Goal: Task Accomplishment & Management: Manage account settings

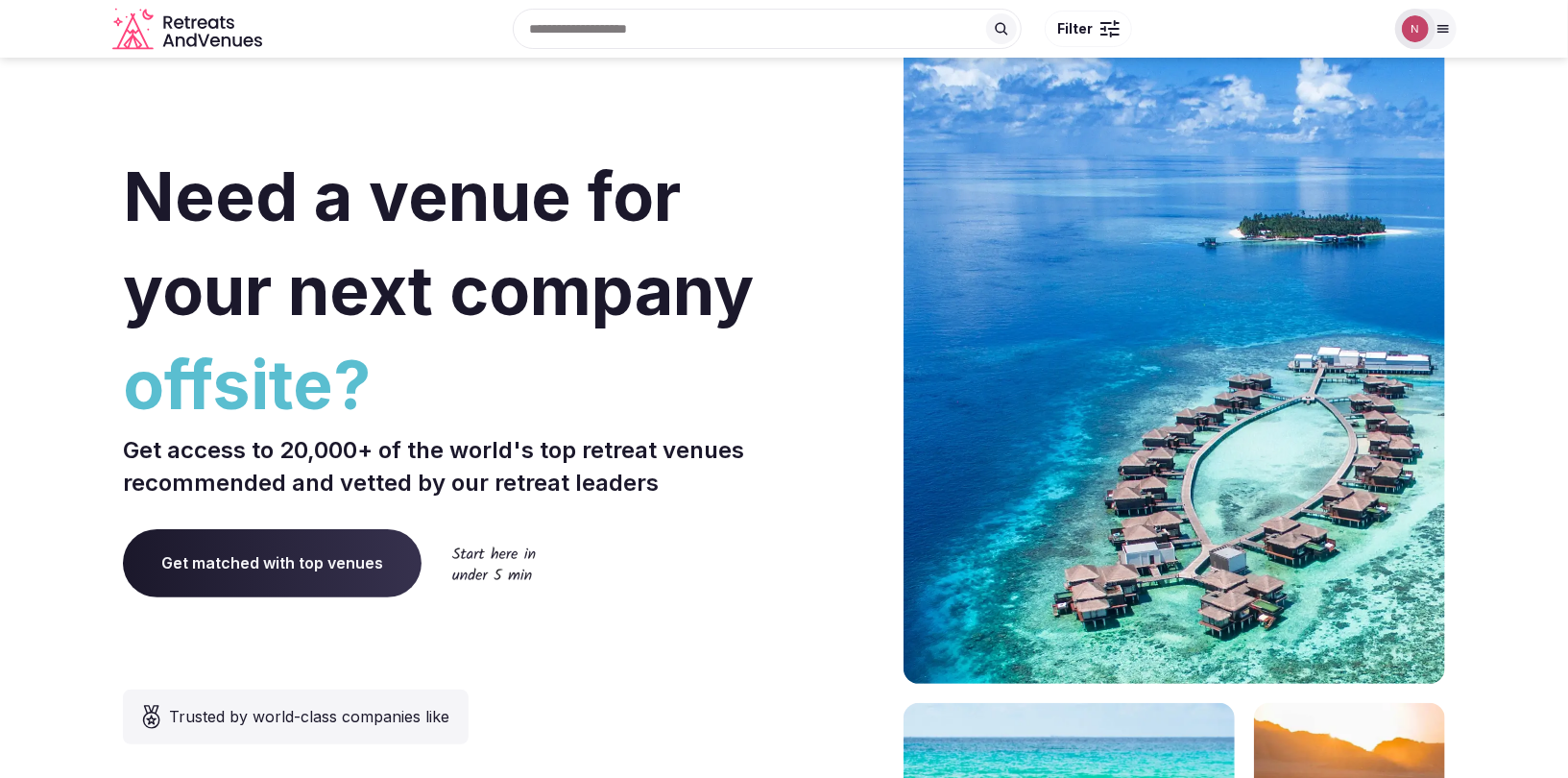
click at [1408, 24] on img at bounding box center [1415, 29] width 27 height 27
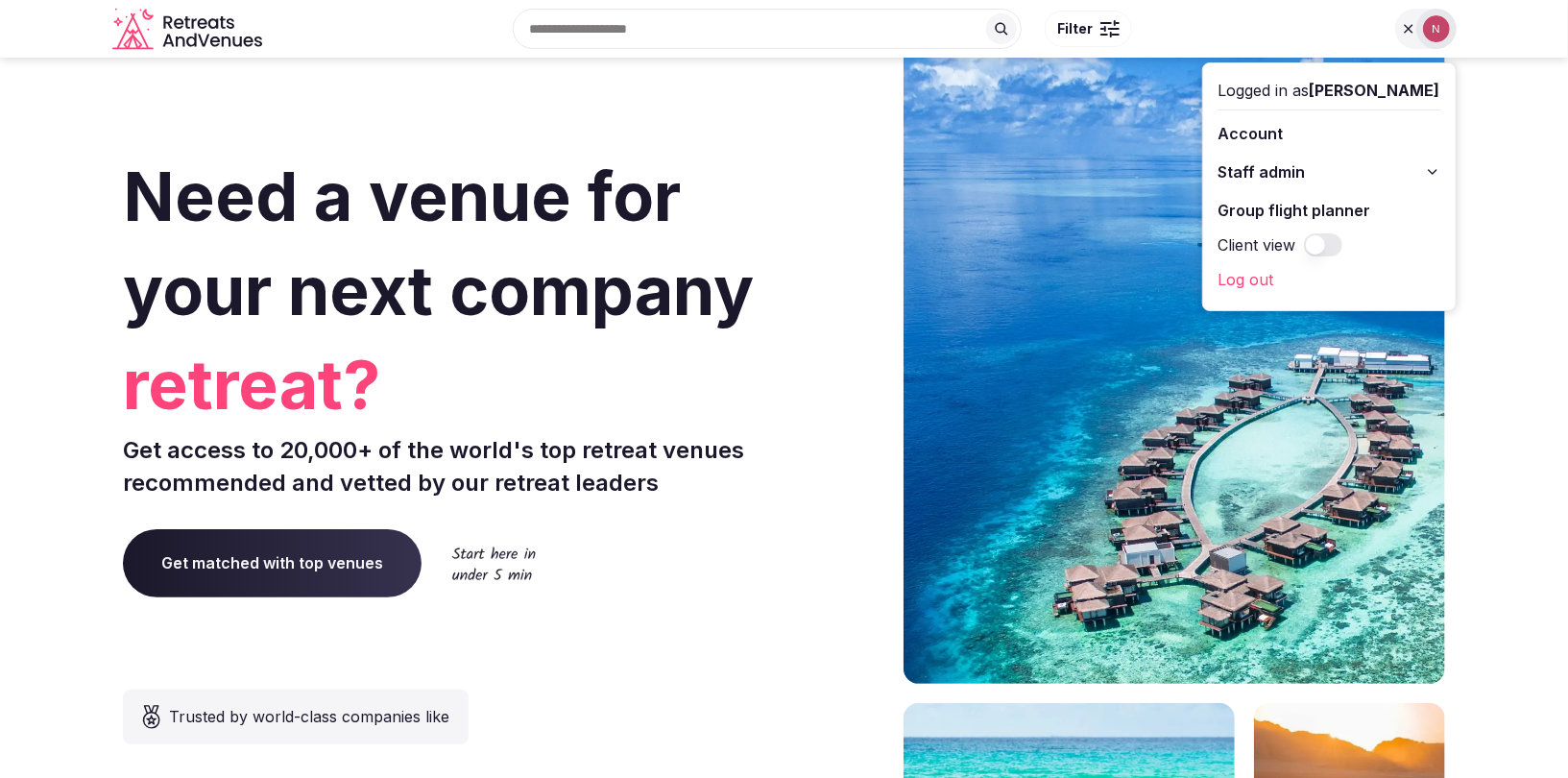
click at [1299, 174] on span "Staff admin" at bounding box center [1263, 172] width 87 height 23
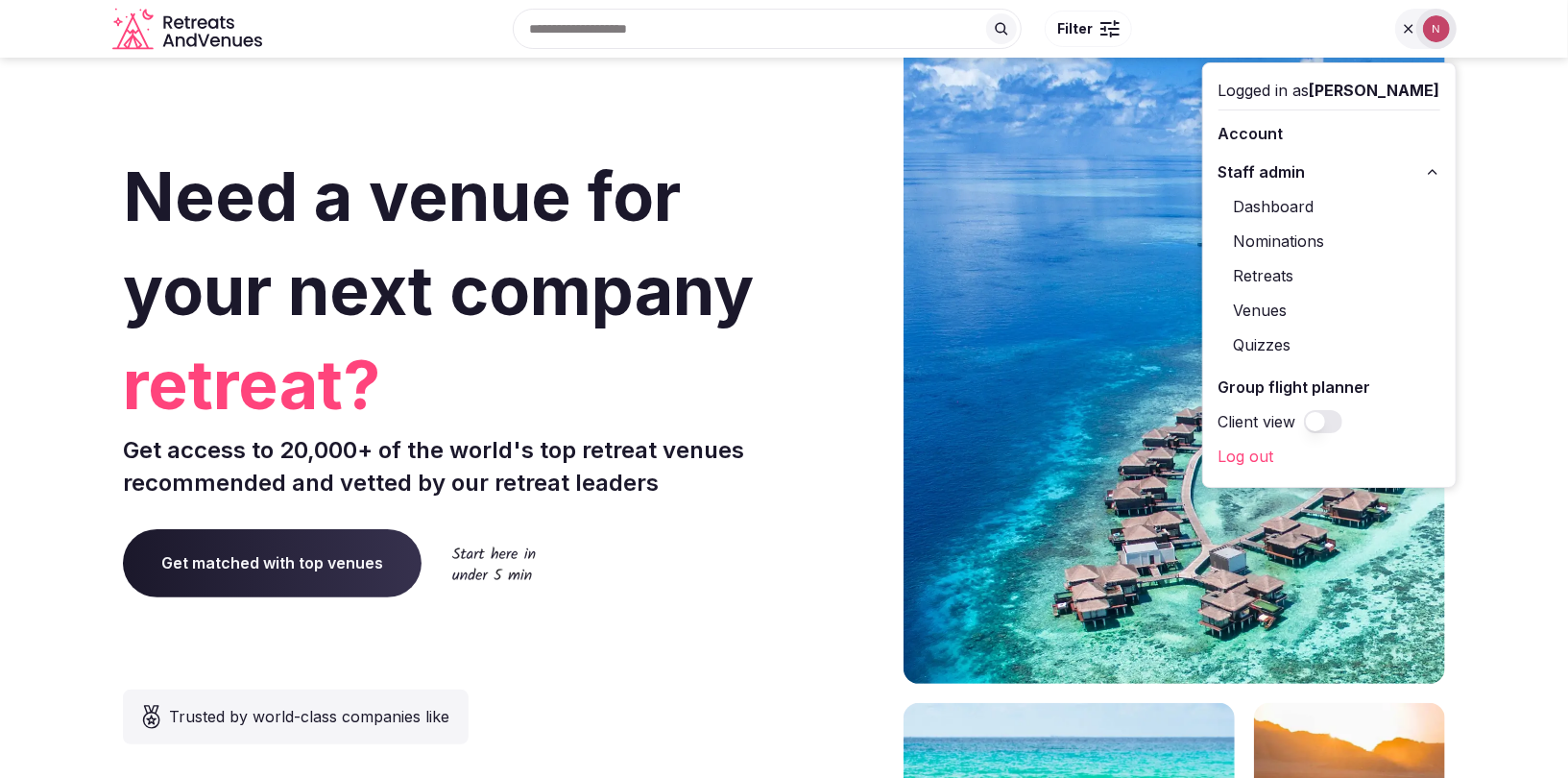
click at [1282, 277] on link "Retreats" at bounding box center [1330, 276] width 222 height 31
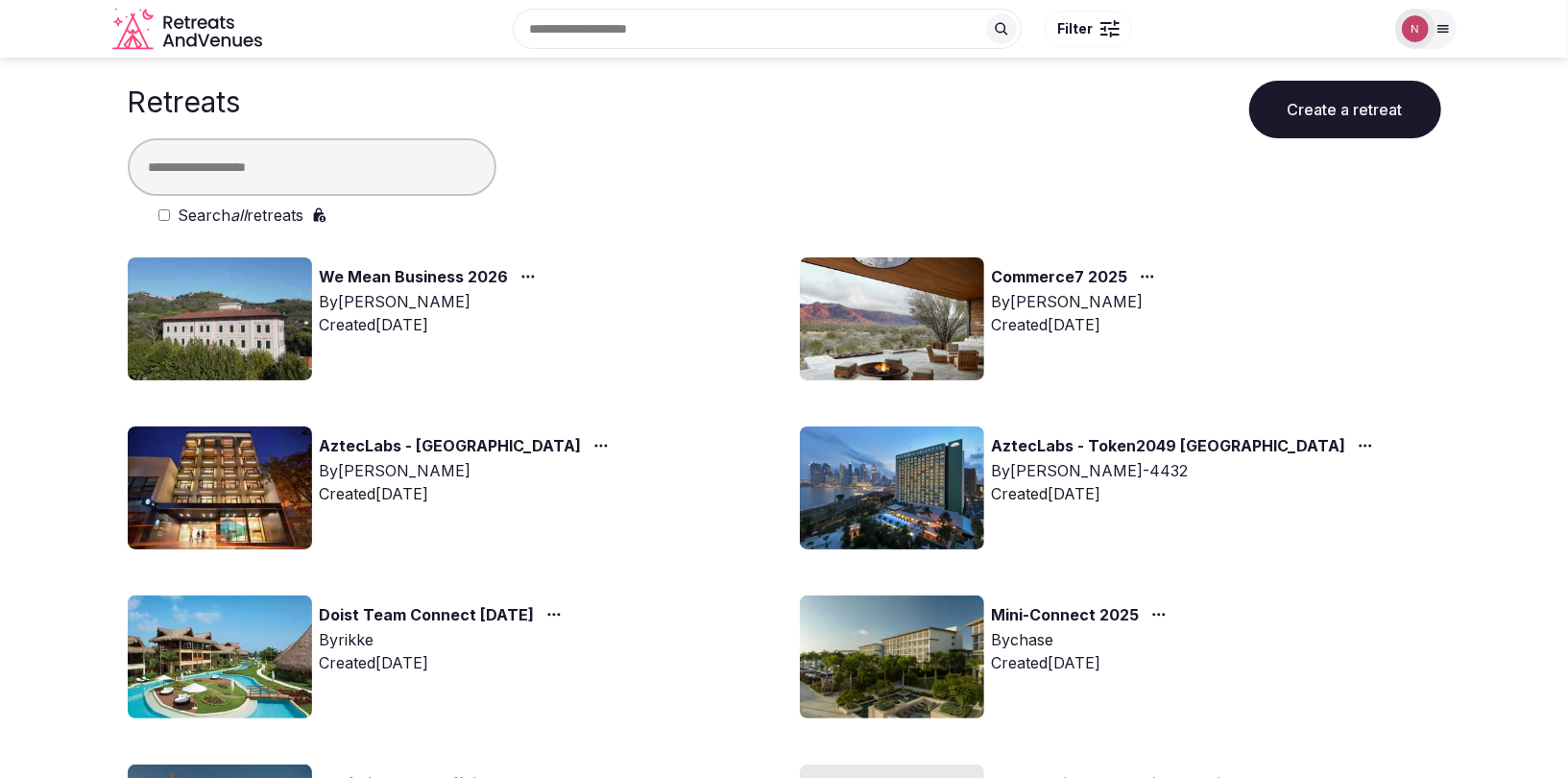
click at [194, 676] on img at bounding box center [220, 657] width 185 height 123
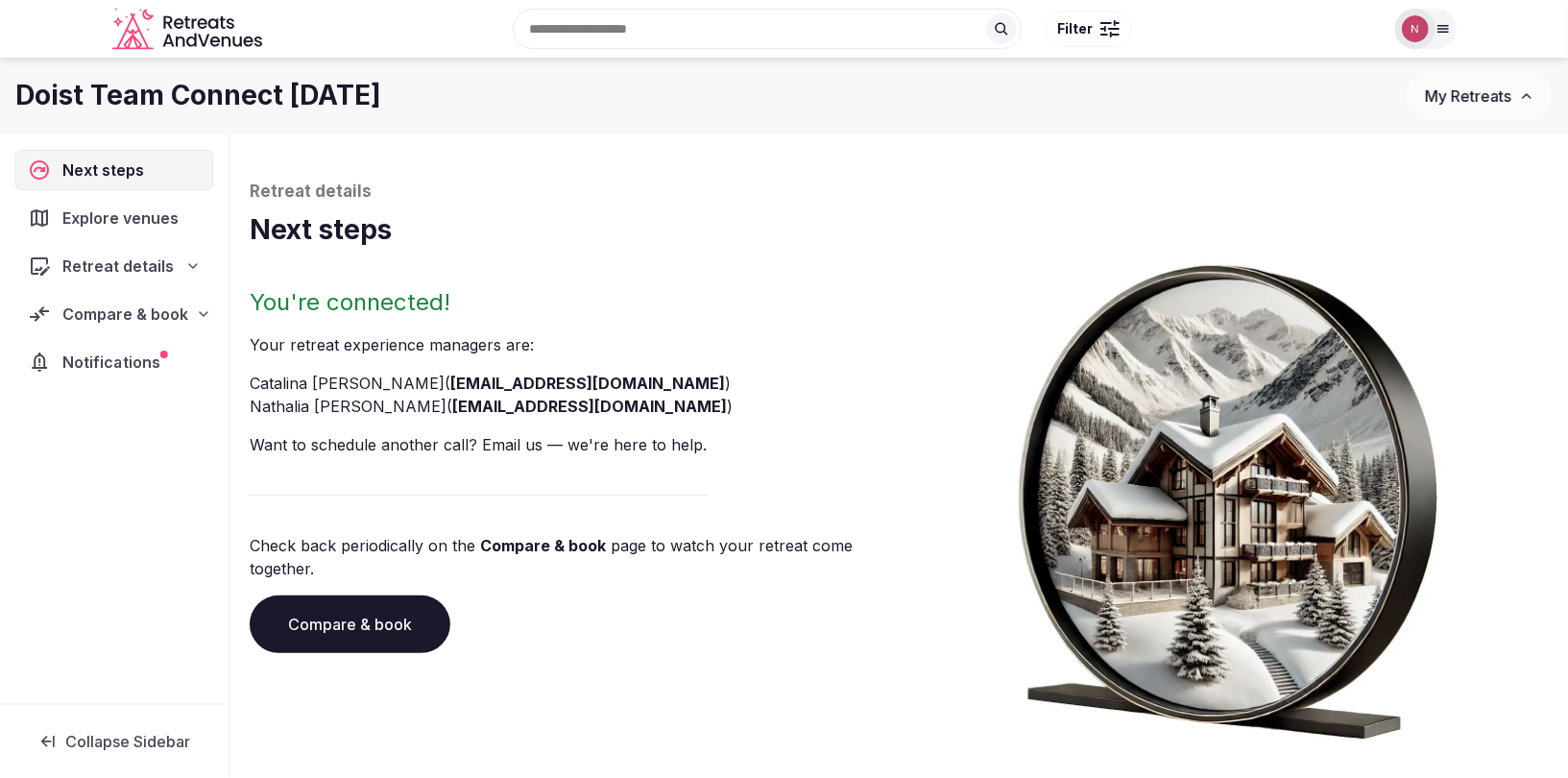
click at [78, 353] on span "Notifications" at bounding box center [115, 363] width 106 height 23
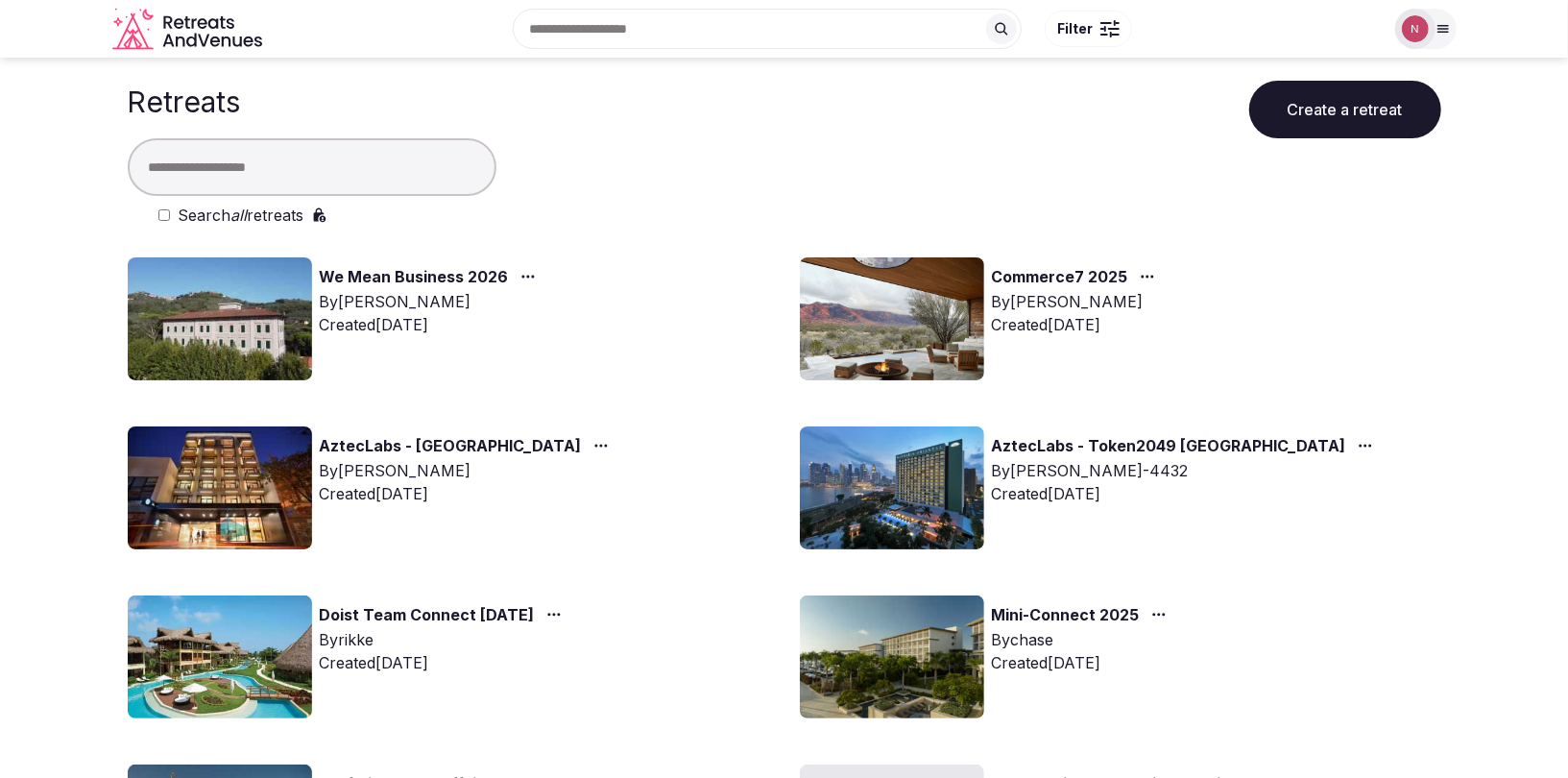
click at [172, 493] on img at bounding box center [220, 488] width 185 height 123
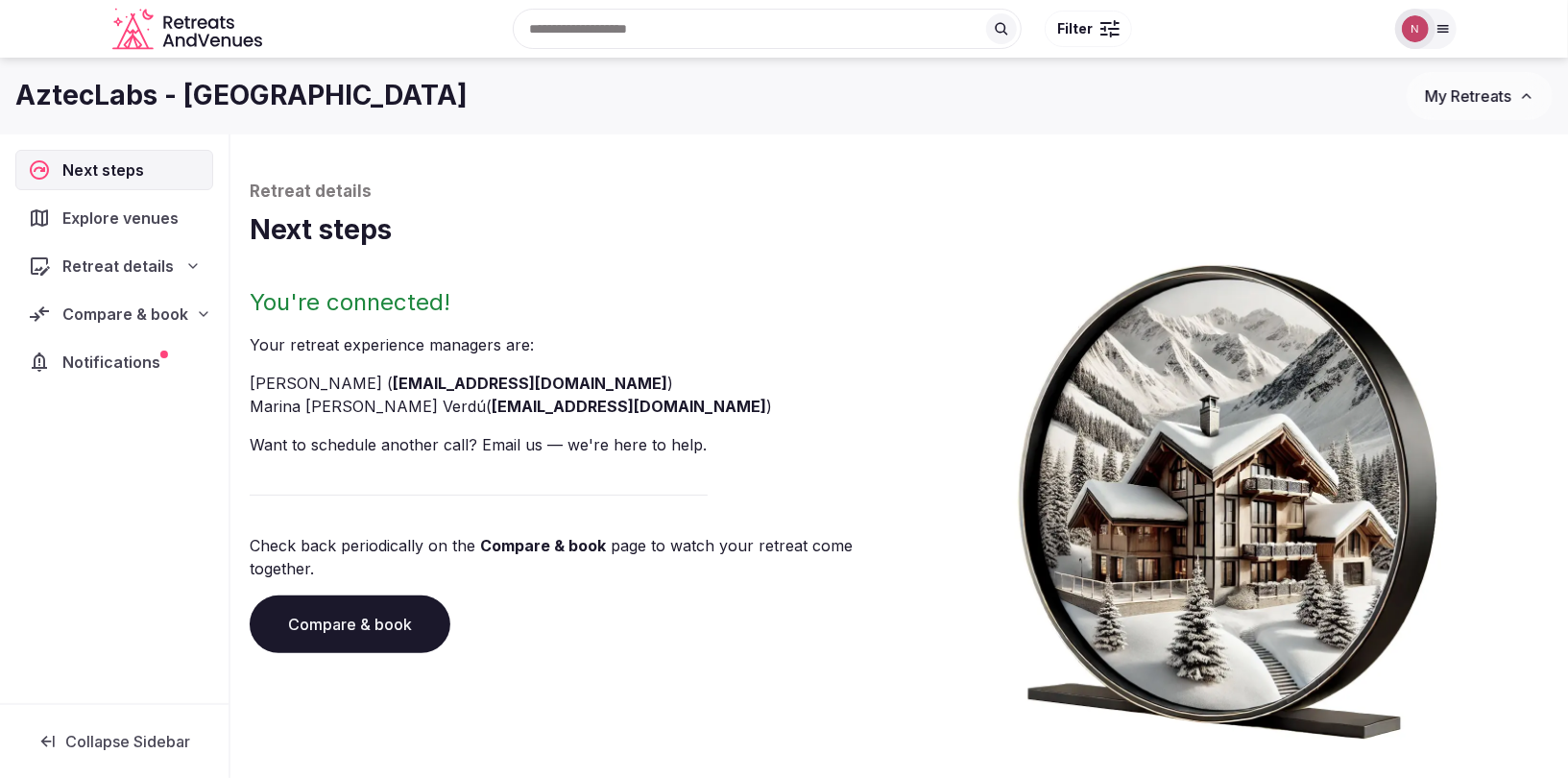
click at [99, 302] on span "Compare & book" at bounding box center [124, 314] width 125 height 23
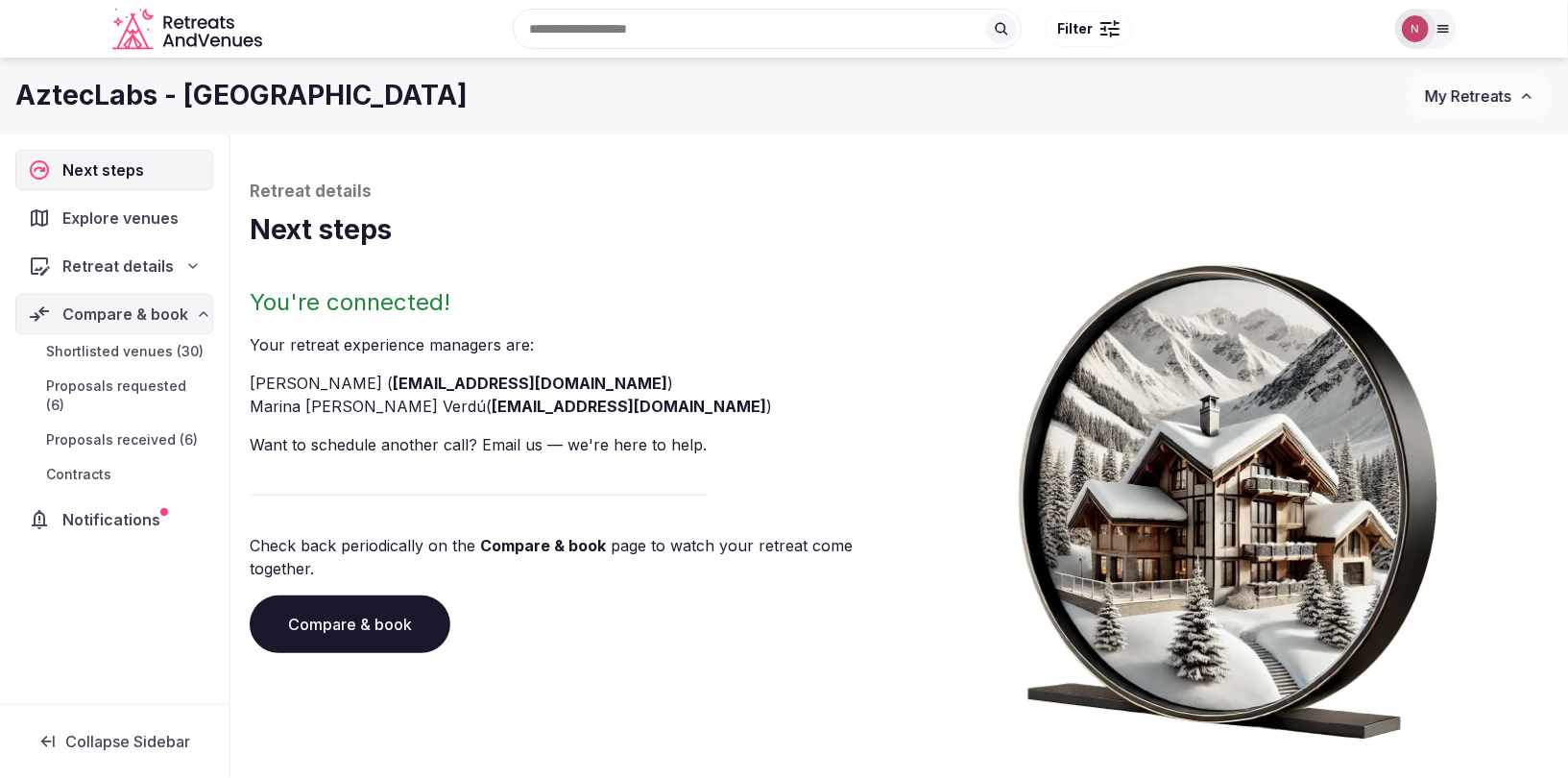
click at [125, 431] on span "Proposals received (6)" at bounding box center [122, 441] width 152 height 19
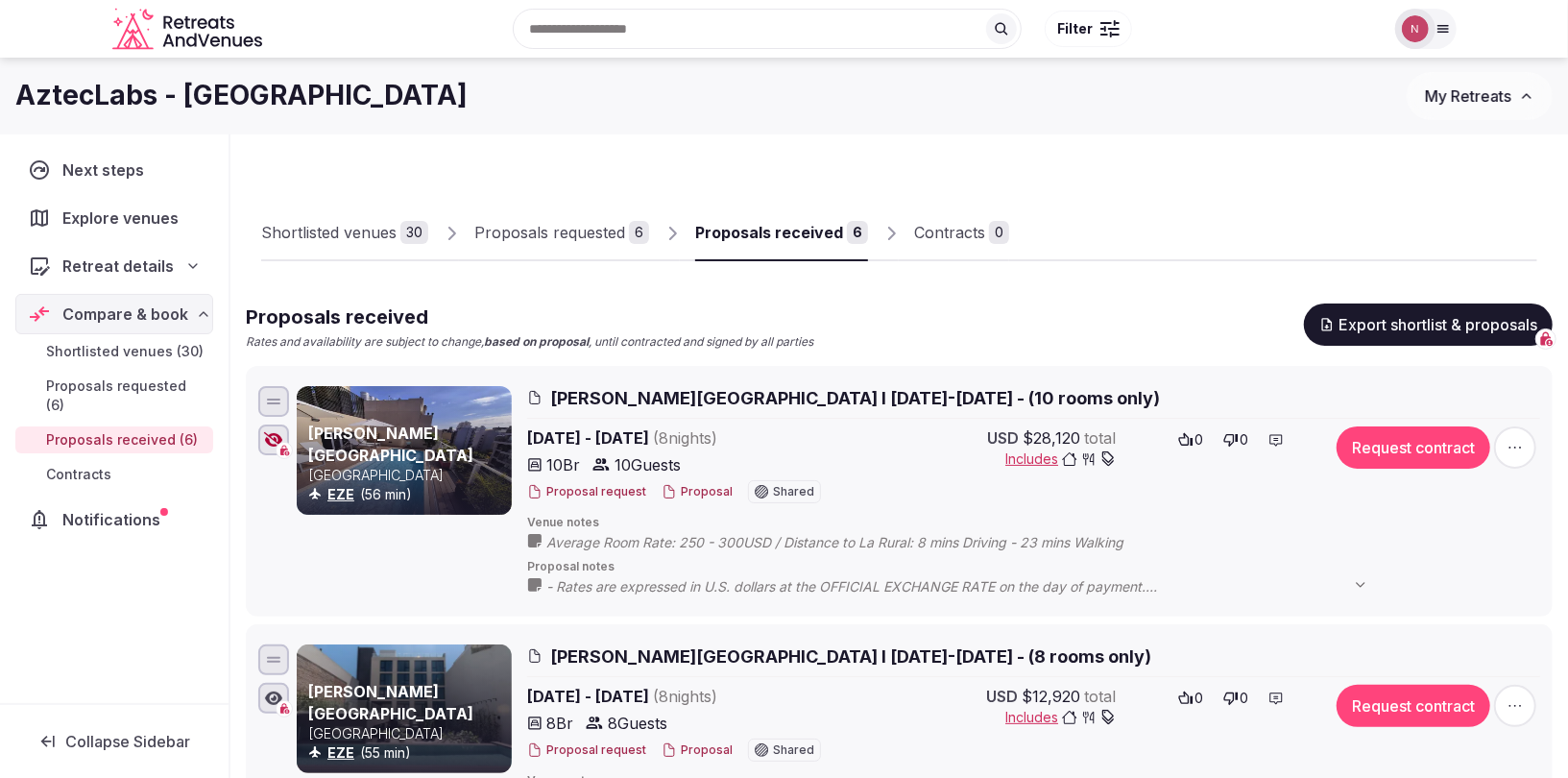
click at [562, 538] on span "Average Room Rate: 250 - 300USD / Distance to La Rural: 8 mins Driving - 23 min…" at bounding box center [854, 543] width 615 height 19
click at [566, 543] on span "Average Room Rate: 250 - 300USD / Distance to La Rural: 8 mins Driving - 23 min…" at bounding box center [854, 543] width 615 height 19
click at [556, 529] on span "Venue notes" at bounding box center [1033, 523] width 1013 height 17
click at [555, 523] on span "Venue notes" at bounding box center [1033, 523] width 1013 height 17
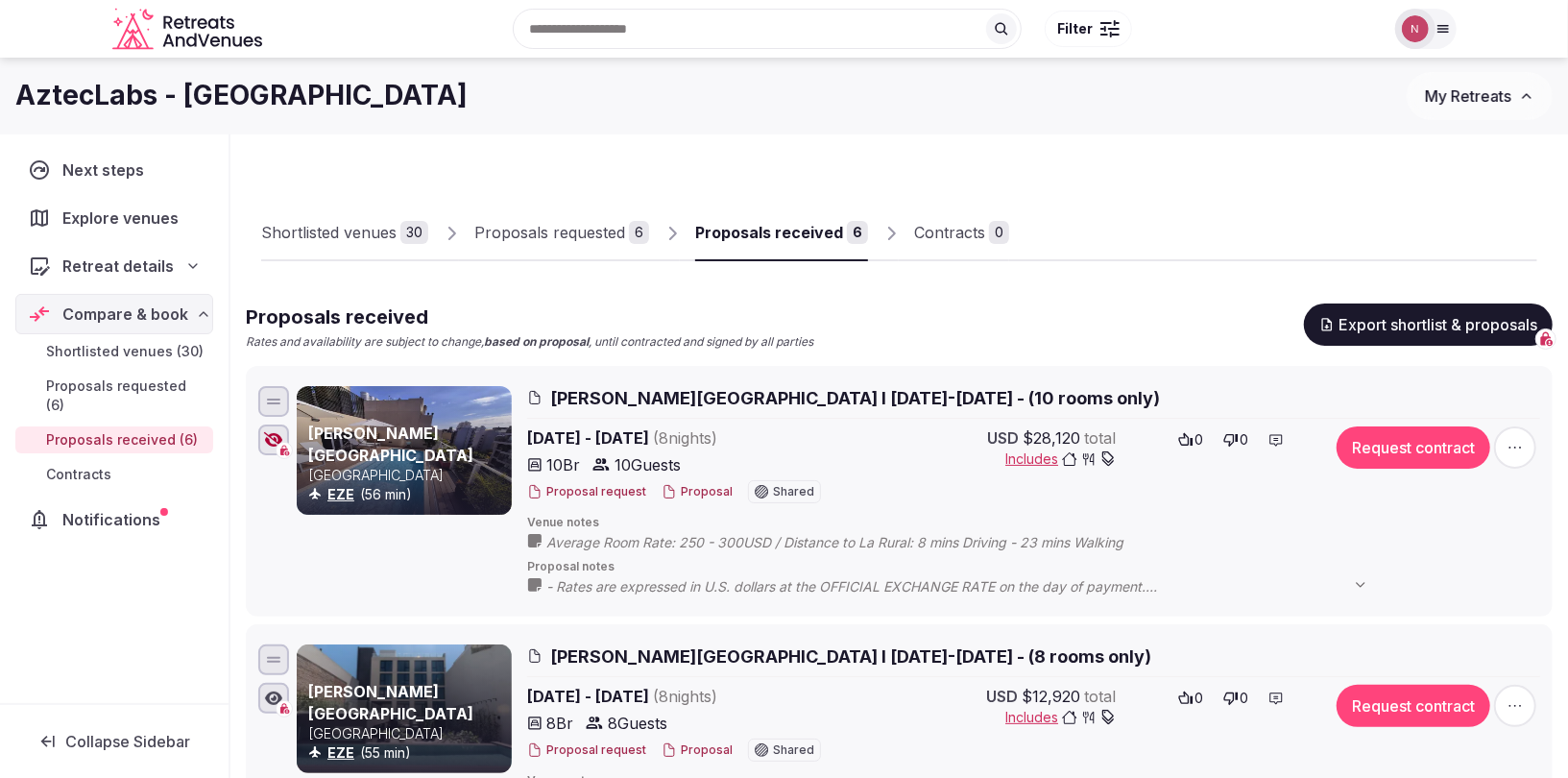
click at [555, 543] on span "Average Room Rate: 250 - 300USD / Distance to La Rural: 8 mins Driving - 23 min…" at bounding box center [854, 543] width 615 height 19
click at [556, 541] on span "Average Room Rate: 250 - 300USD / Distance to La Rural: 8 mins Driving - 23 min…" at bounding box center [854, 543] width 615 height 19
click at [629, 399] on span "[PERSON_NAME][GEOGRAPHIC_DATA] I [DATE]-[DATE] - (10 rooms only)" at bounding box center [854, 398] width 610 height 24
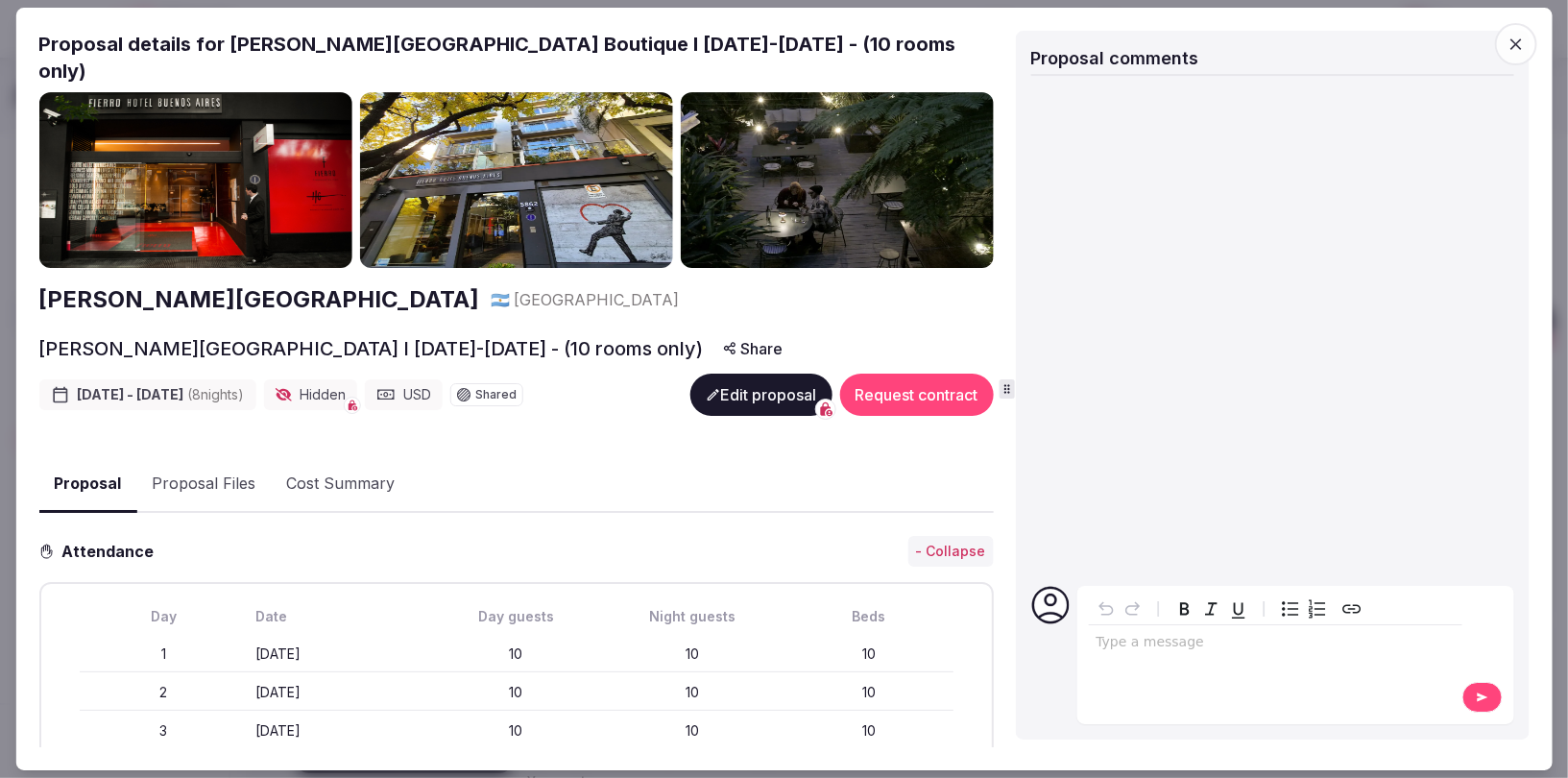
click at [746, 373] on button "Edit proposal" at bounding box center [760, 394] width 142 height 42
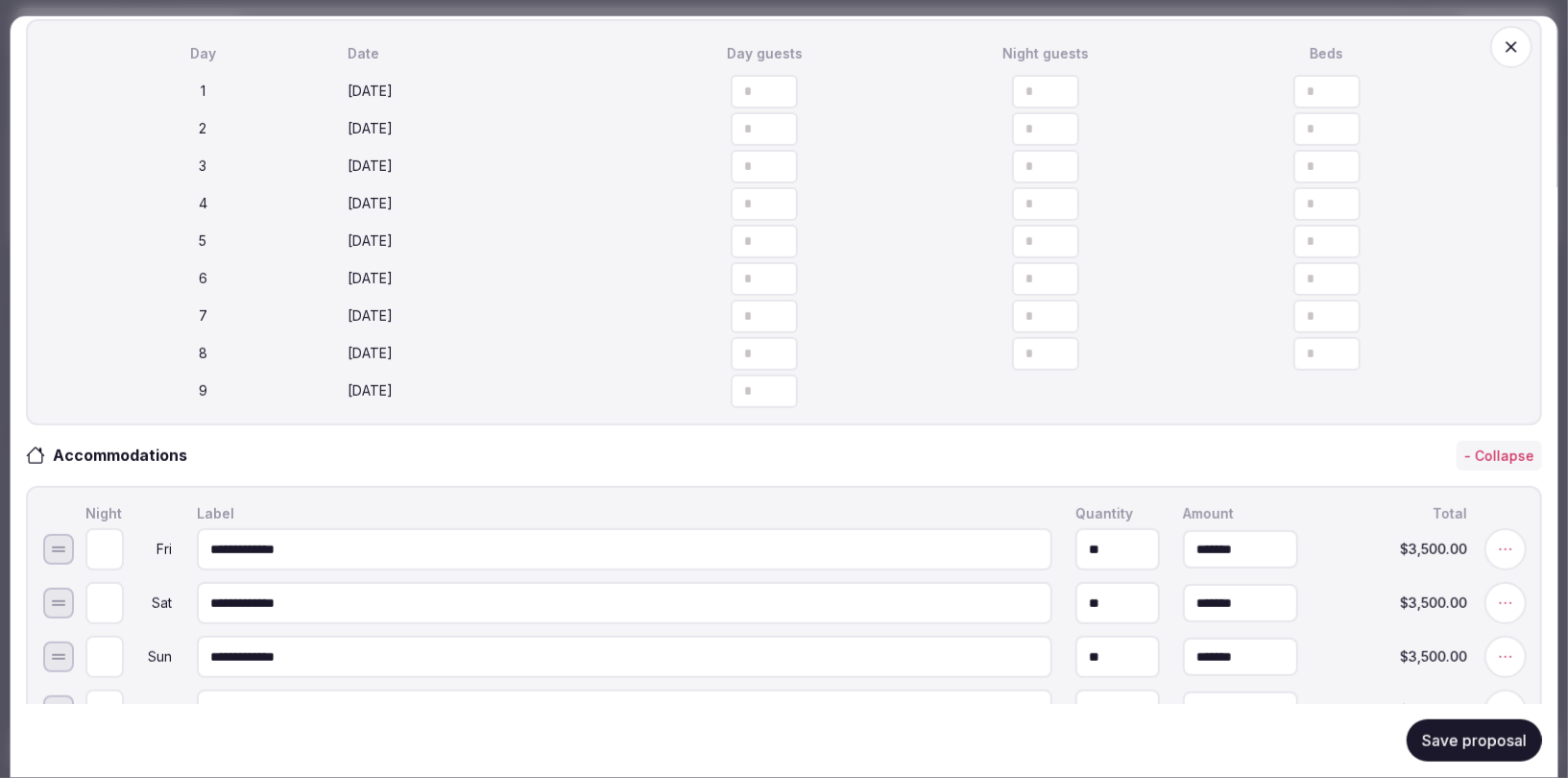
scroll to position [573, 0]
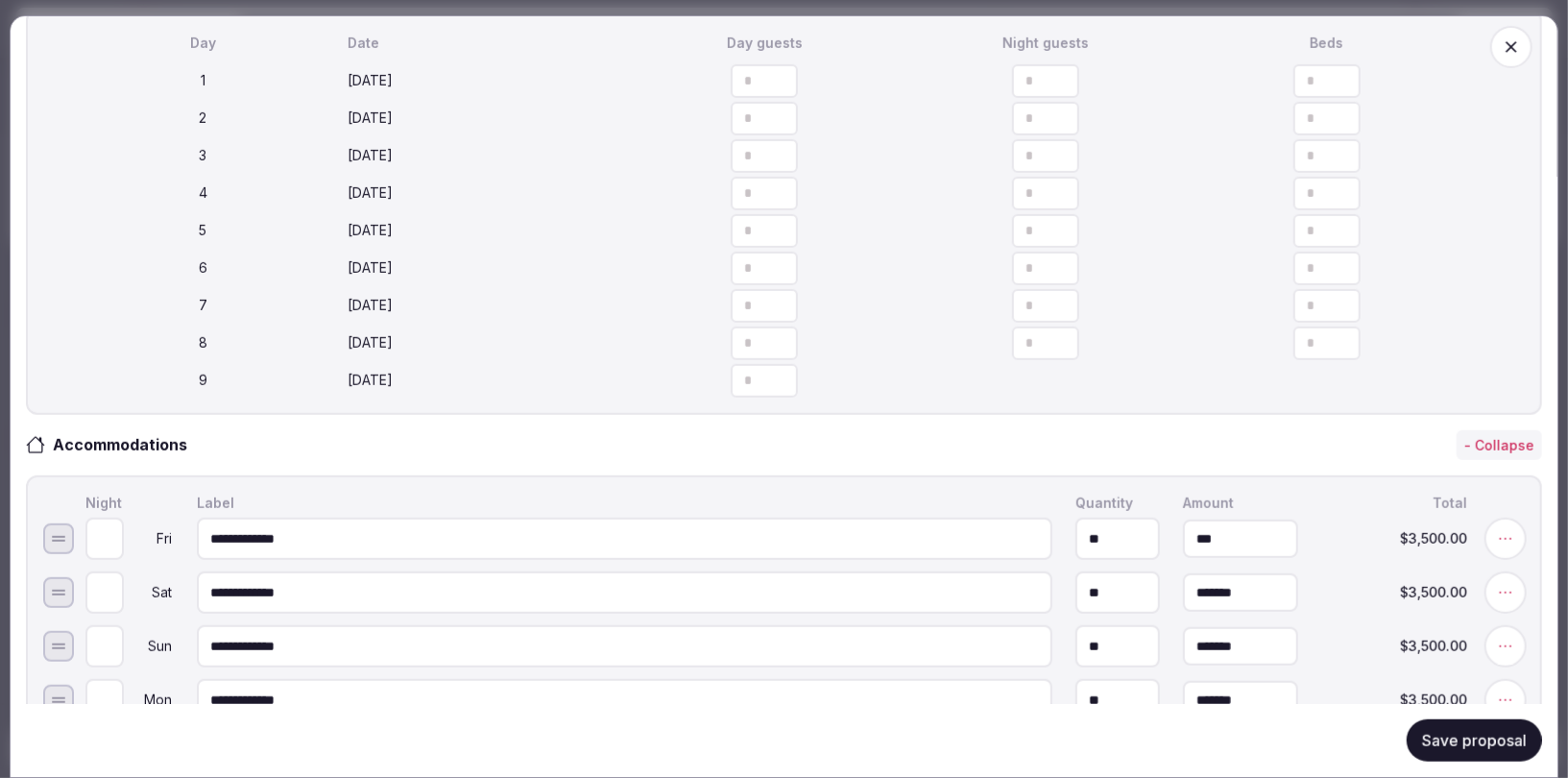
drag, startPoint x: 1271, startPoint y: 539, endPoint x: 1162, endPoint y: 538, distance: 109.0
click at [1183, 538] on input "***" at bounding box center [1240, 539] width 116 height 39
type input "*******"
click at [1244, 589] on input "***" at bounding box center [1240, 593] width 116 height 39
type input "*******"
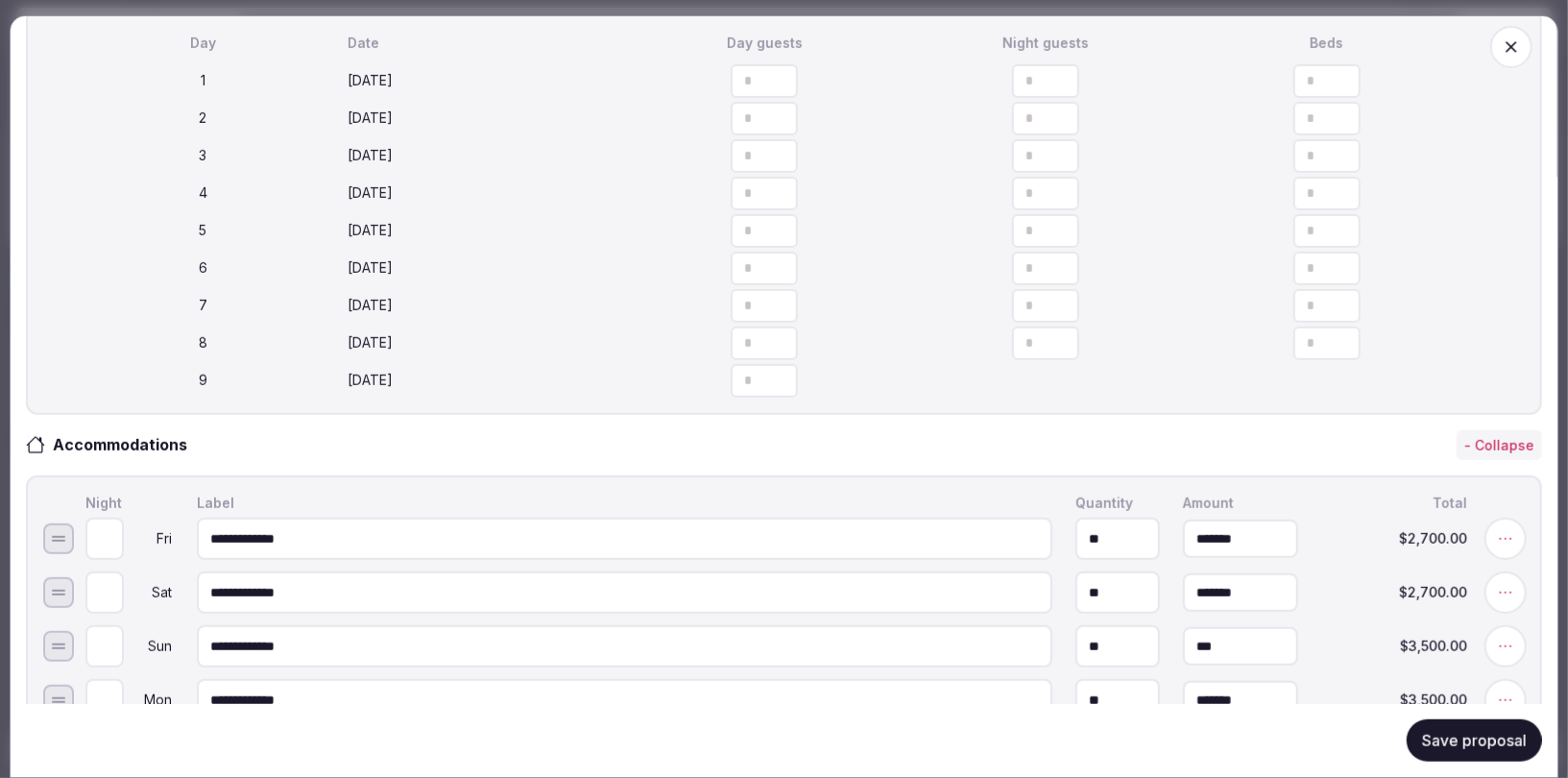
click at [1258, 644] on input "***" at bounding box center [1240, 647] width 116 height 39
type input "*"
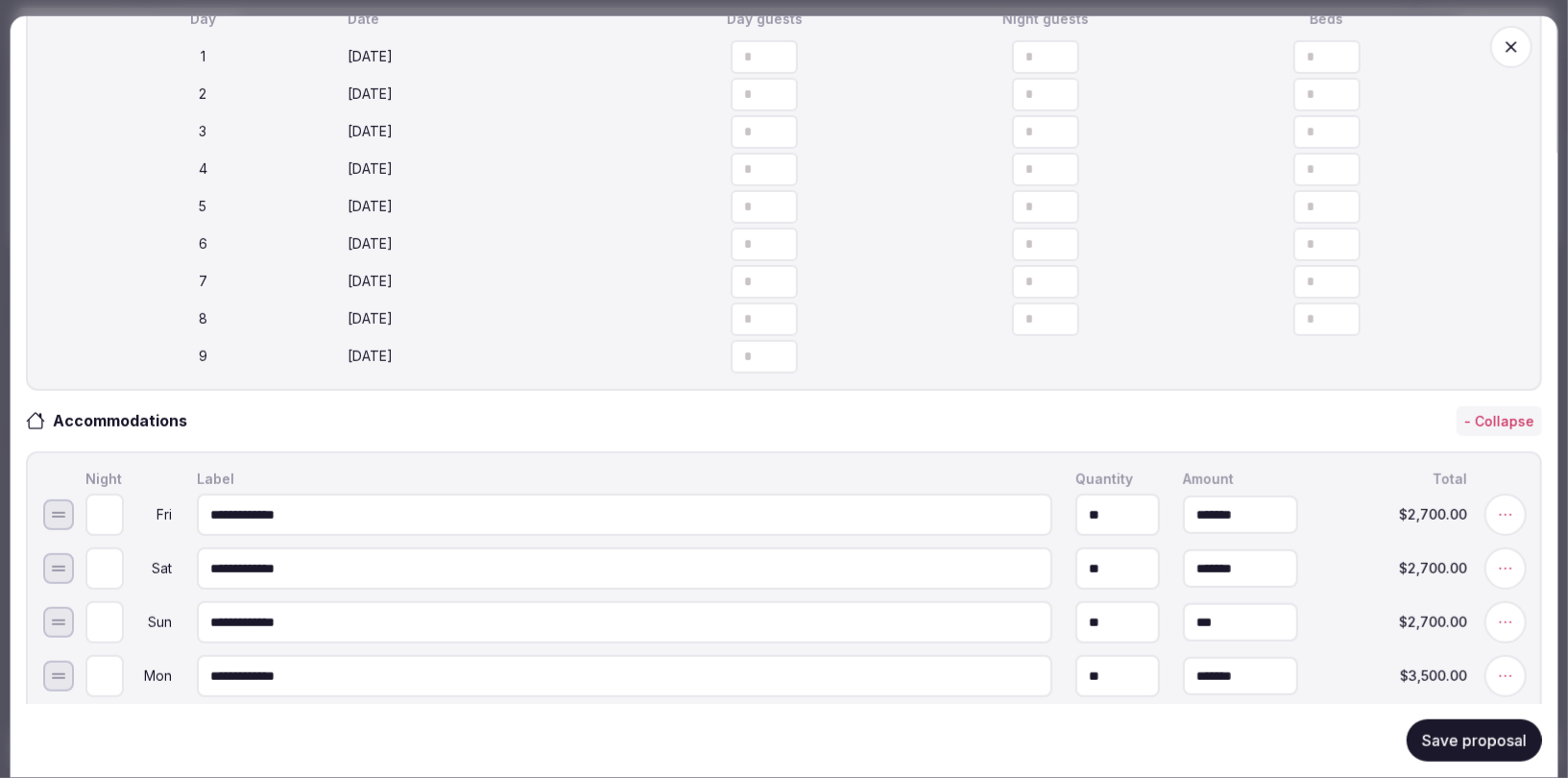
scroll to position [606, 0]
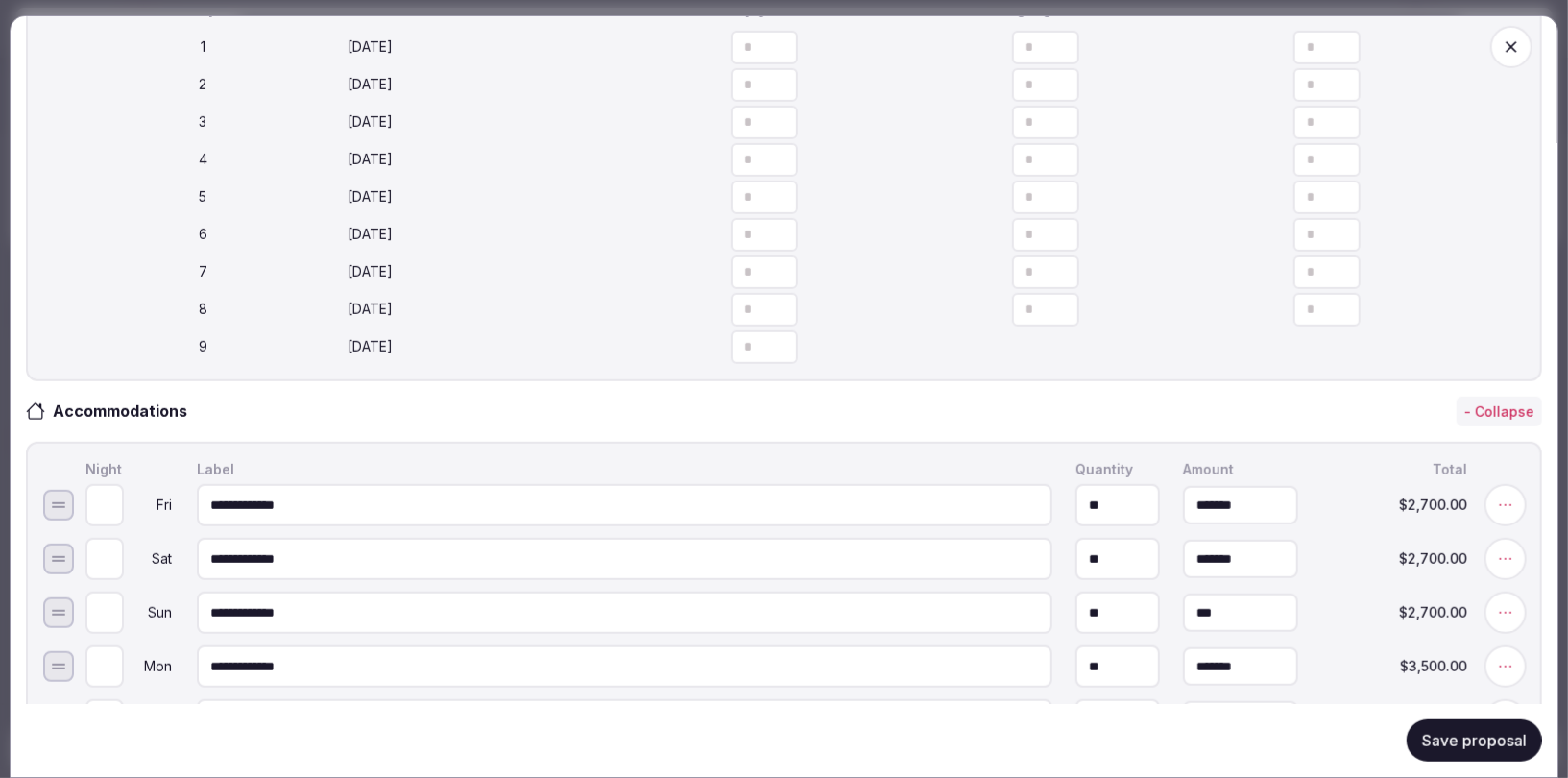
type input "*******"
click at [1253, 666] on input "***" at bounding box center [1240, 667] width 116 height 39
type input "*"
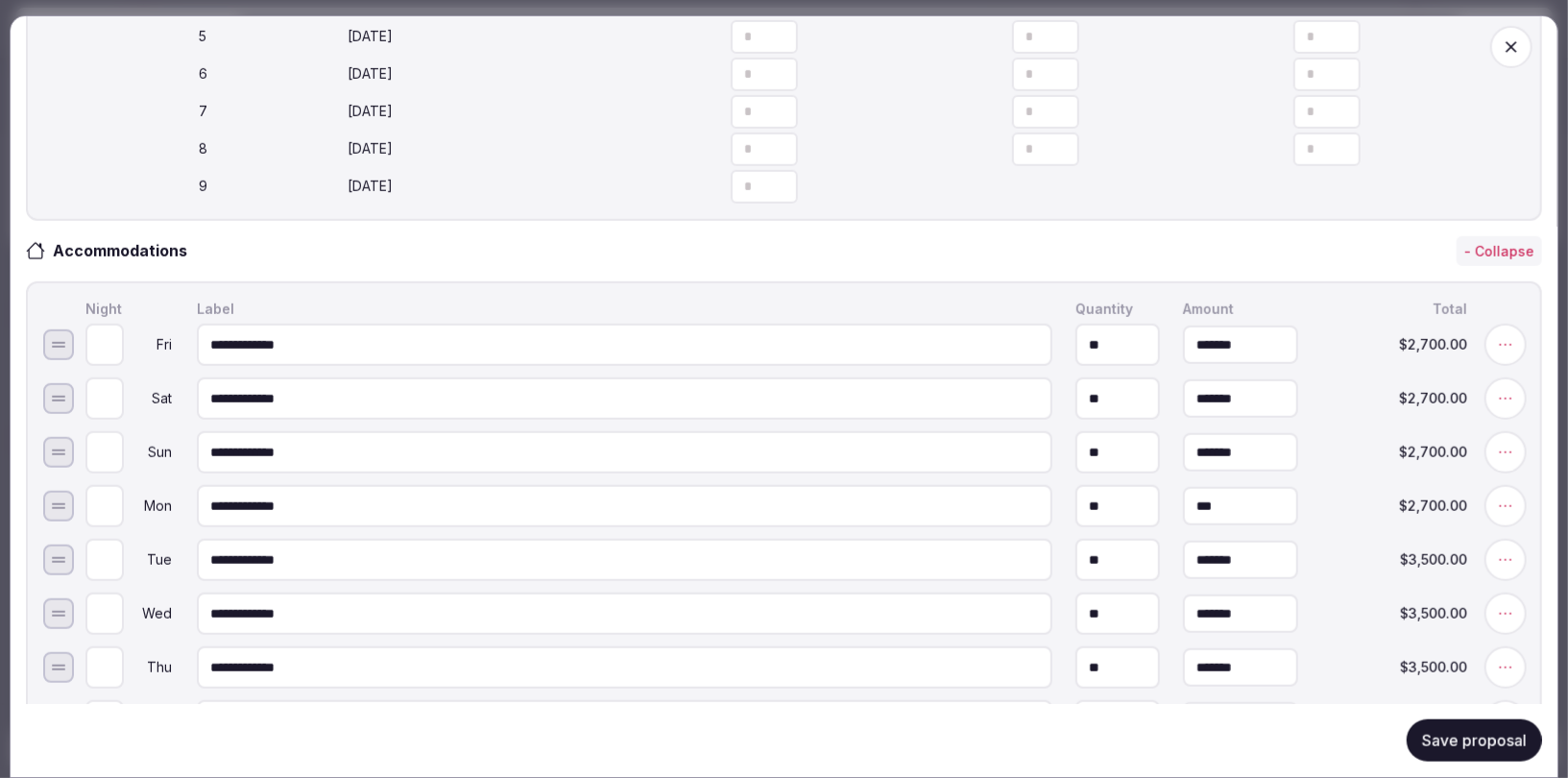
scroll to position [796, 0]
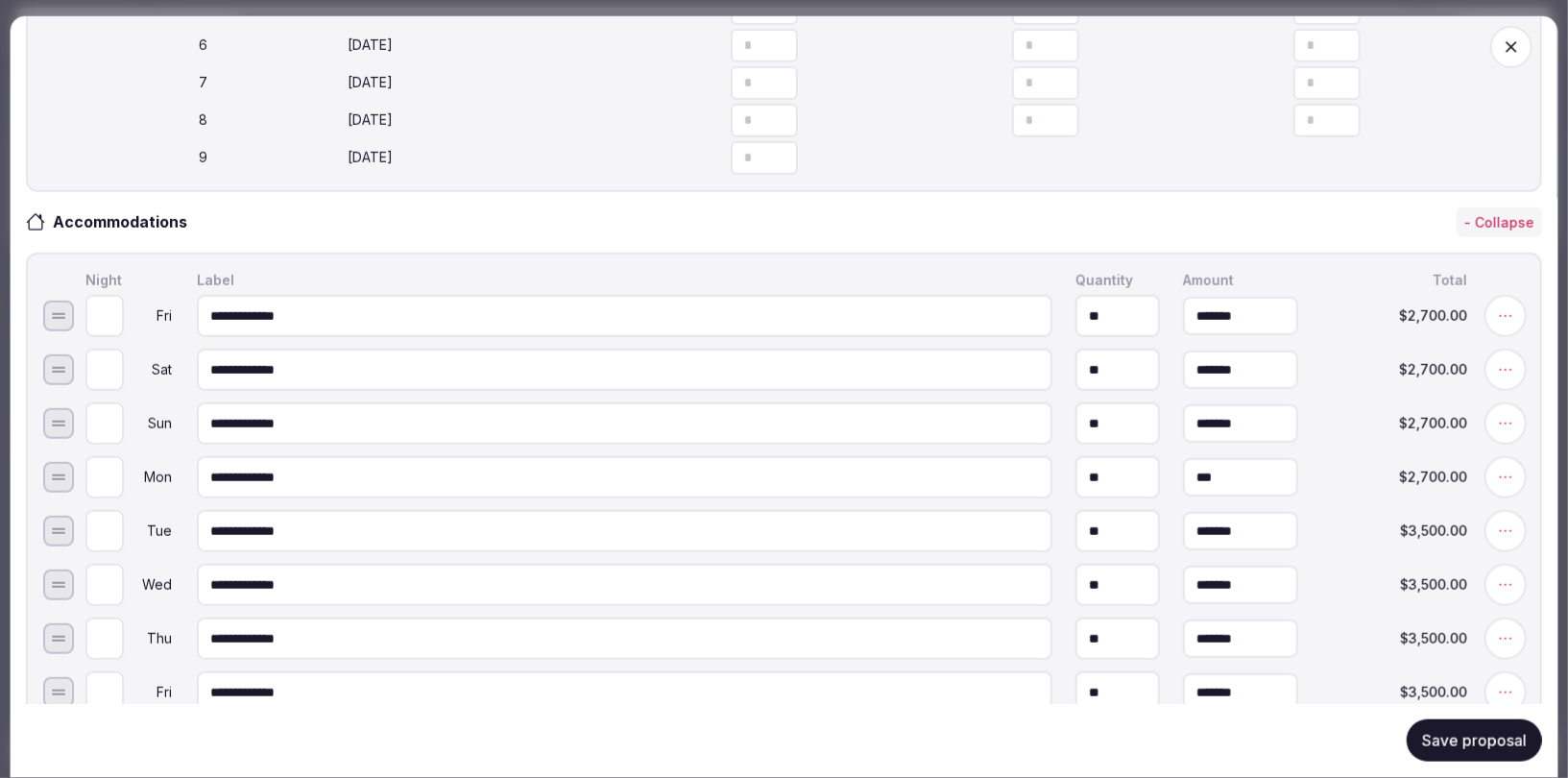
drag, startPoint x: 1242, startPoint y: 484, endPoint x: 1134, endPoint y: 482, distance: 108.0
click at [1183, 482] on input "***" at bounding box center [1240, 477] width 116 height 39
type input "*******"
drag, startPoint x: 1263, startPoint y: 542, endPoint x: 1181, endPoint y: 536, distance: 82.2
click at [1183, 536] on input "***" at bounding box center [1240, 532] width 116 height 39
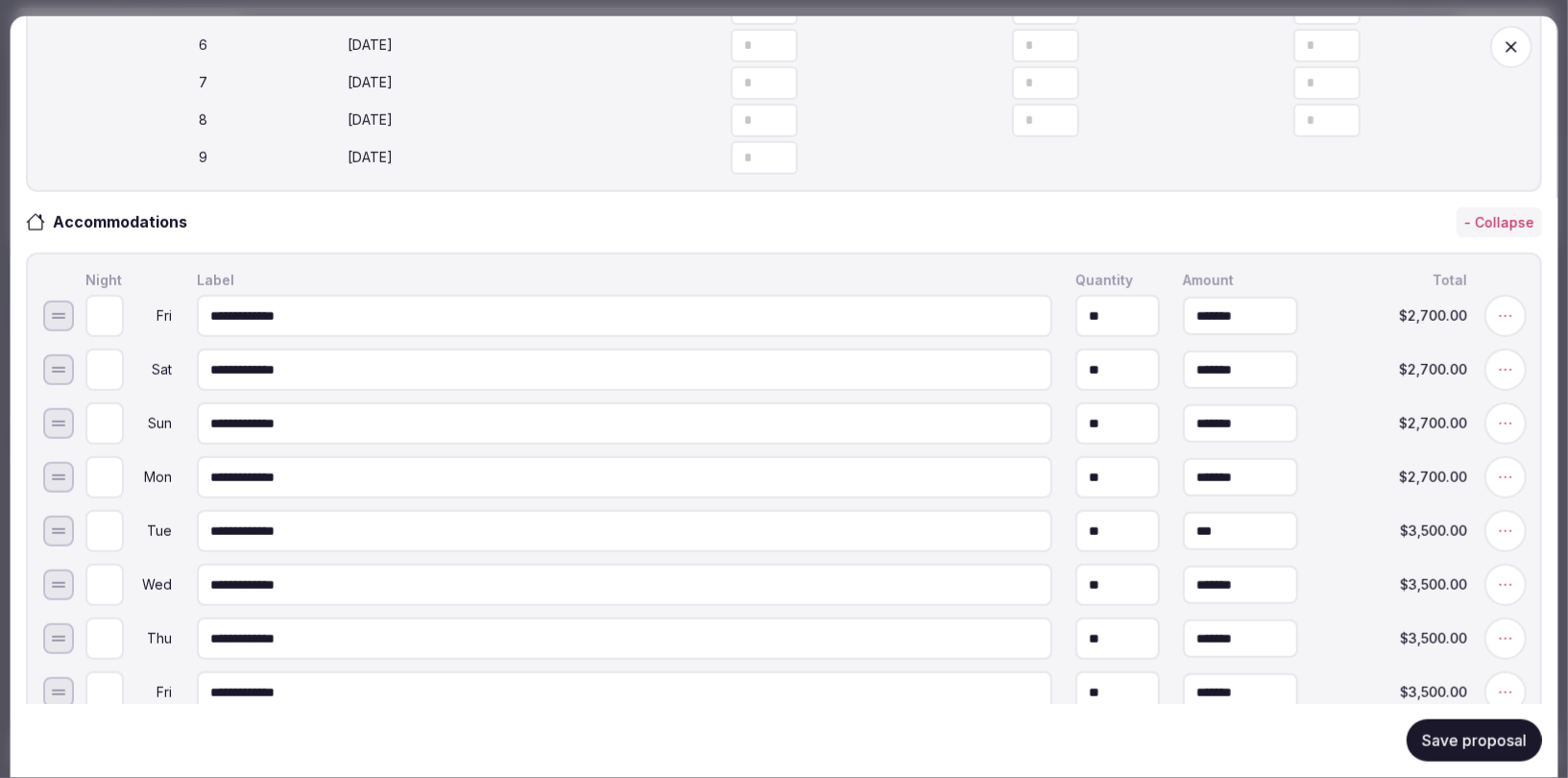
paste input "text"
type input "*******"
drag, startPoint x: 1254, startPoint y: 585, endPoint x: 1084, endPoint y: 581, distance: 170.0
click at [1183, 581] on input "***" at bounding box center [1240, 585] width 116 height 39
paste input "text"
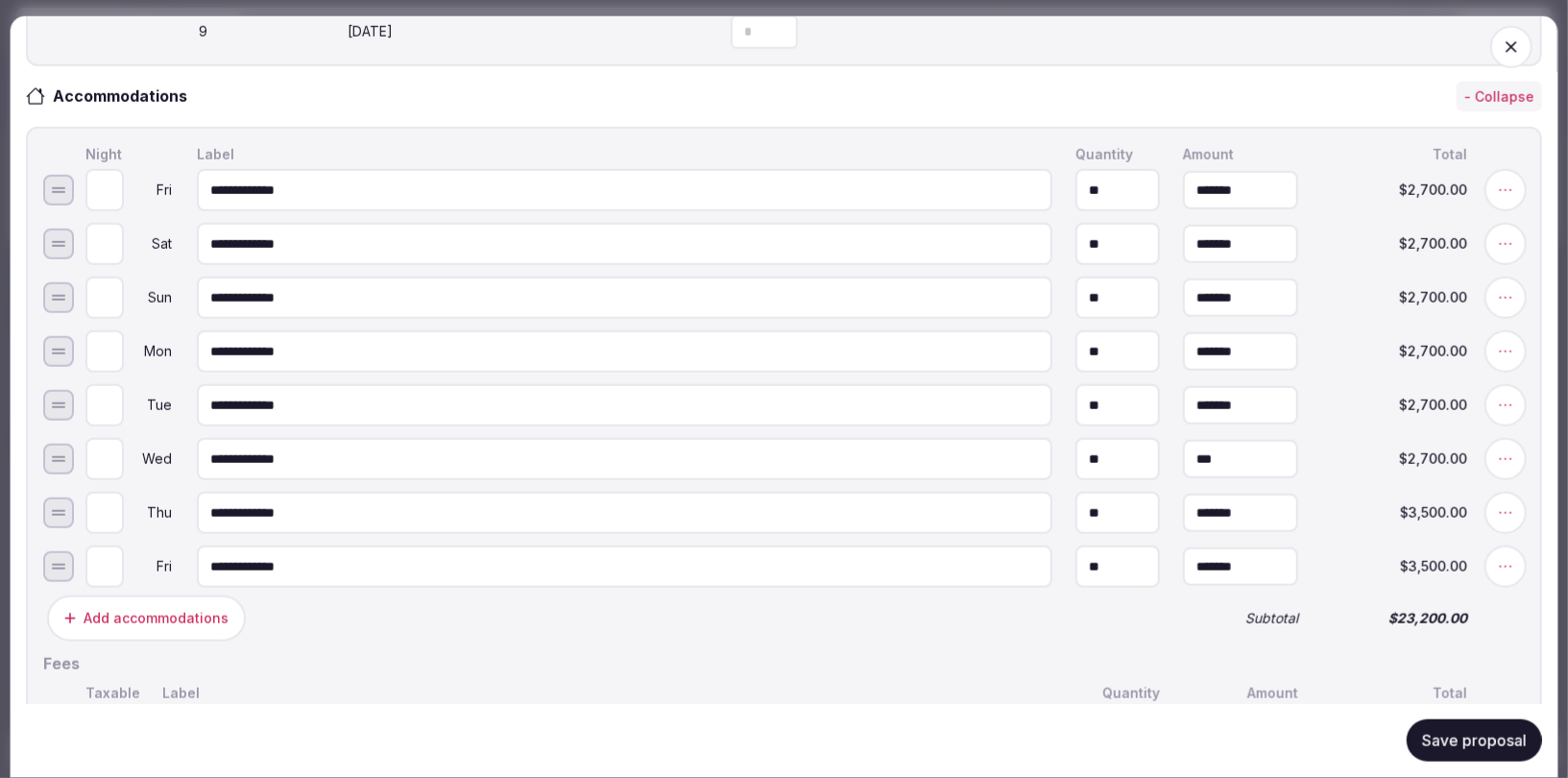
scroll to position [937, 0]
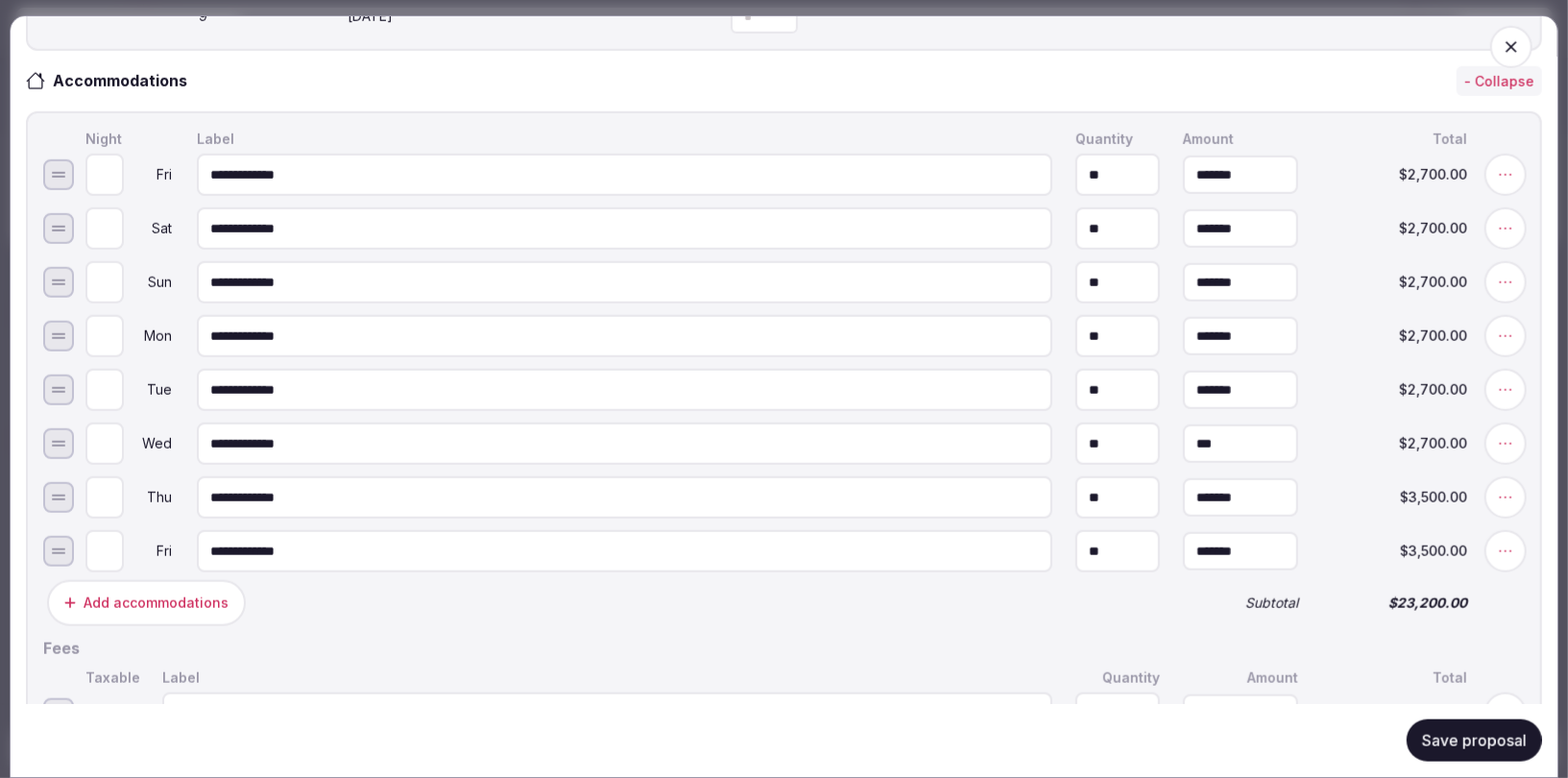
type input "*******"
drag, startPoint x: 1258, startPoint y: 502, endPoint x: 1126, endPoint y: 499, distance: 132.0
click at [1183, 499] on input "***" at bounding box center [1240, 498] width 116 height 39
paste input "text"
paste input "***"
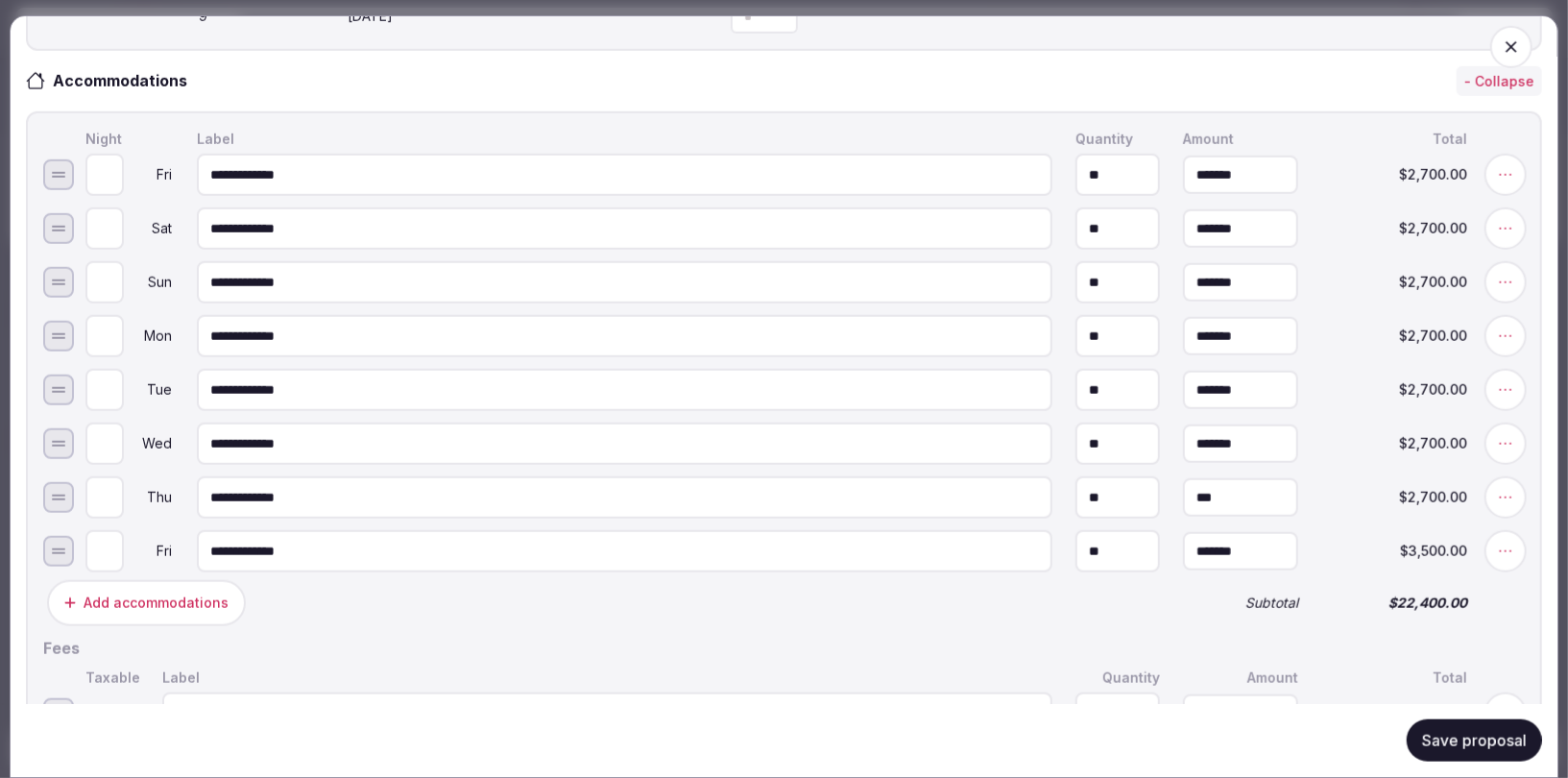
type input "*******"
click at [1241, 551] on input "***" at bounding box center [1240, 551] width 116 height 39
drag, startPoint x: 1249, startPoint y: 553, endPoint x: 1120, endPoint y: 554, distance: 129.0
click at [1183, 554] on input "***" at bounding box center [1240, 551] width 116 height 39
paste input "text"
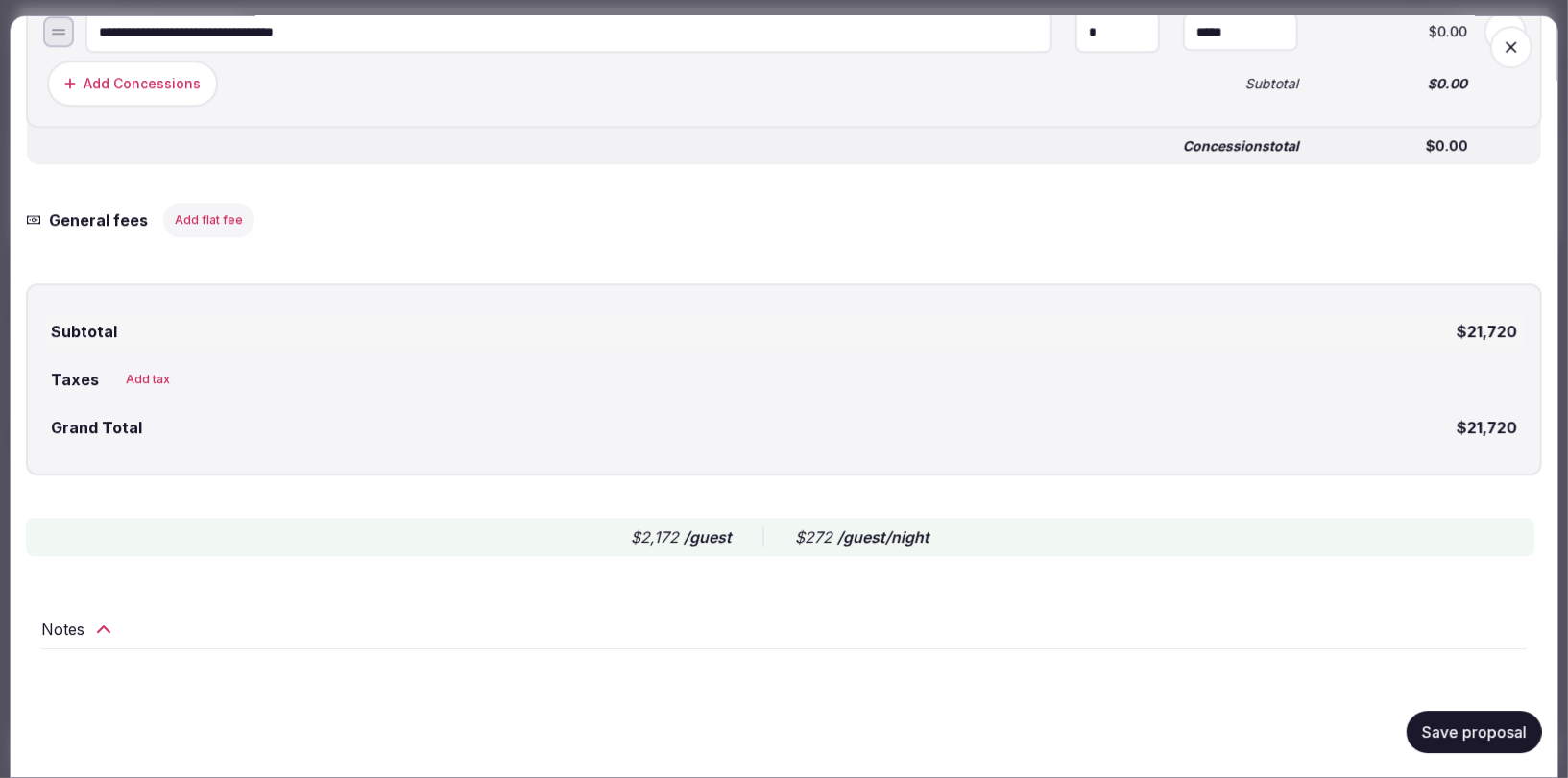
scroll to position [3602, 0]
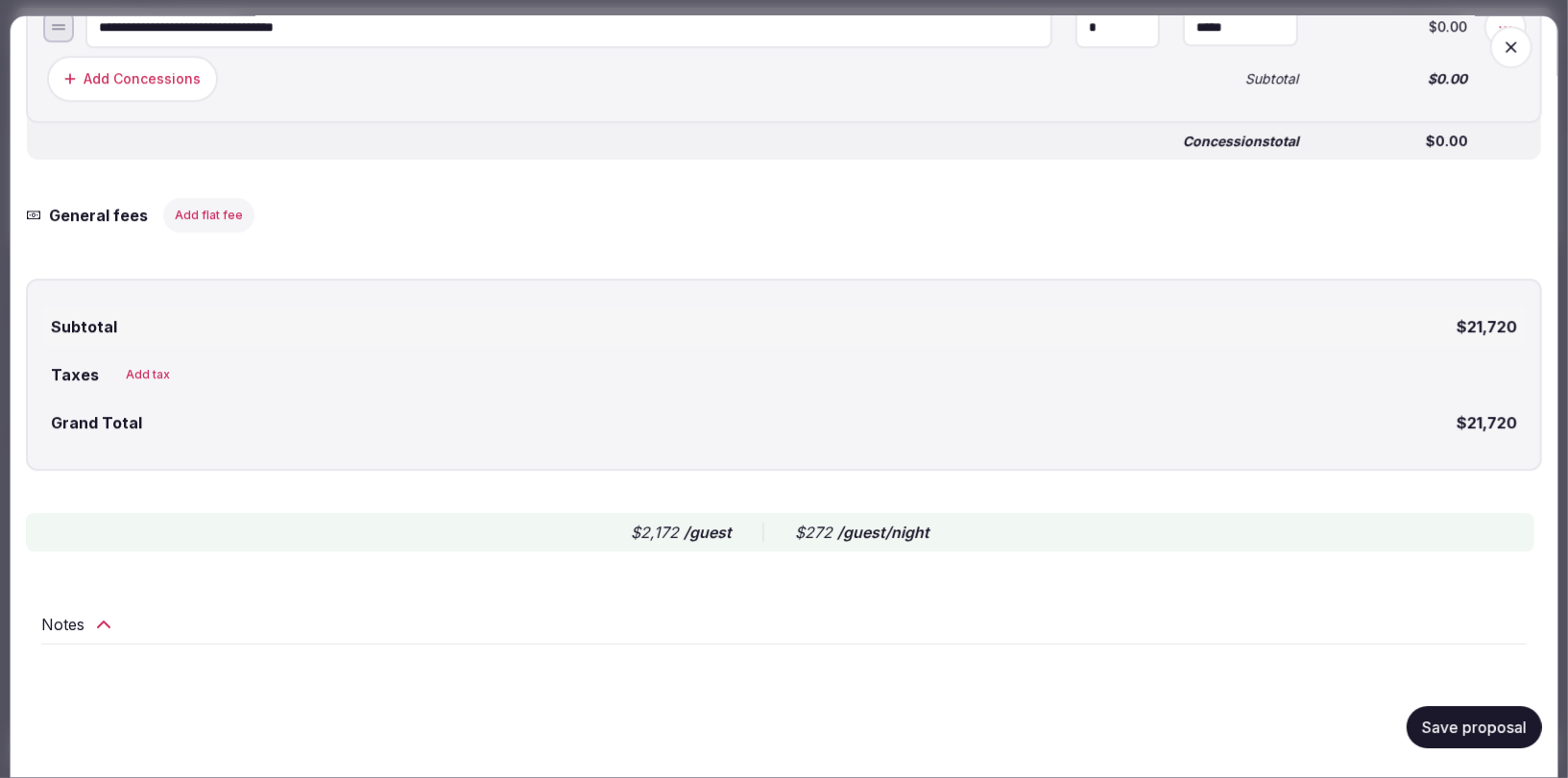
type input "*******"
click at [1442, 725] on button "Save proposal" at bounding box center [1474, 726] width 135 height 42
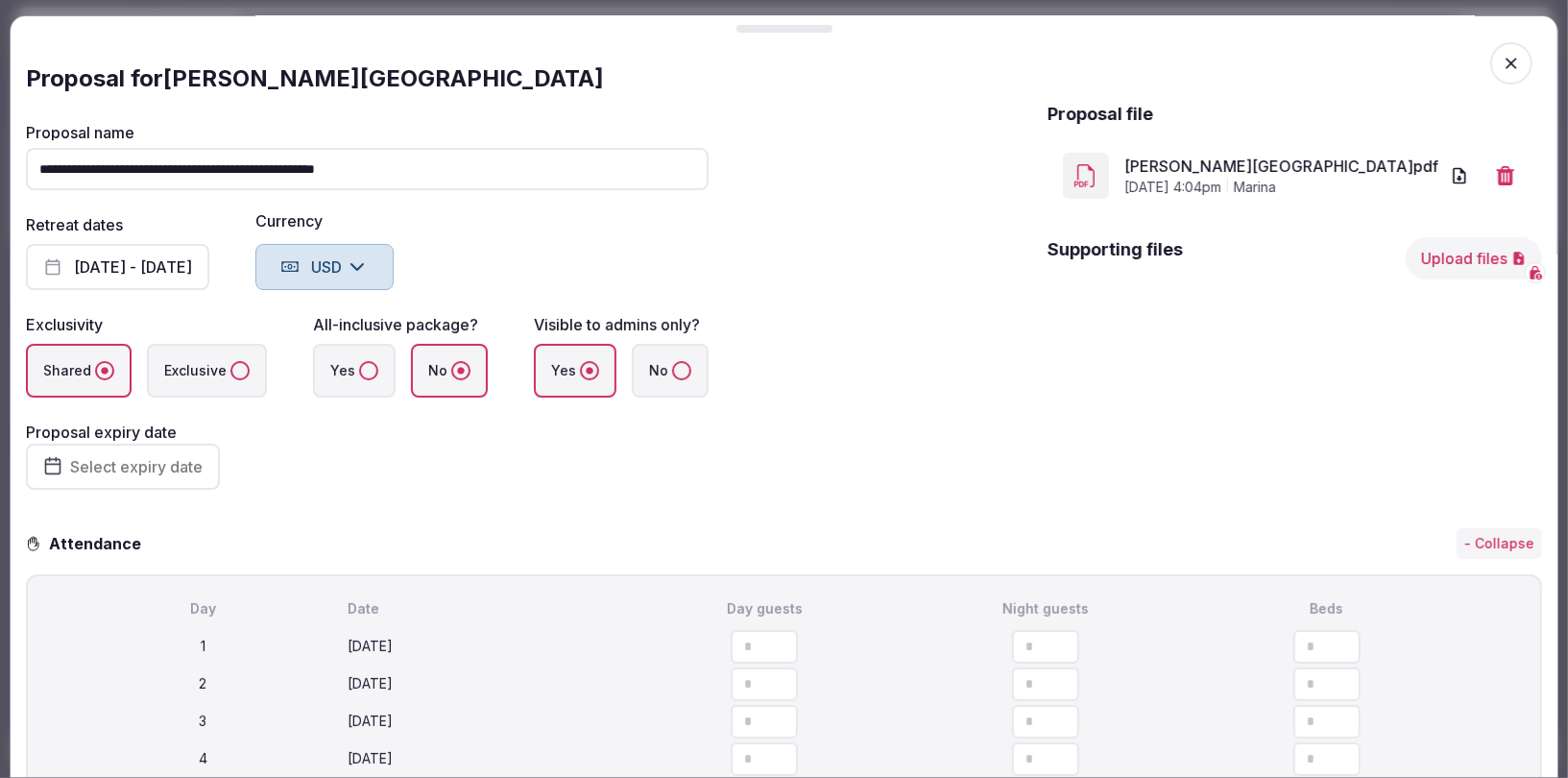
scroll to position [0, 0]
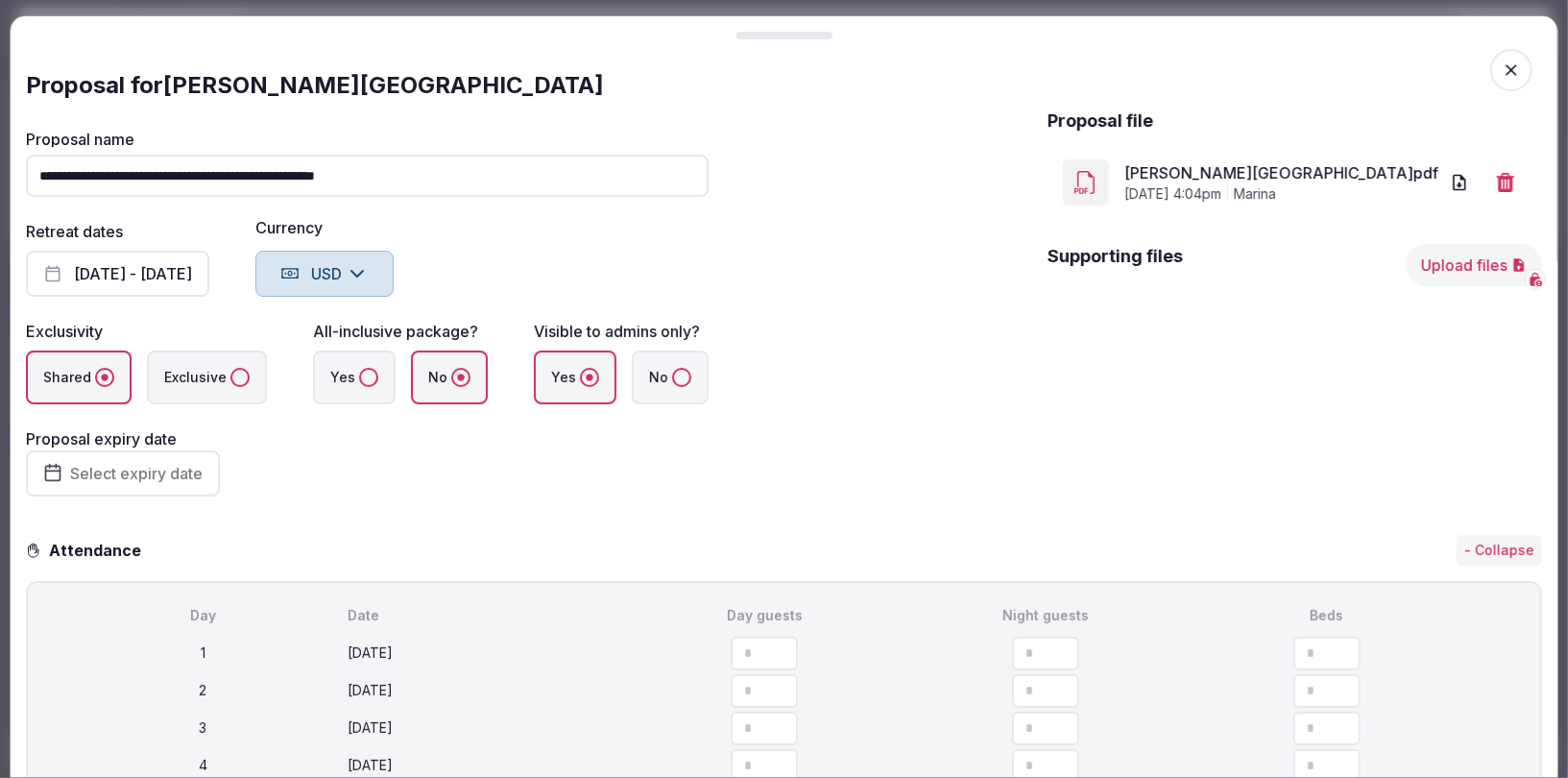
click at [1504, 177] on icon "button" at bounding box center [1506, 183] width 17 height 19
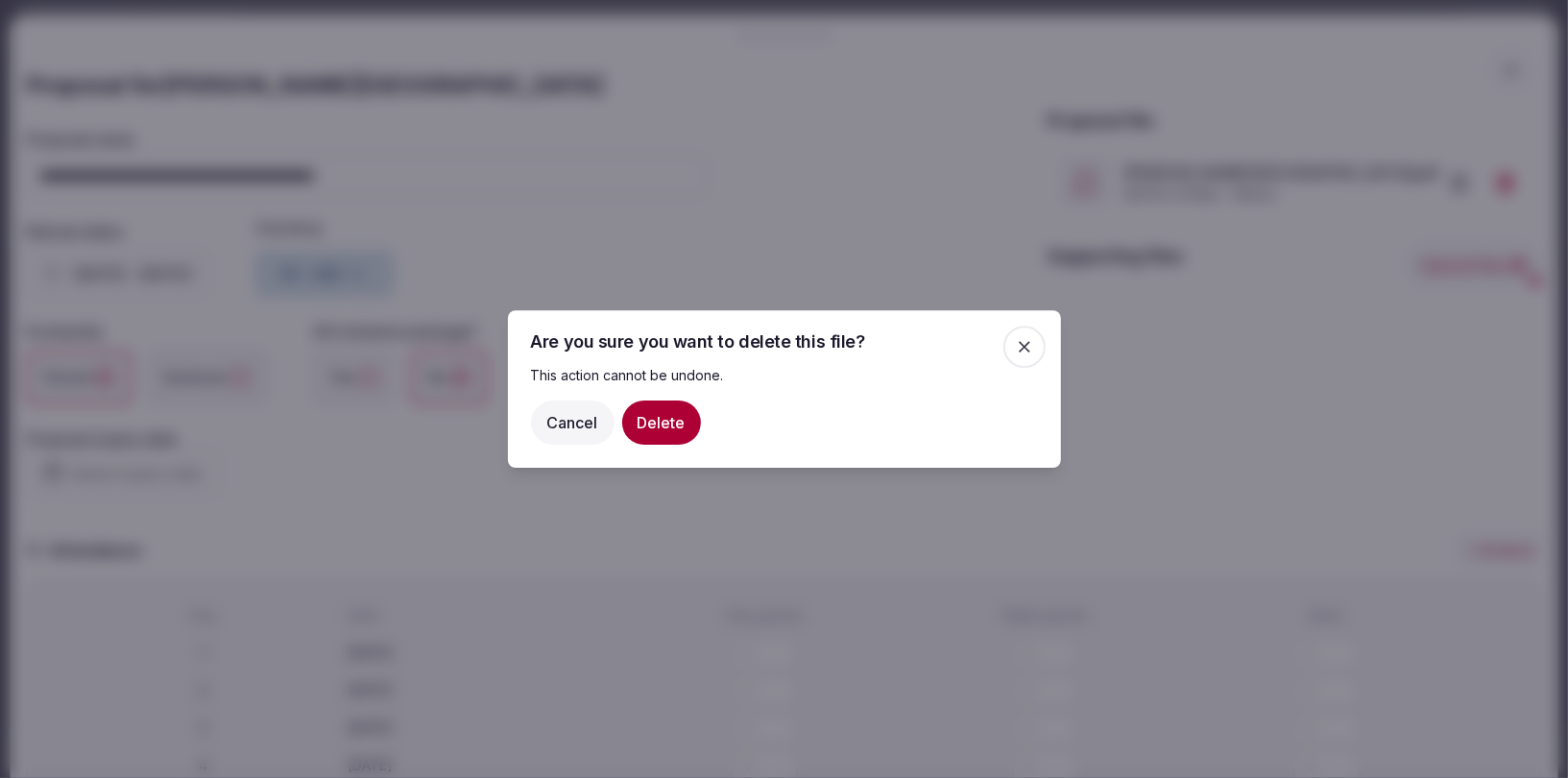
click at [653, 425] on button "Delete" at bounding box center [661, 422] width 79 height 44
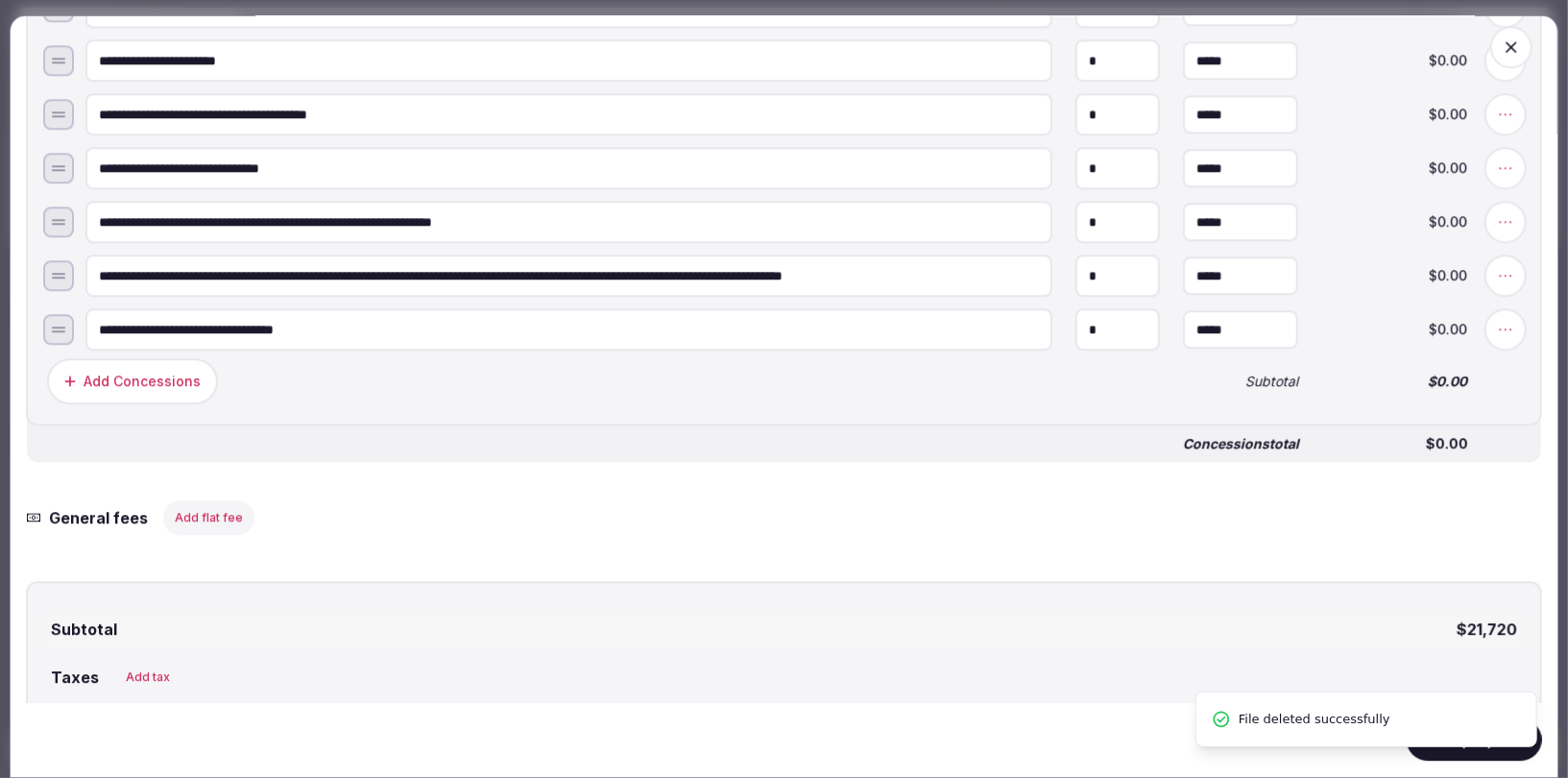
scroll to position [3602, 0]
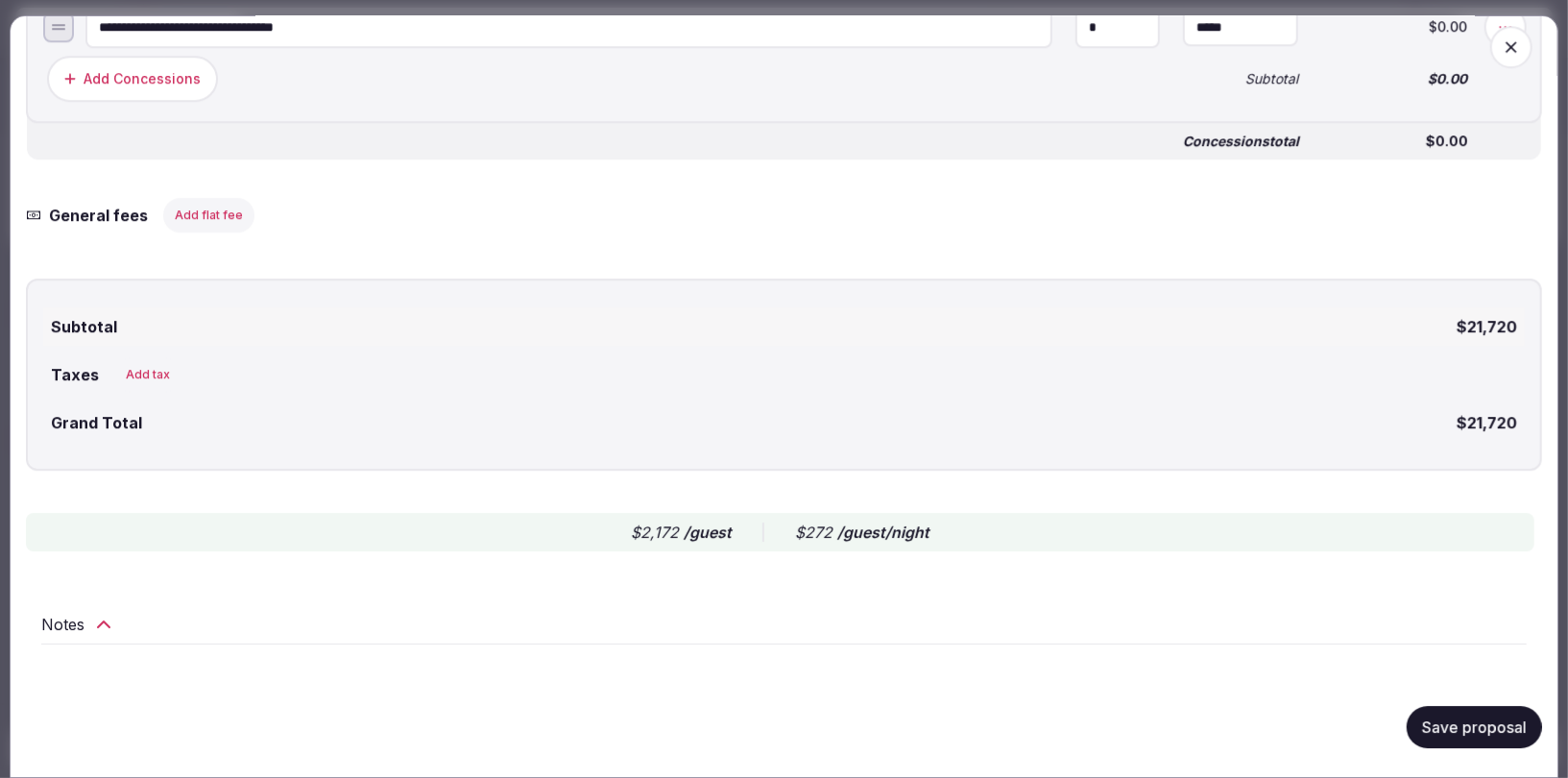
click at [1448, 721] on button "Save proposal" at bounding box center [1474, 726] width 135 height 42
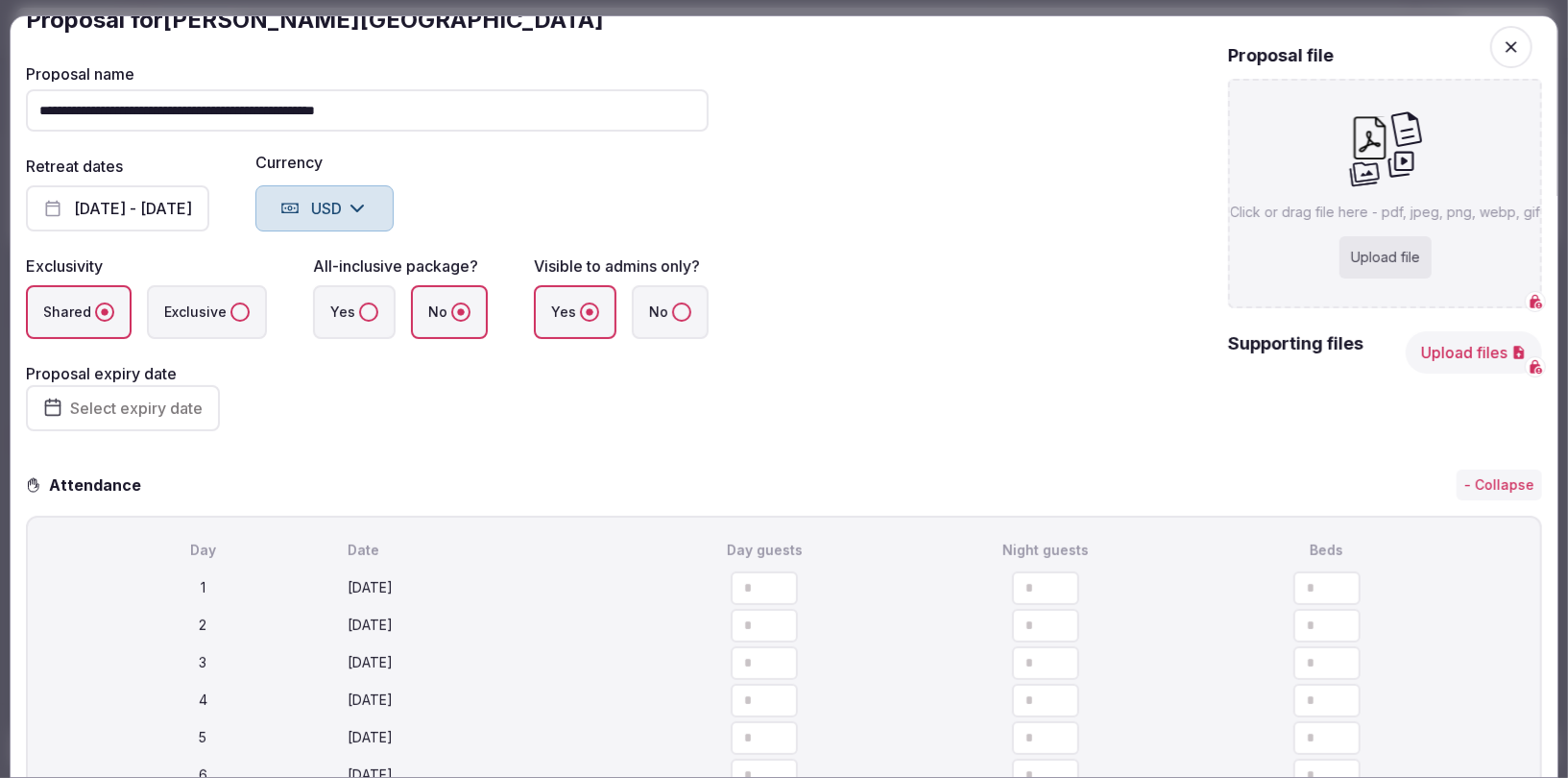
scroll to position [0, 0]
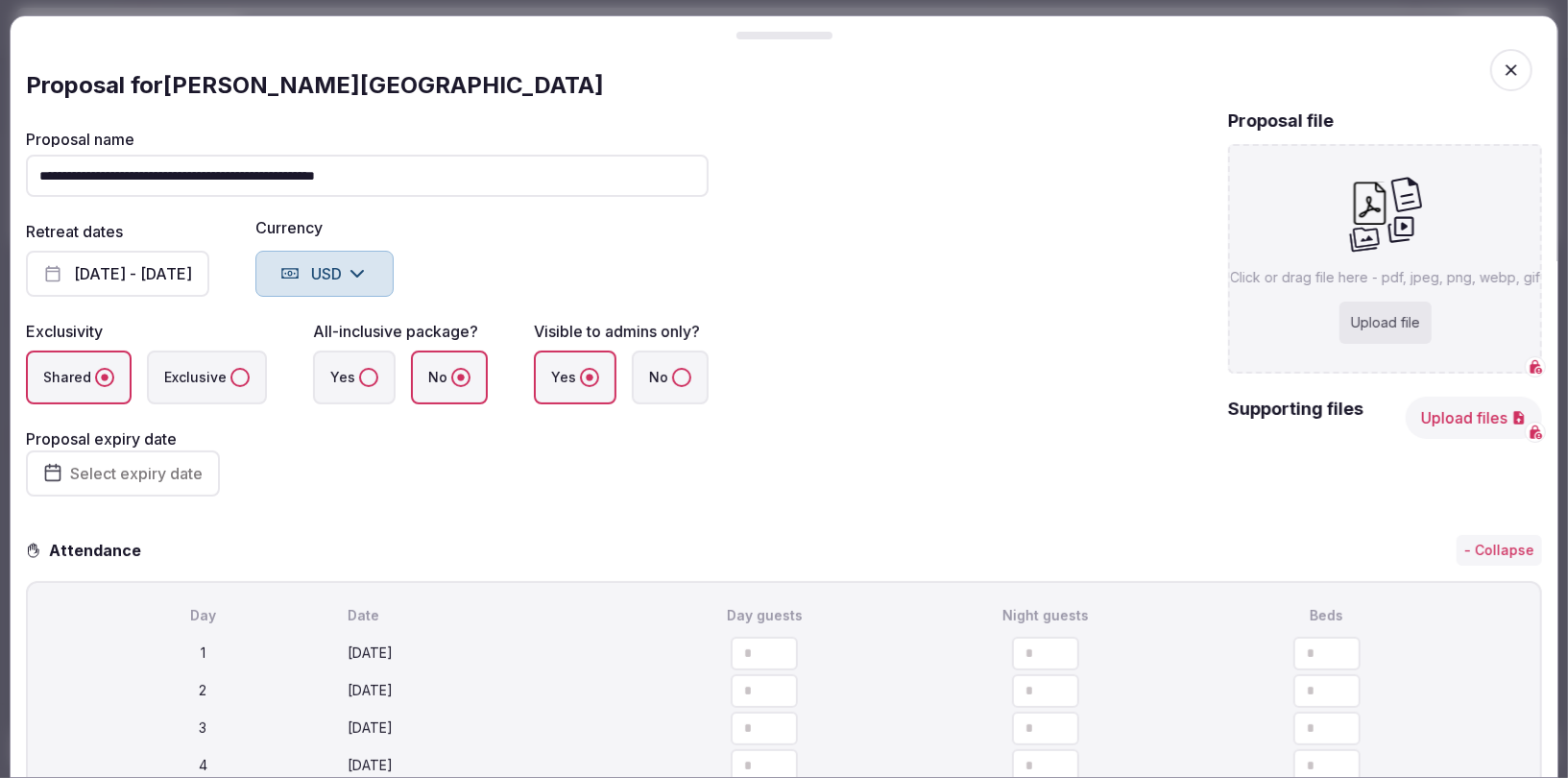
click at [675, 371] on button "No" at bounding box center [682, 377] width 19 height 19
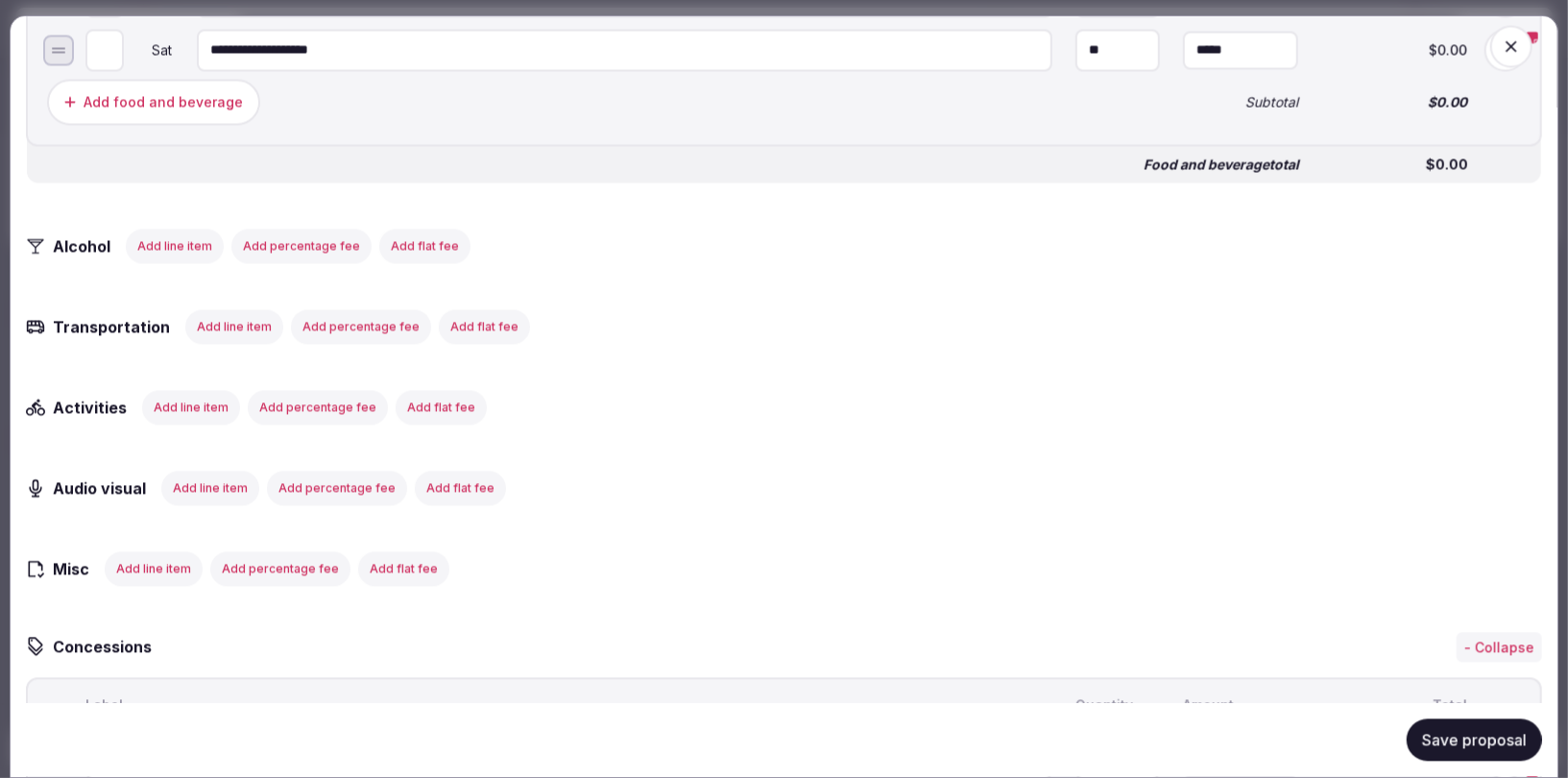
scroll to position [2703, 0]
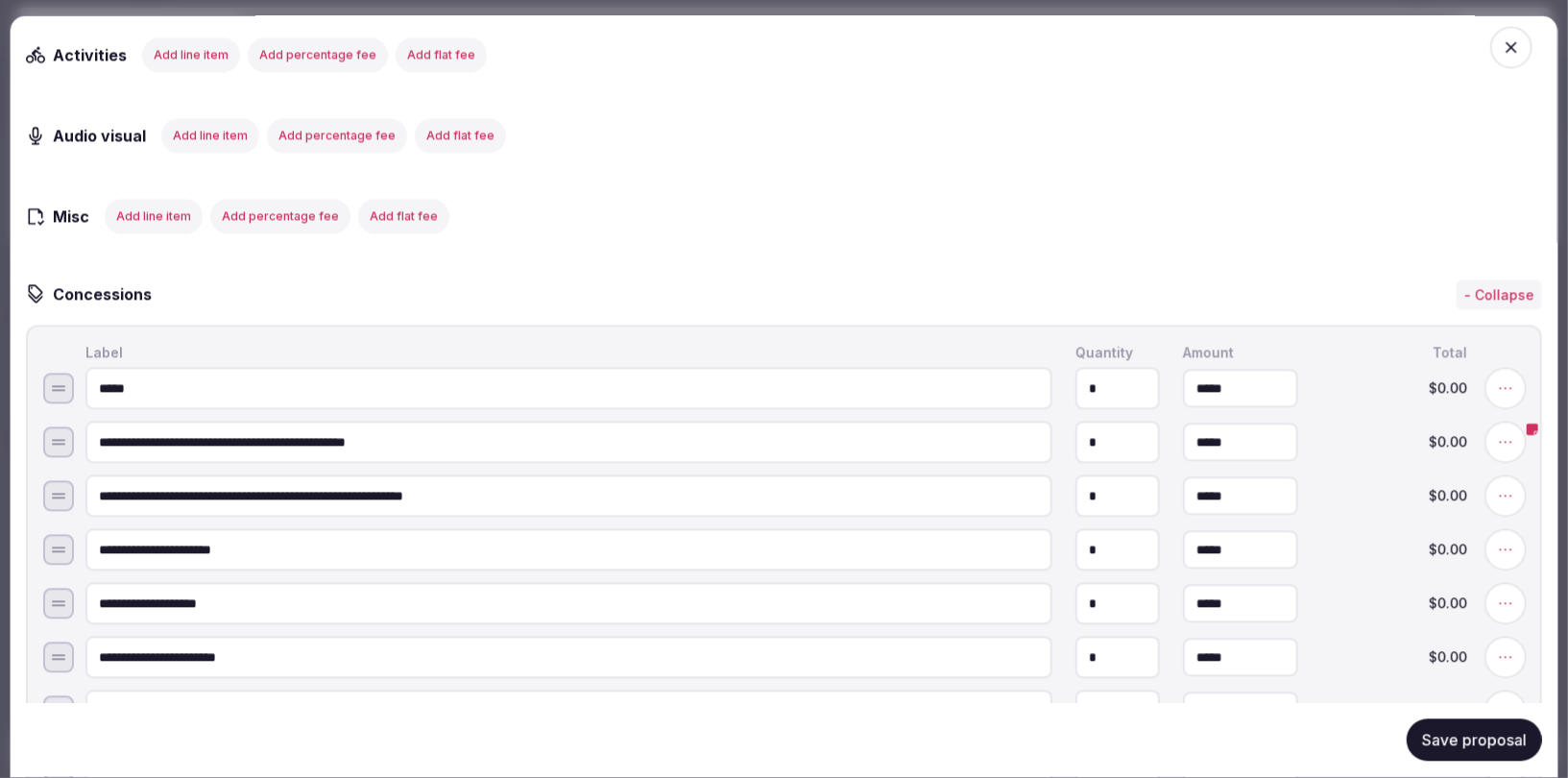
click at [1458, 742] on button "Save proposal" at bounding box center [1474, 740] width 135 height 42
click at [1513, 52] on icon "button" at bounding box center [1512, 48] width 19 height 19
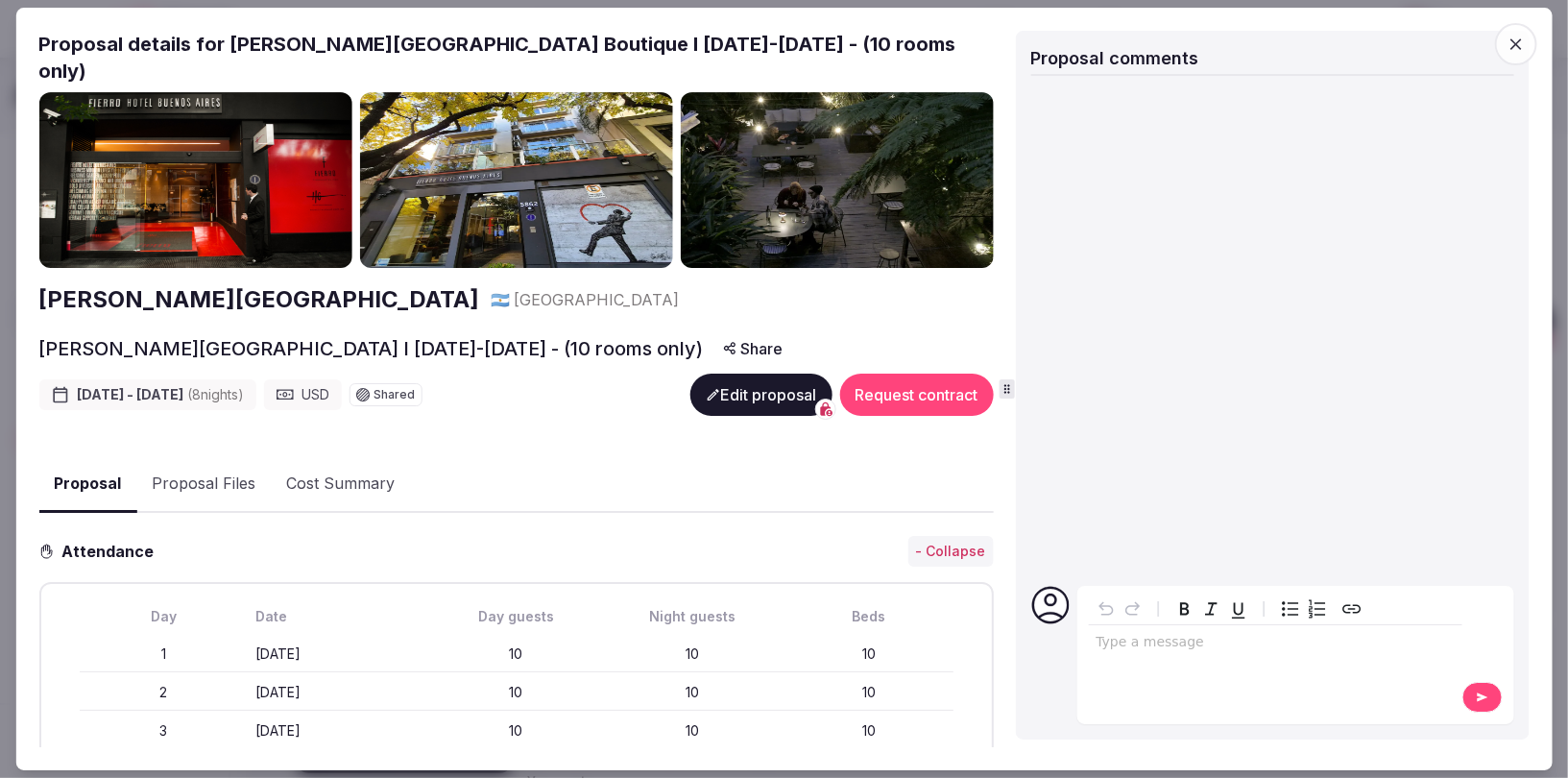
click at [169, 457] on button "Proposal Files" at bounding box center [203, 484] width 134 height 55
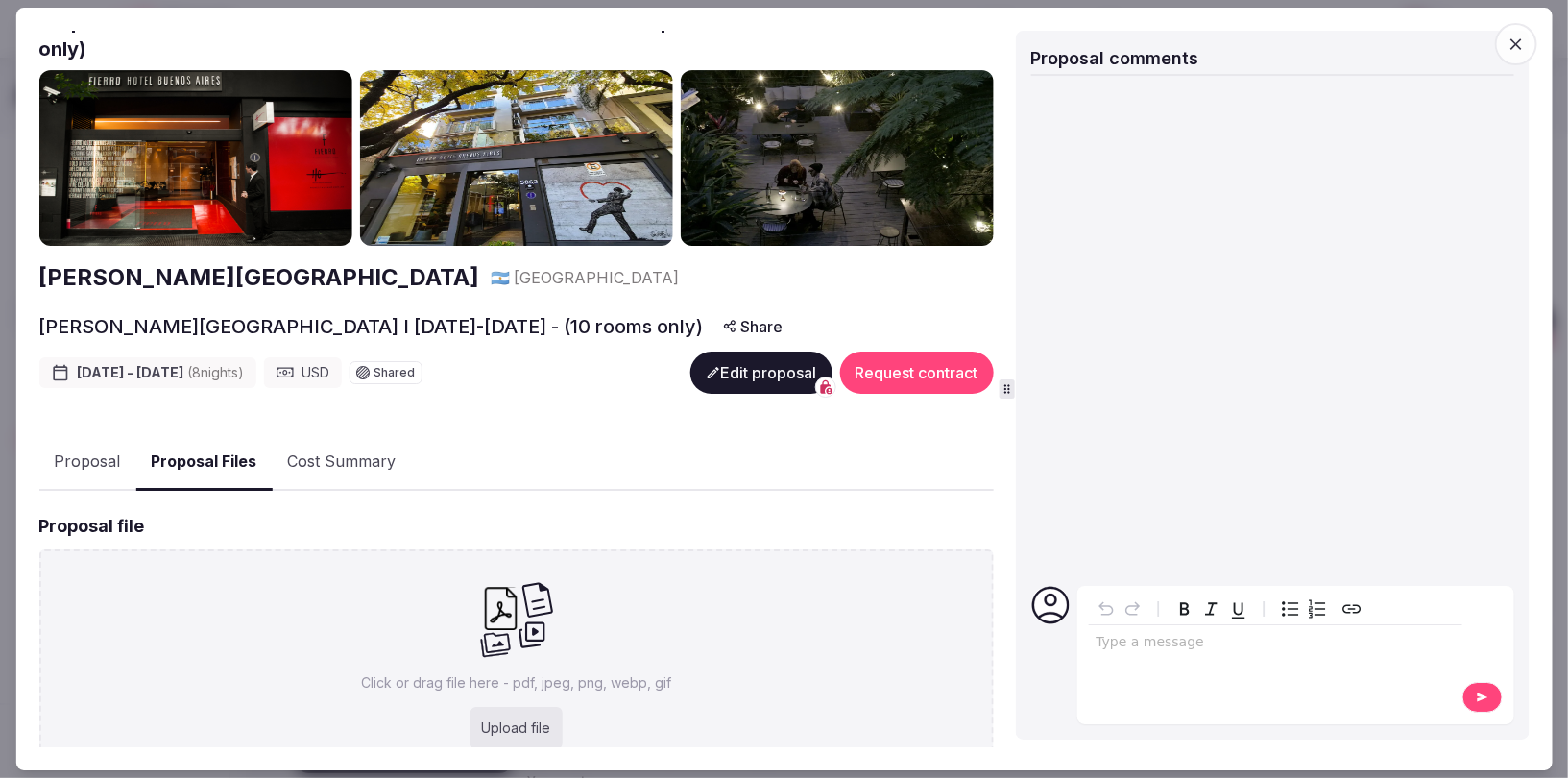
scroll to position [40, 0]
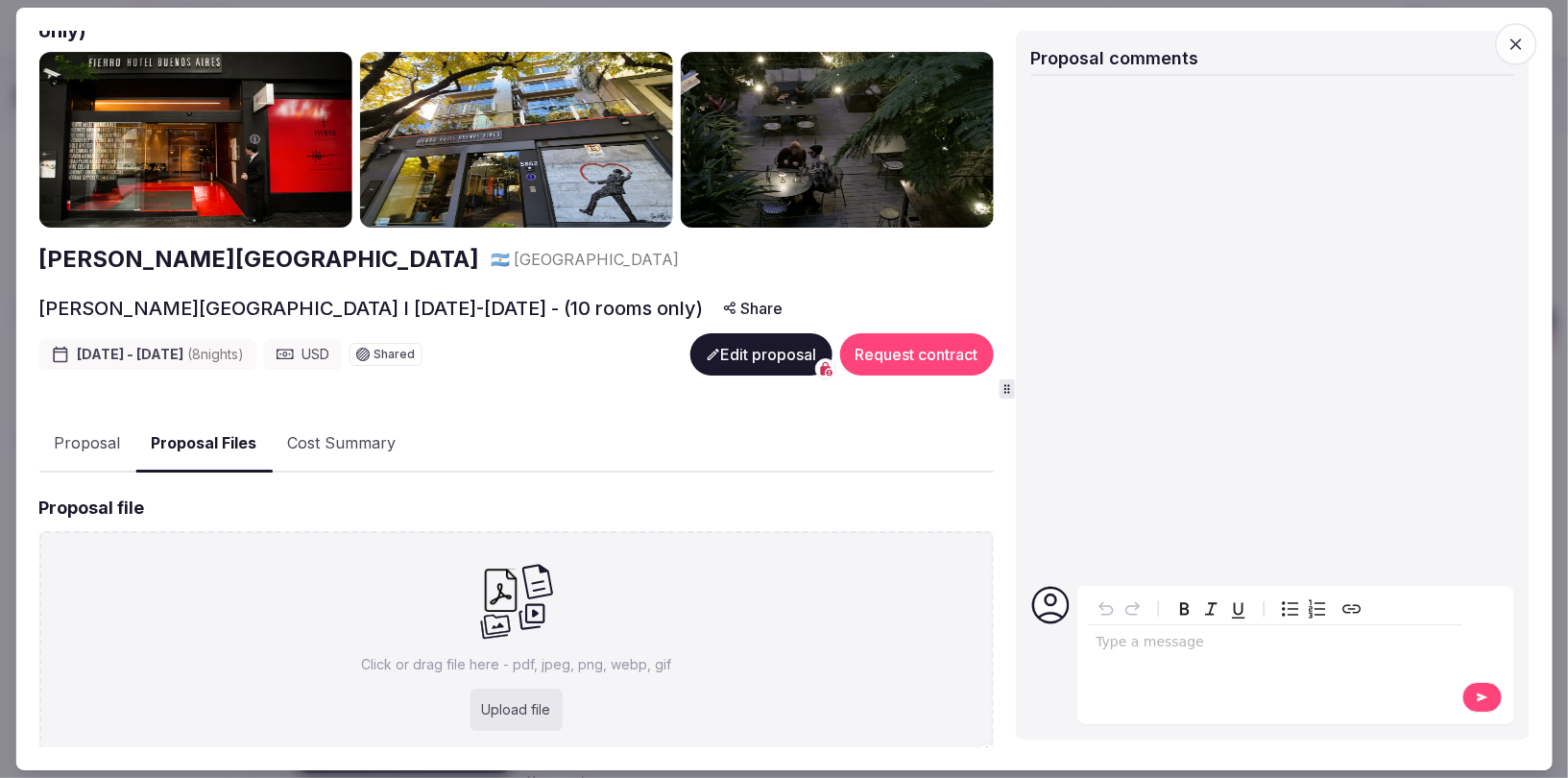
click at [361, 417] on button "Cost Summary" at bounding box center [341, 444] width 139 height 55
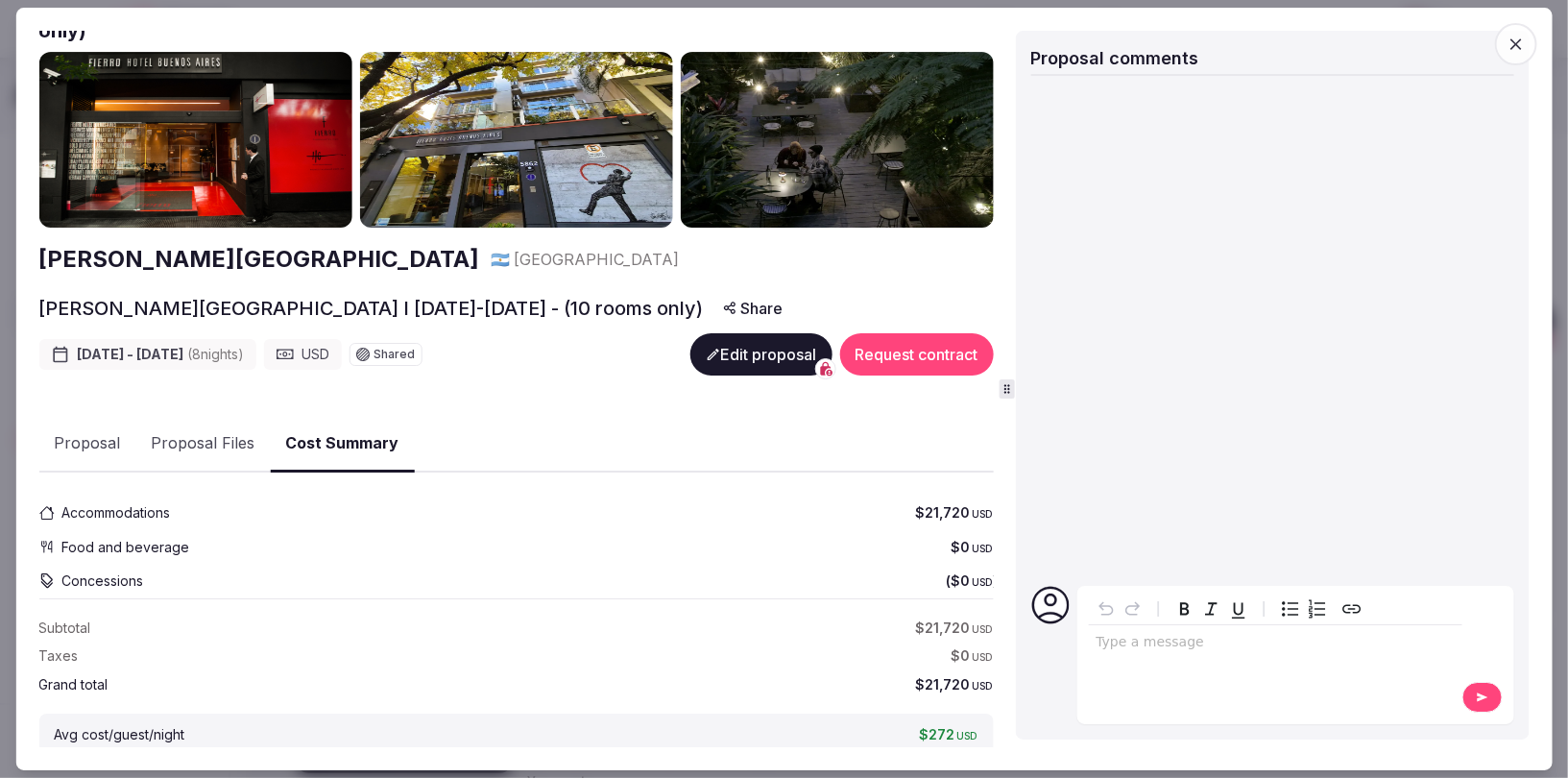
click at [103, 417] on button "Proposal" at bounding box center [87, 444] width 97 height 55
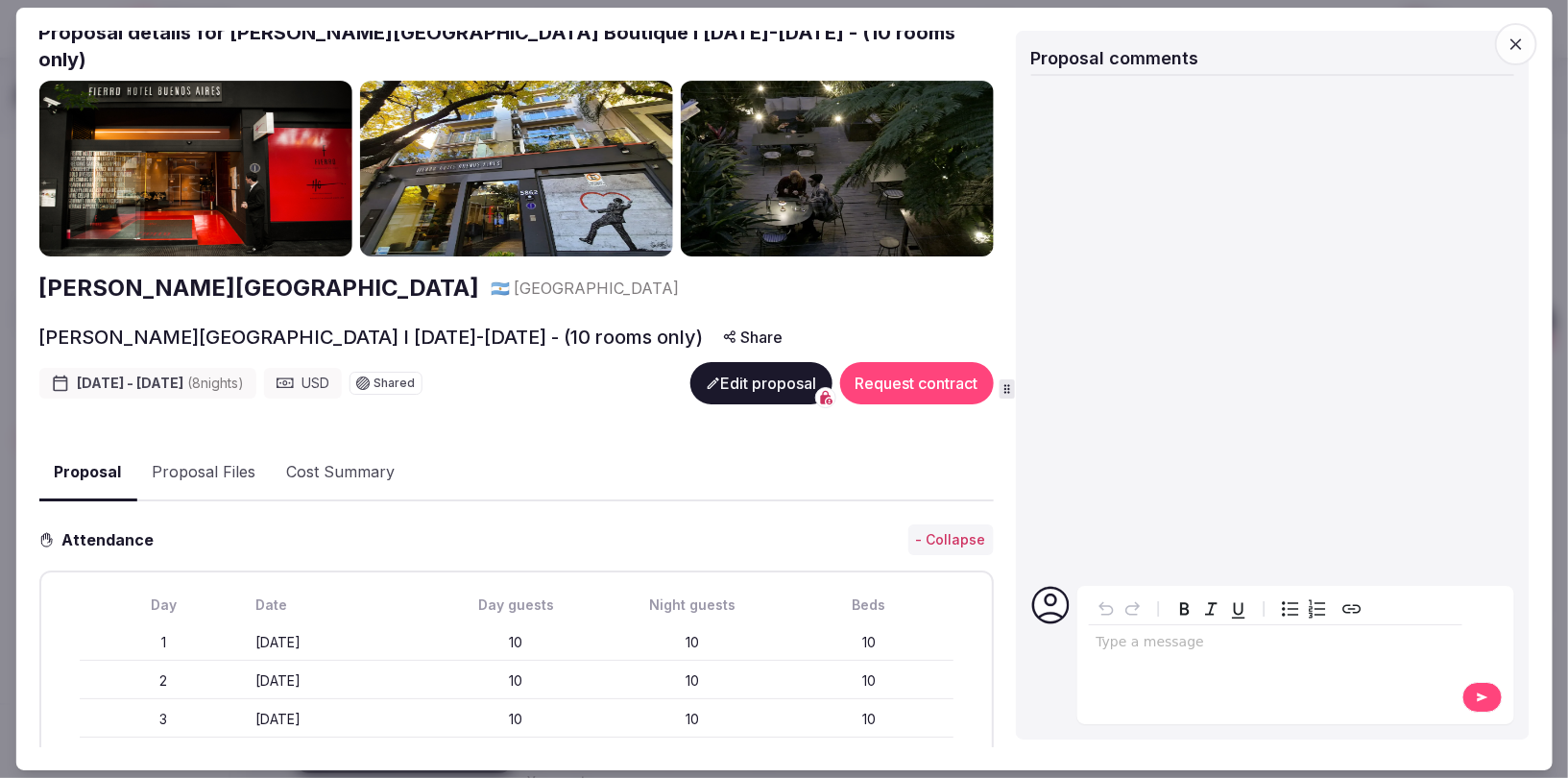
scroll to position [0, 0]
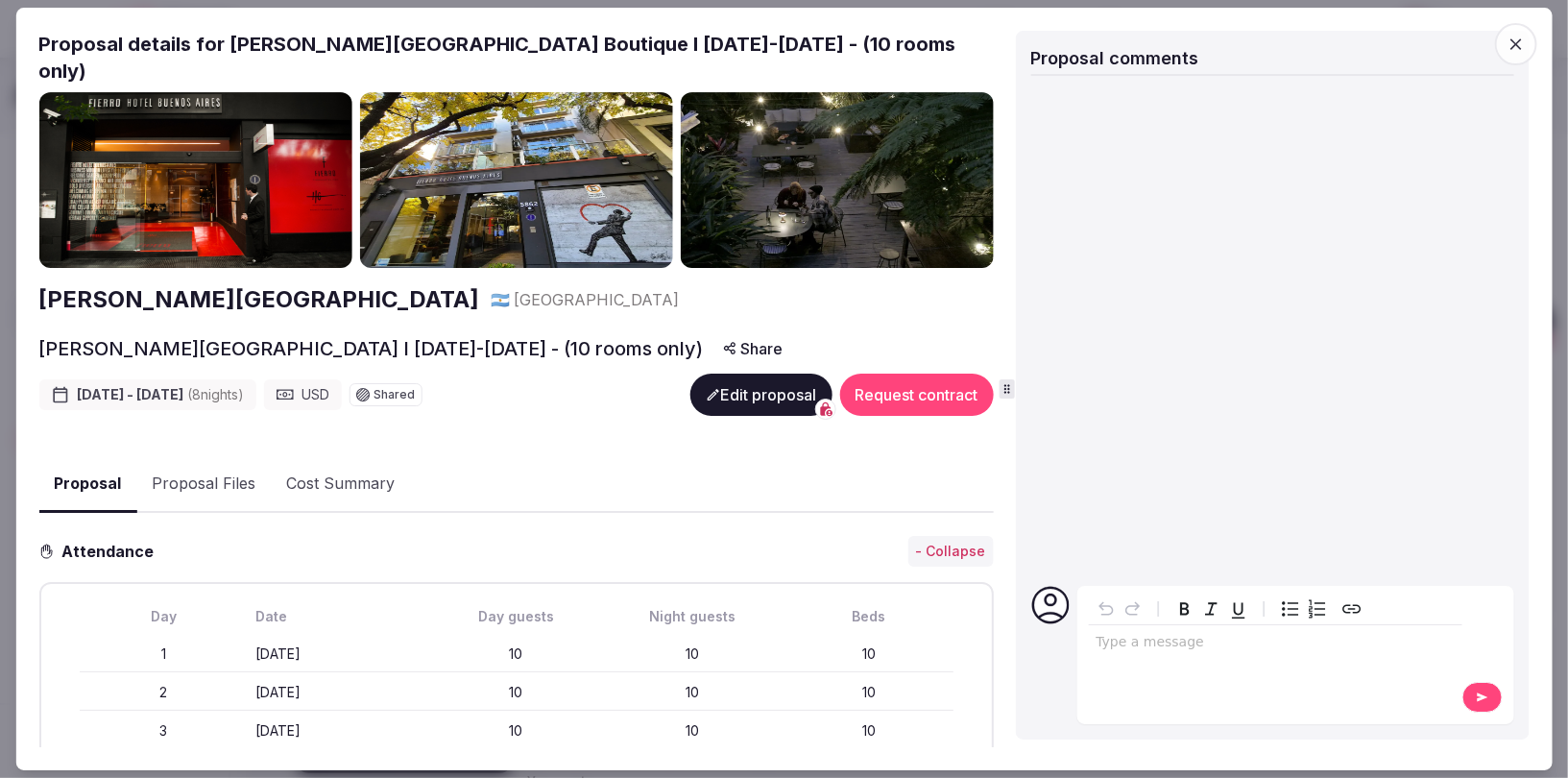
click at [1512, 38] on icon "button" at bounding box center [1516, 45] width 19 height 19
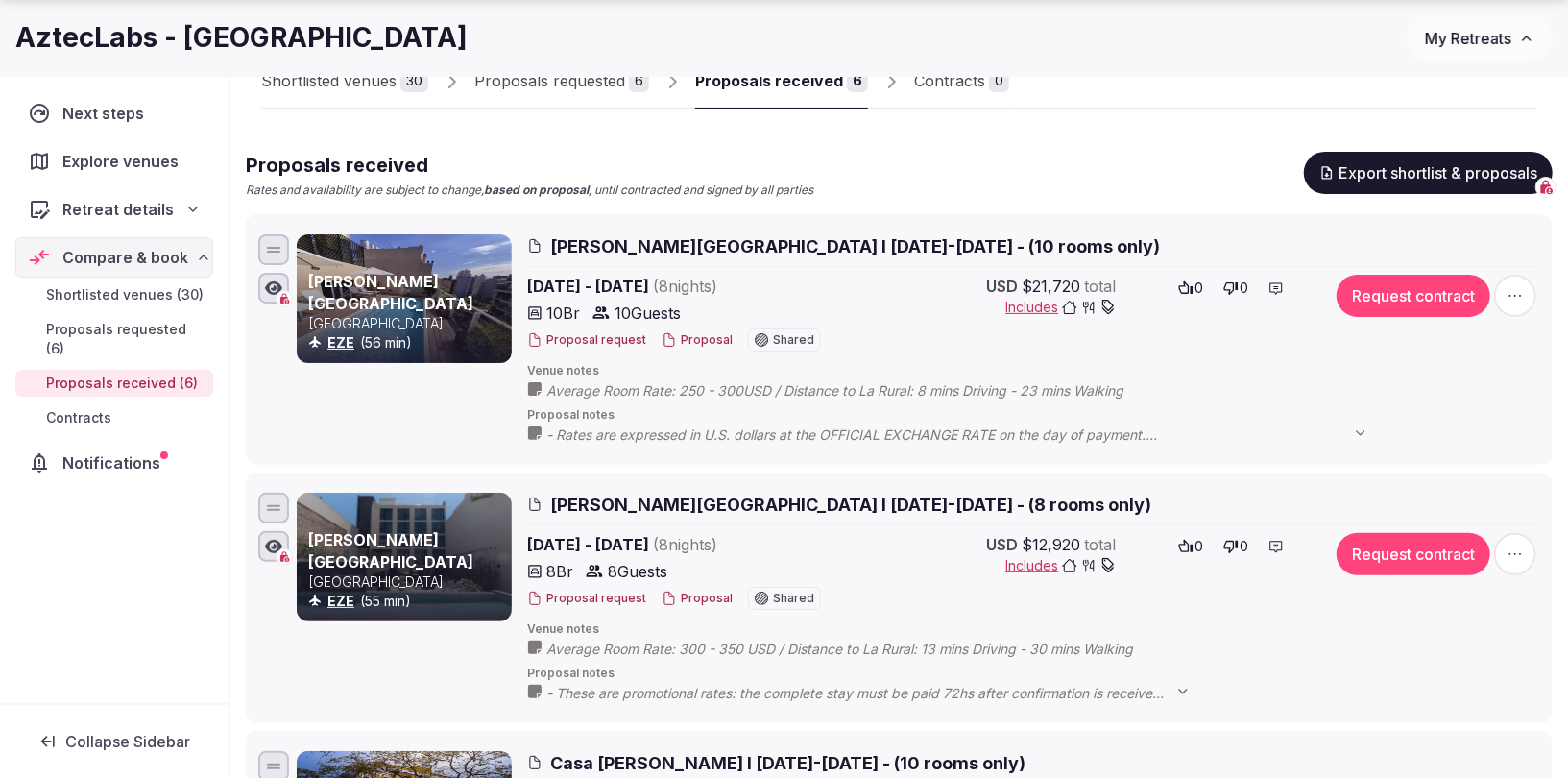
scroll to position [152, 0]
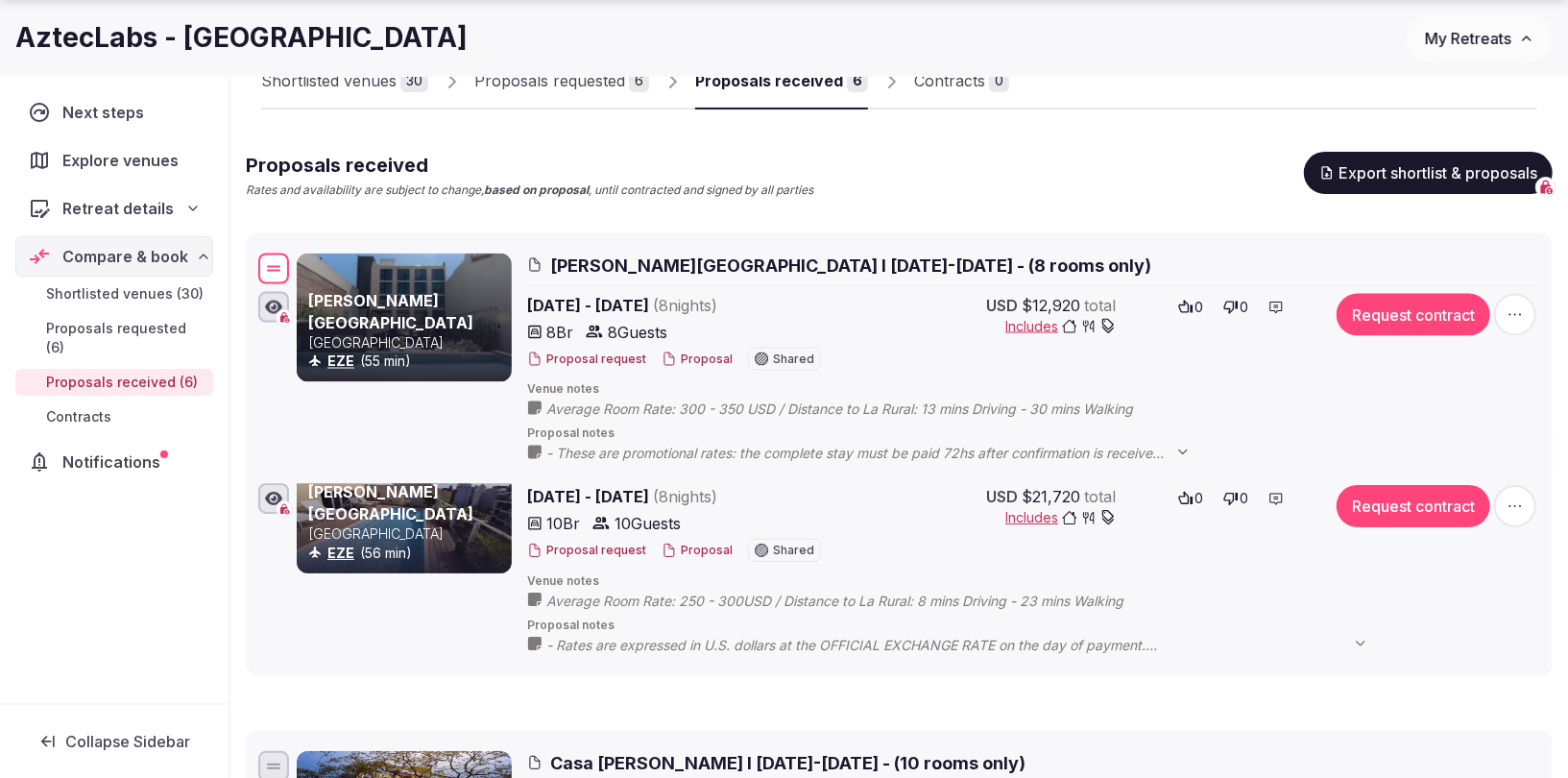
drag, startPoint x: 270, startPoint y: 507, endPoint x: 282, endPoint y: 268, distance: 239.3
click at [282, 268] on div at bounding box center [274, 268] width 31 height 31
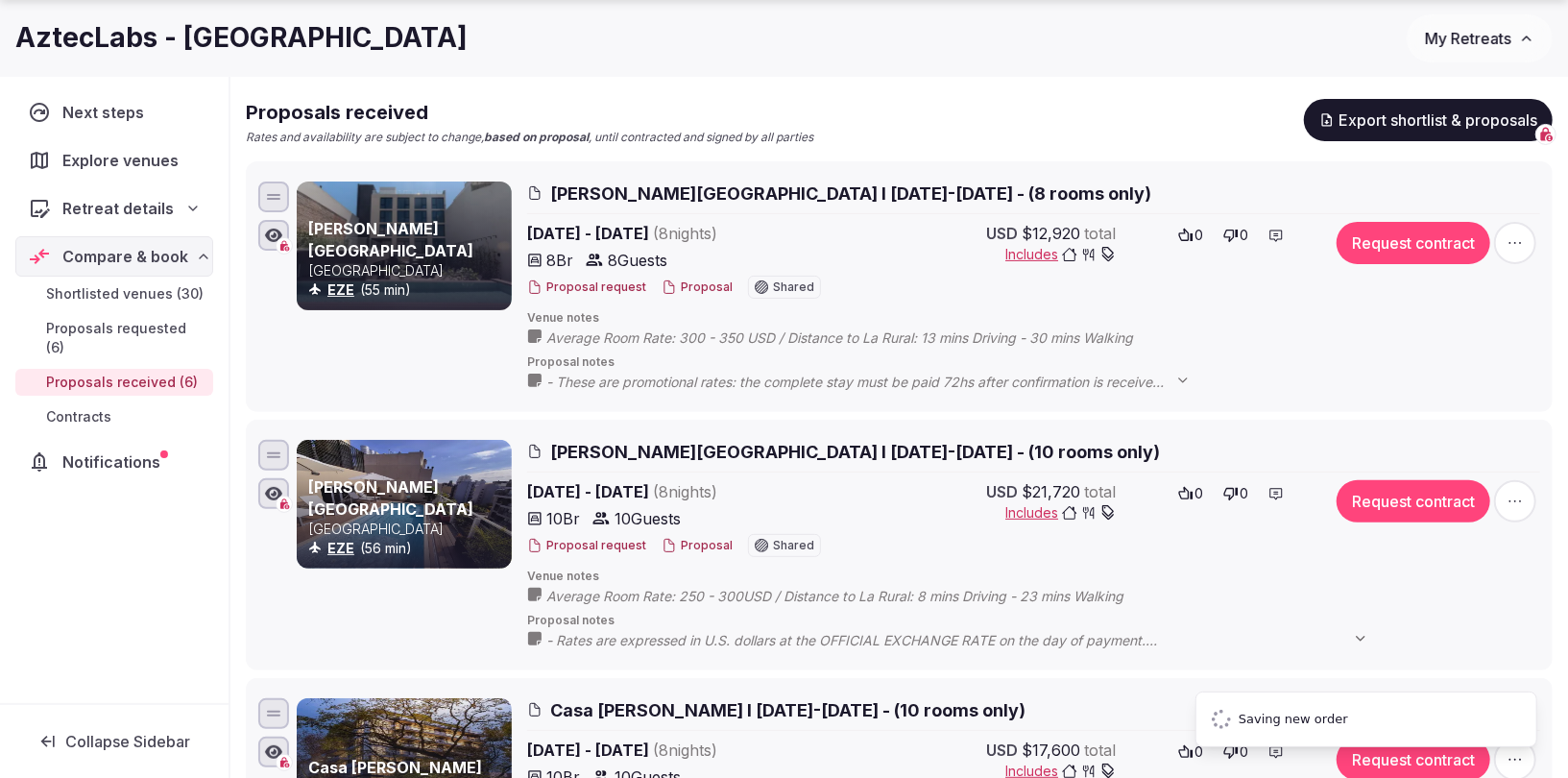
scroll to position [391, 0]
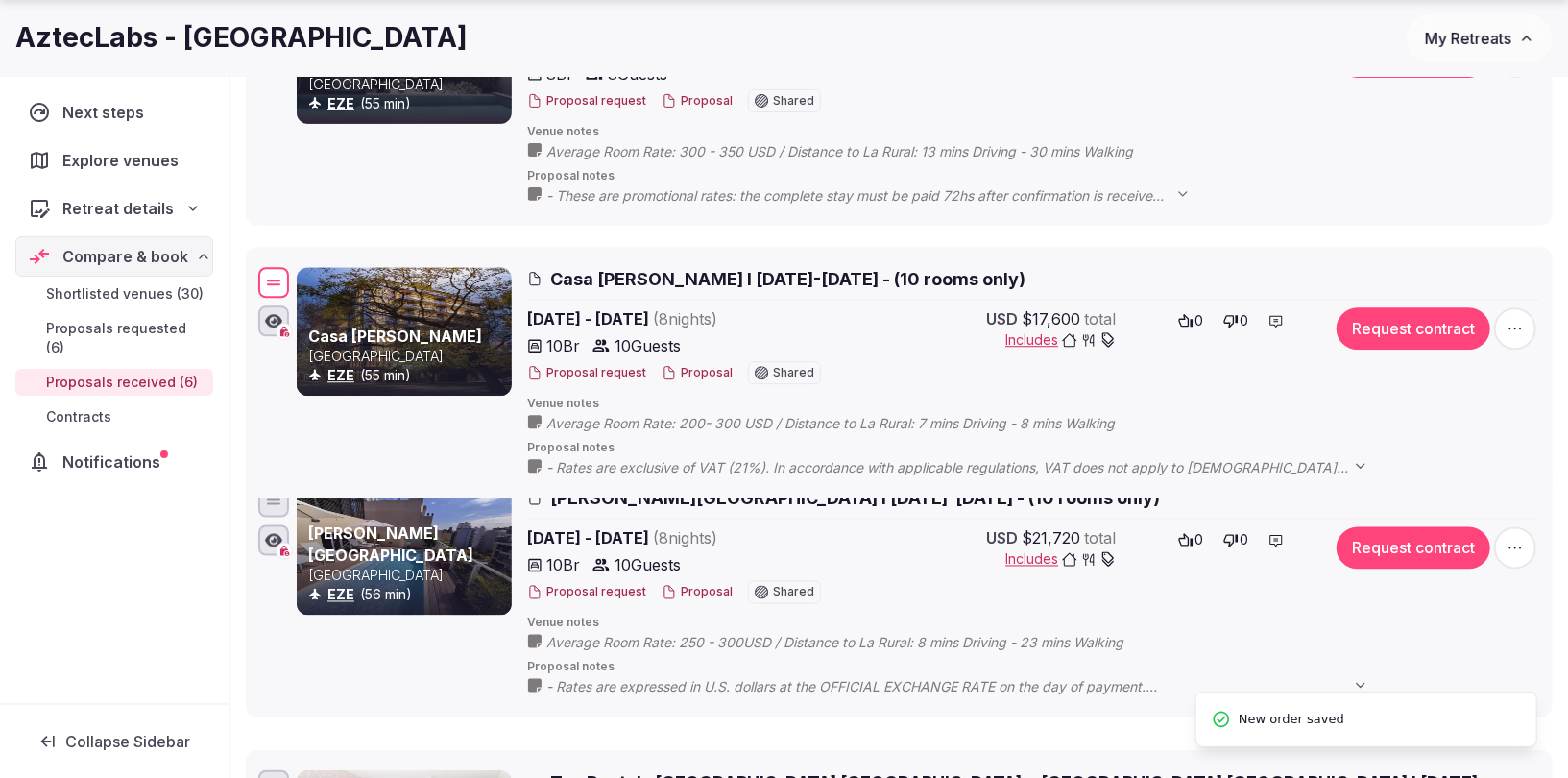
drag, startPoint x: 277, startPoint y: 481, endPoint x: 256, endPoint y: 277, distance: 205.1
click at [256, 277] on div "Casa [PERSON_NAME] Argentina EZE (55 min) Casa [PERSON_NAME] I [DATE]-[DATE] - …" at bounding box center [899, 372] width 1290 height 218
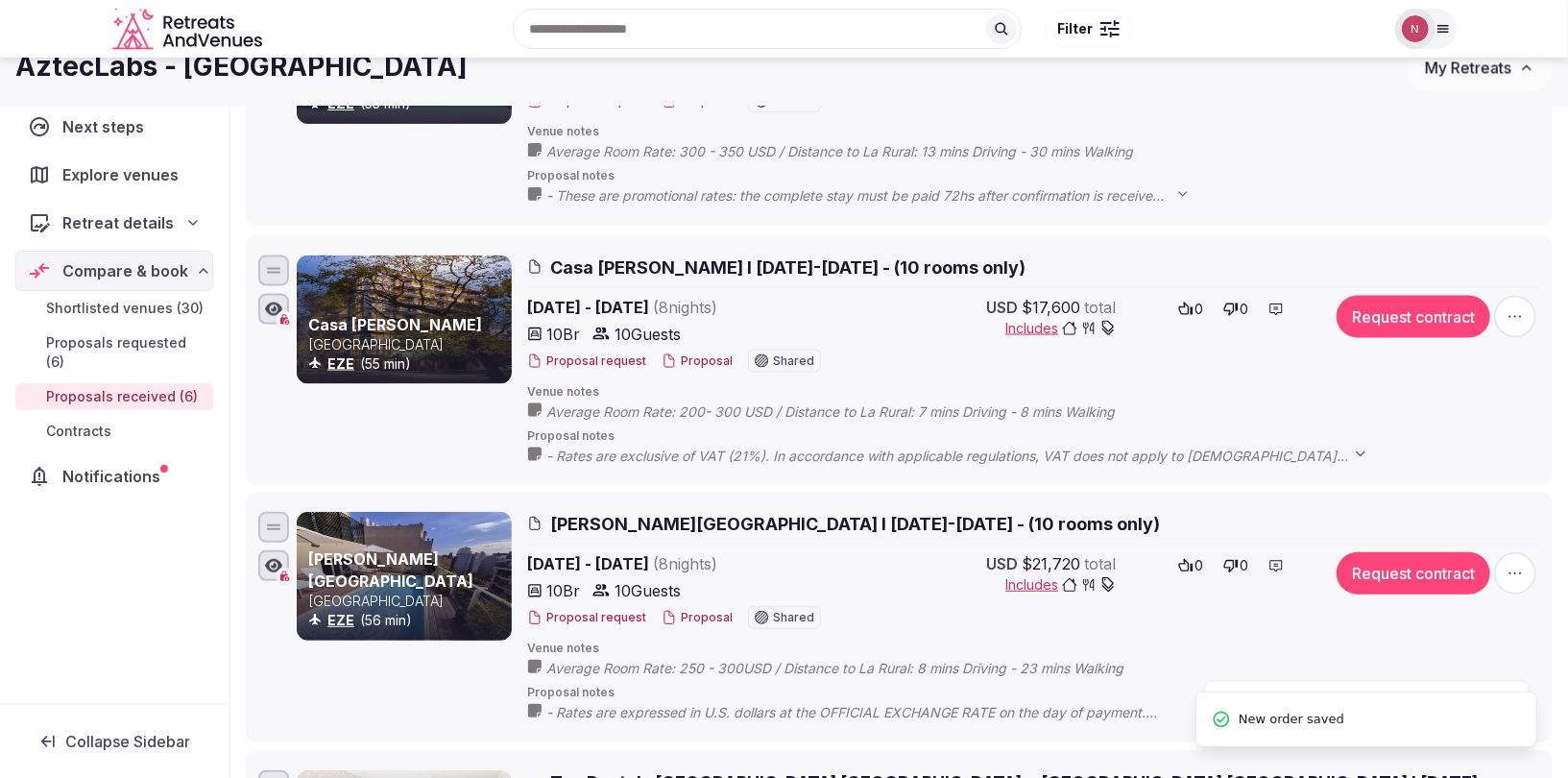
scroll to position [144, 0]
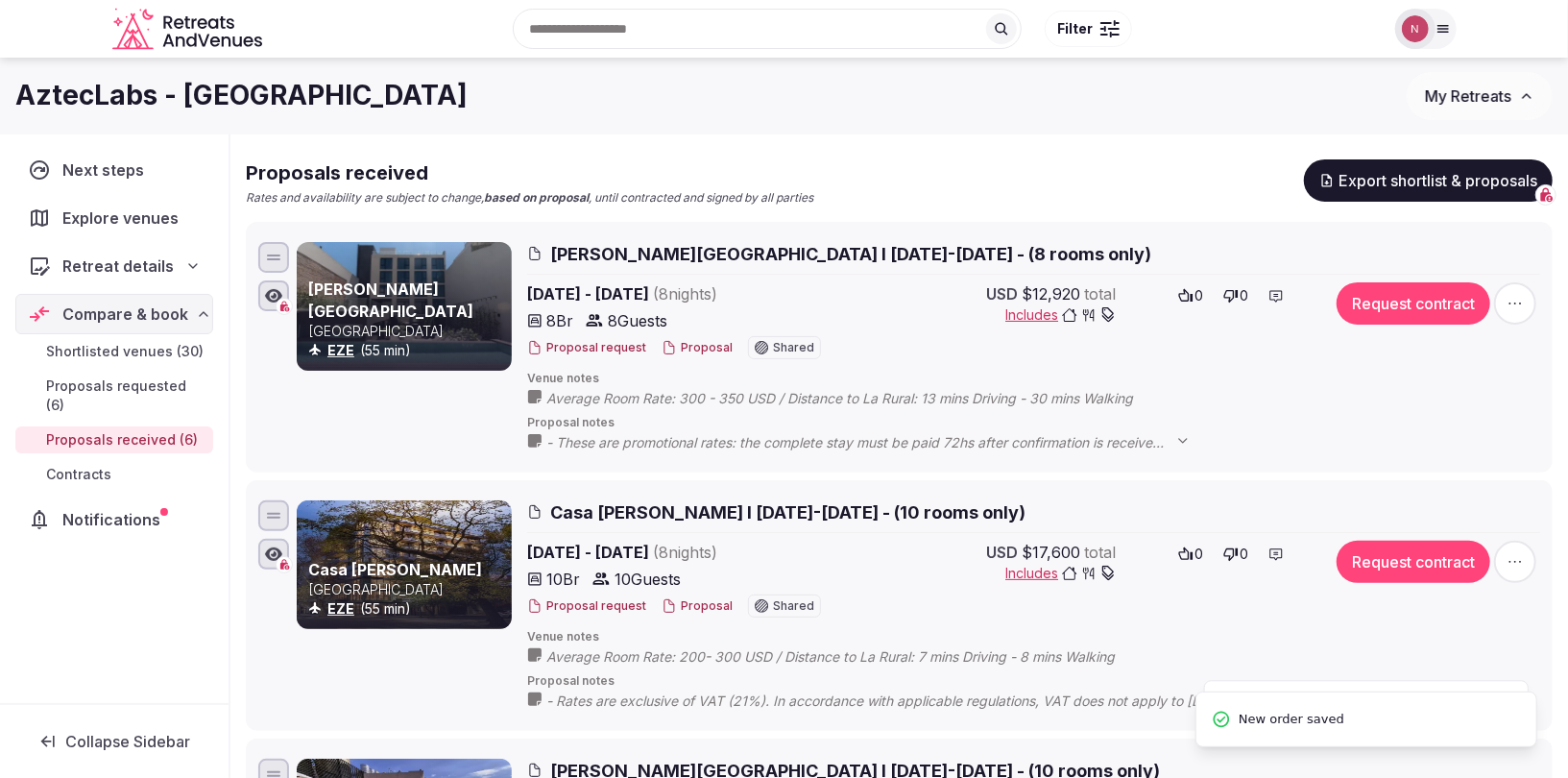
click at [1400, 305] on button "Request contract" at bounding box center [1413, 302] width 154 height 42
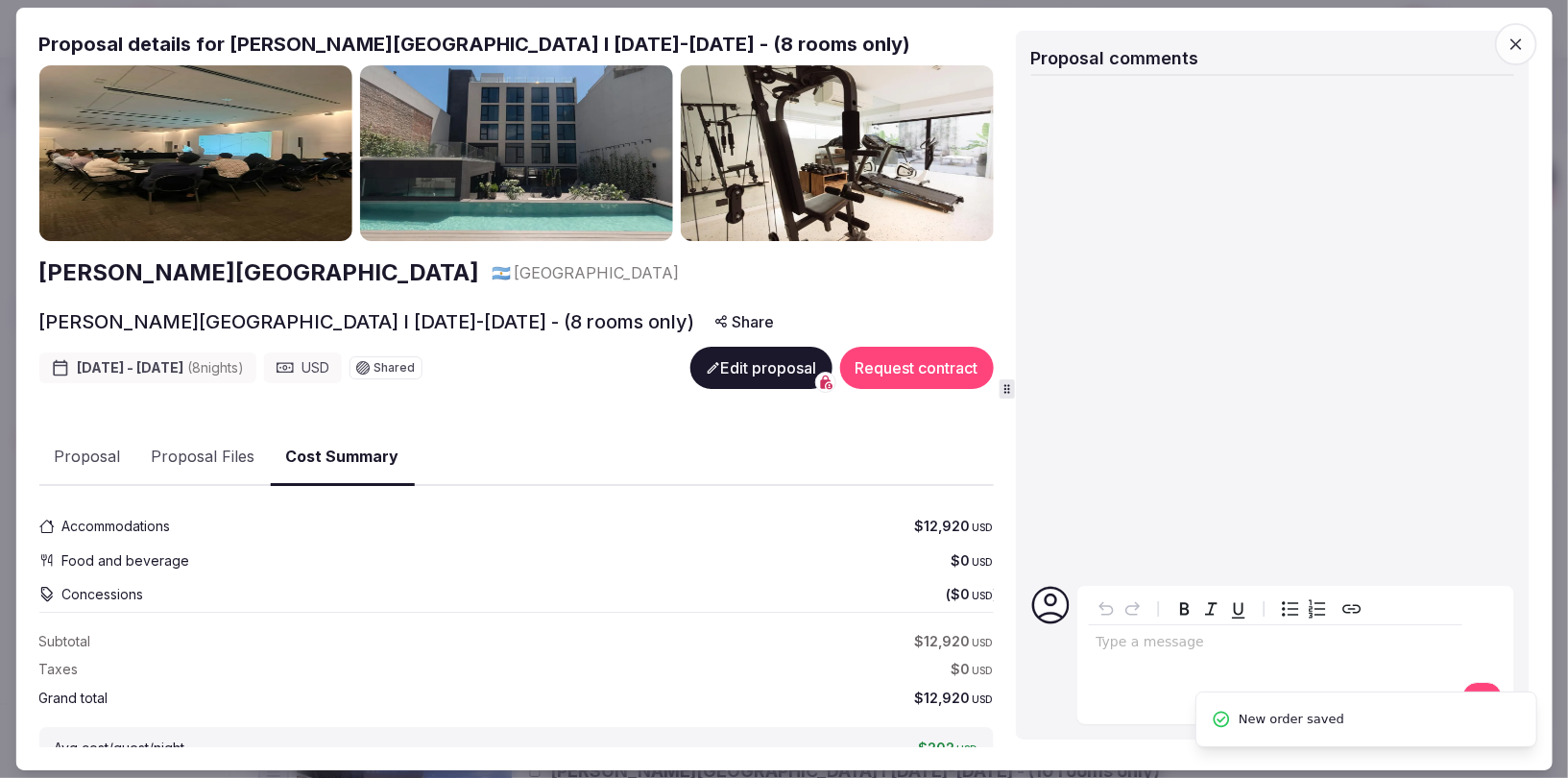
click at [906, 370] on button "Request contract" at bounding box center [916, 368] width 154 height 42
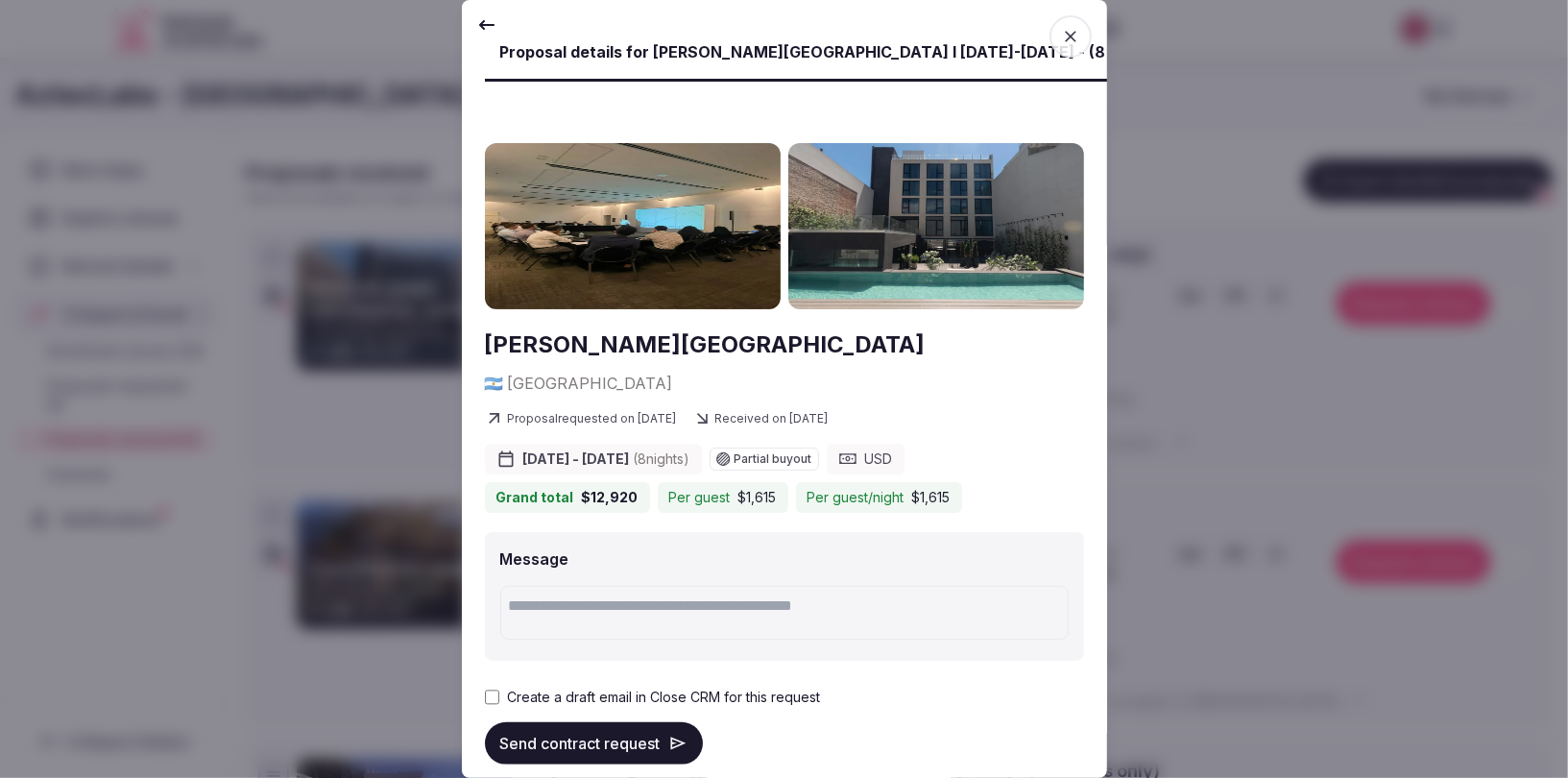
click at [544, 725] on button "Send contract request" at bounding box center [594, 743] width 218 height 42
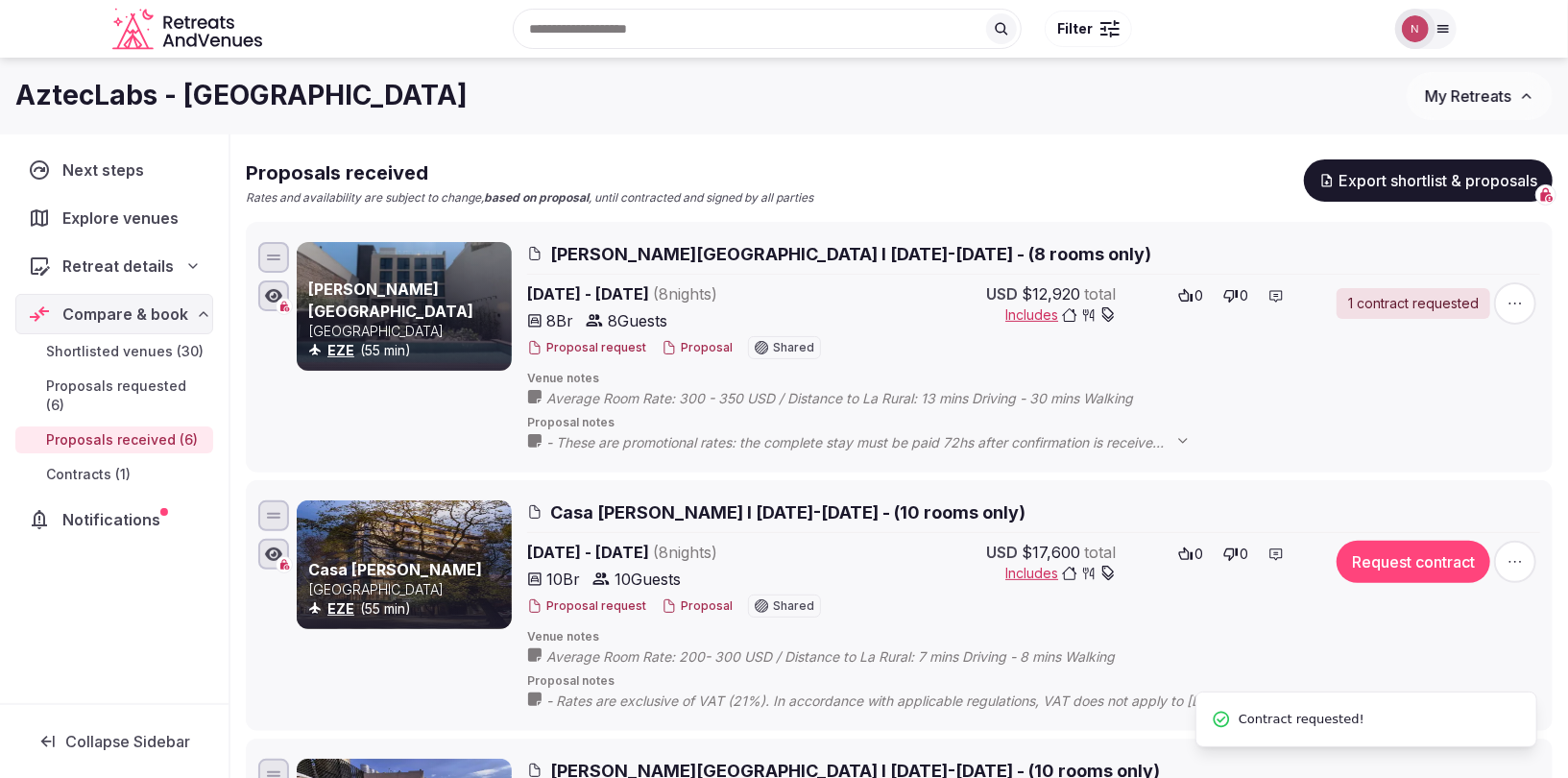
click at [1418, 565] on button "Request contract" at bounding box center [1413, 561] width 154 height 42
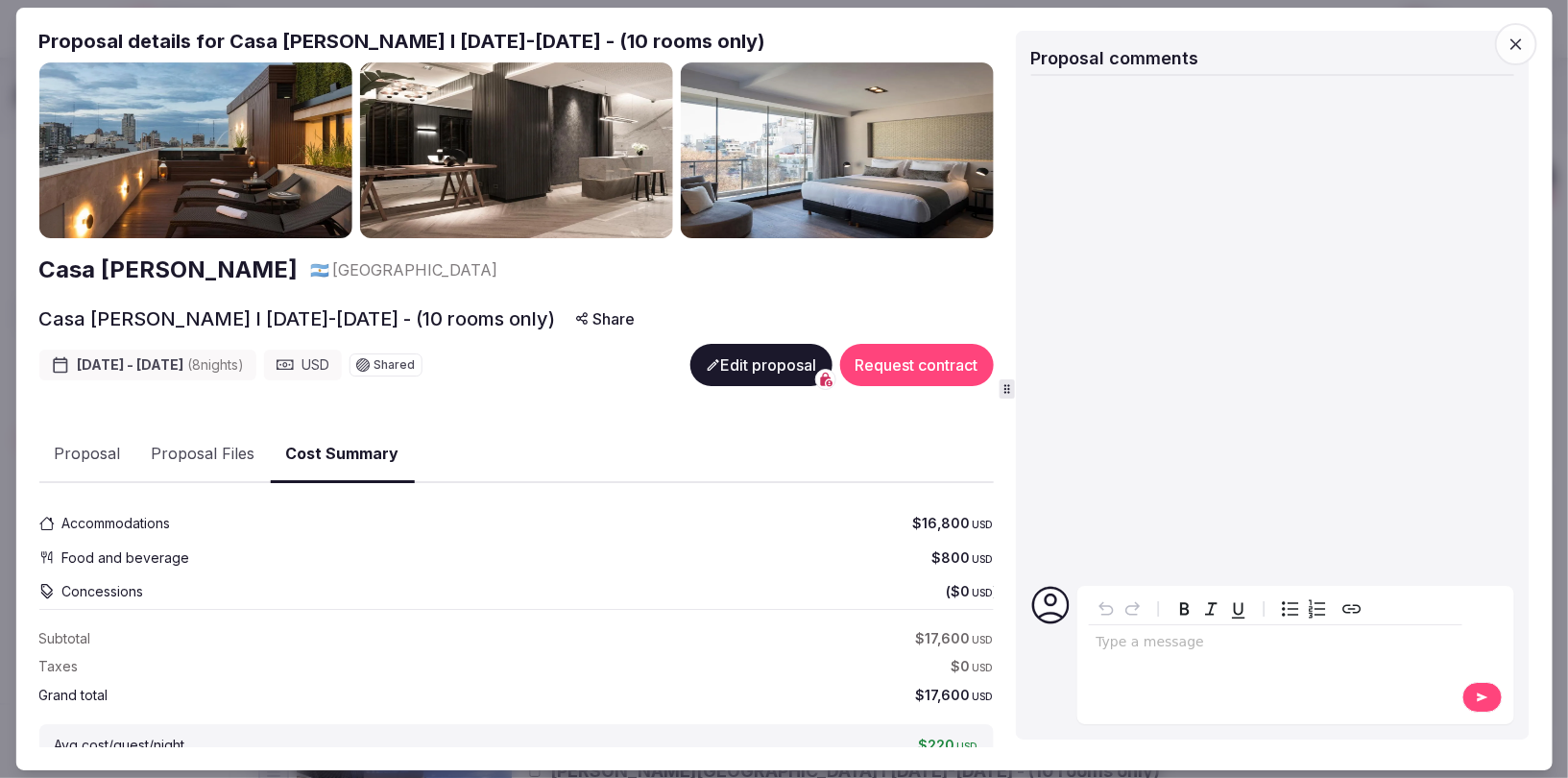
scroll to position [4, 0]
click at [926, 356] on button "Request contract" at bounding box center [916, 364] width 154 height 42
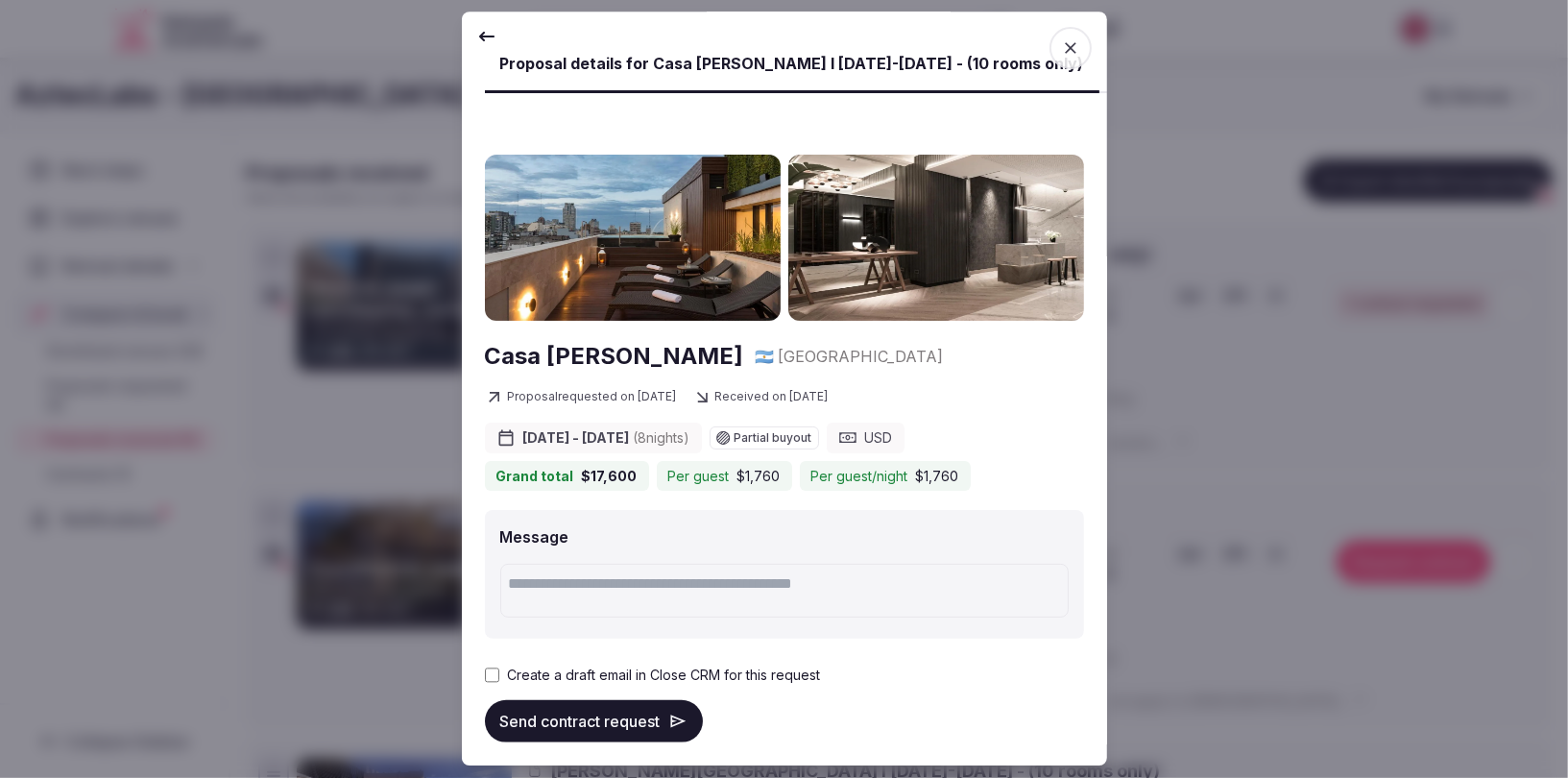
click at [563, 719] on button "Send contract request" at bounding box center [594, 722] width 218 height 42
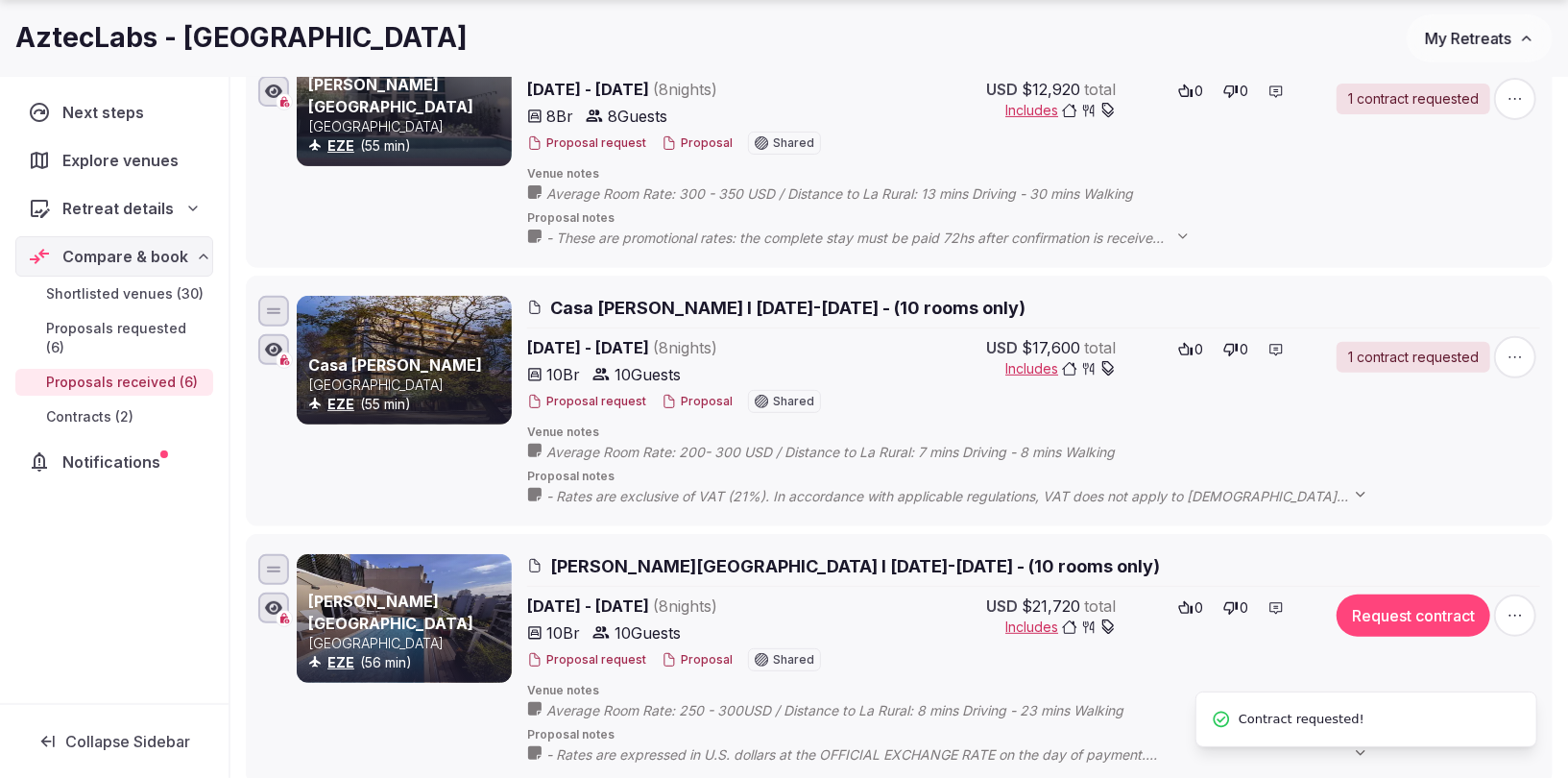
scroll to position [432, 0]
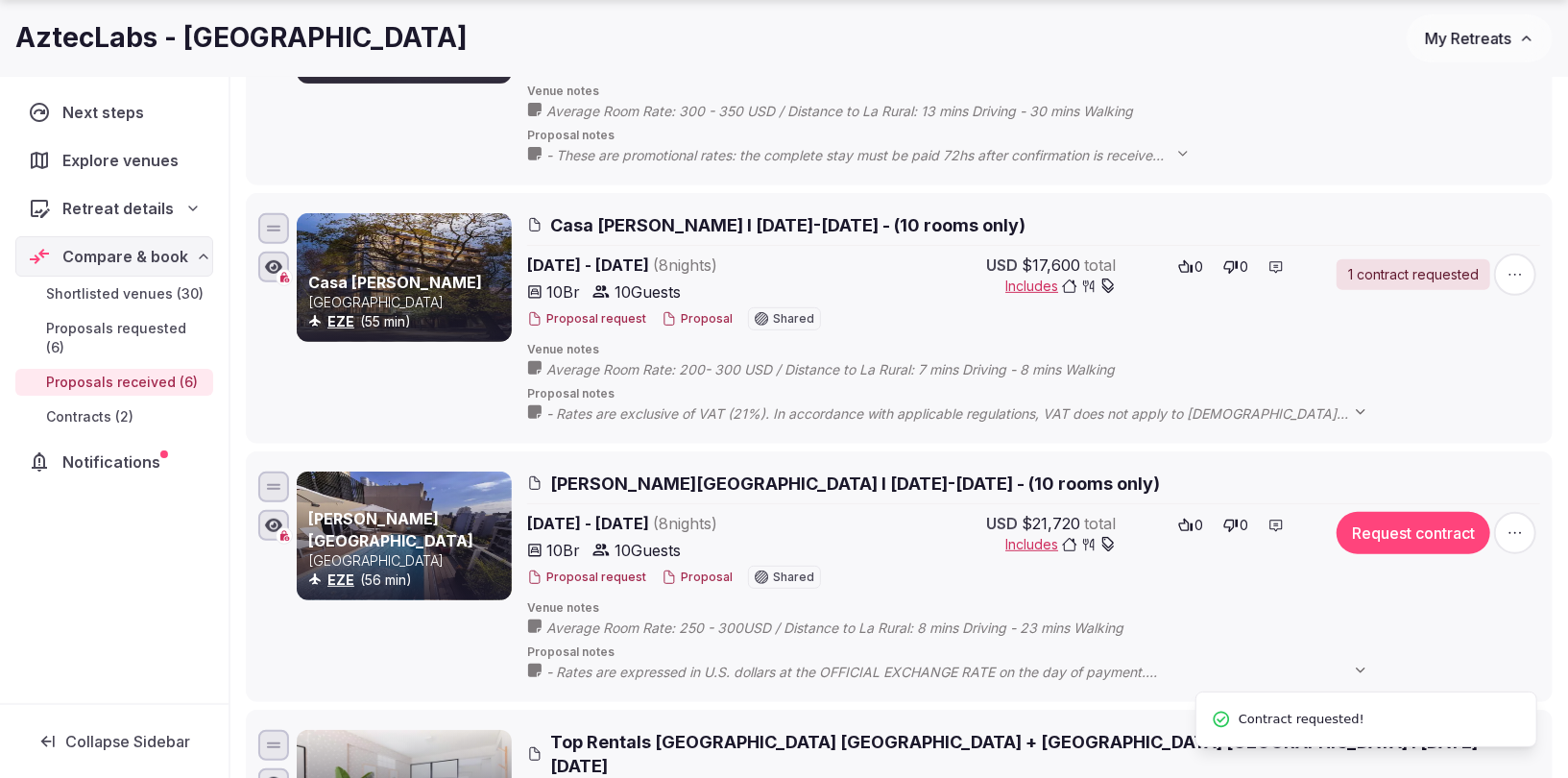
click at [1420, 534] on button "Request contract" at bounding box center [1413, 533] width 154 height 42
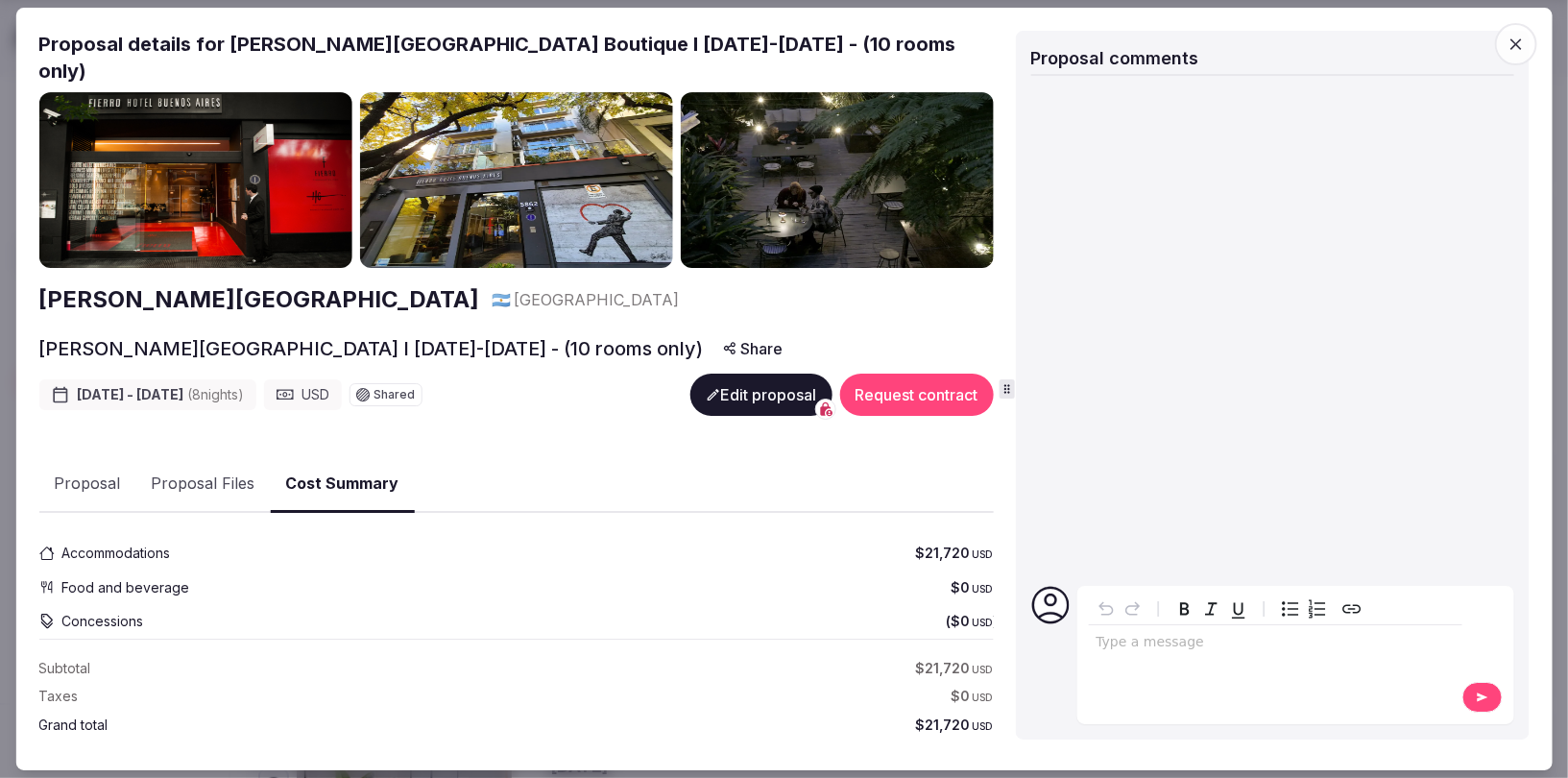
click at [923, 373] on button "Request contract" at bounding box center [916, 394] width 154 height 42
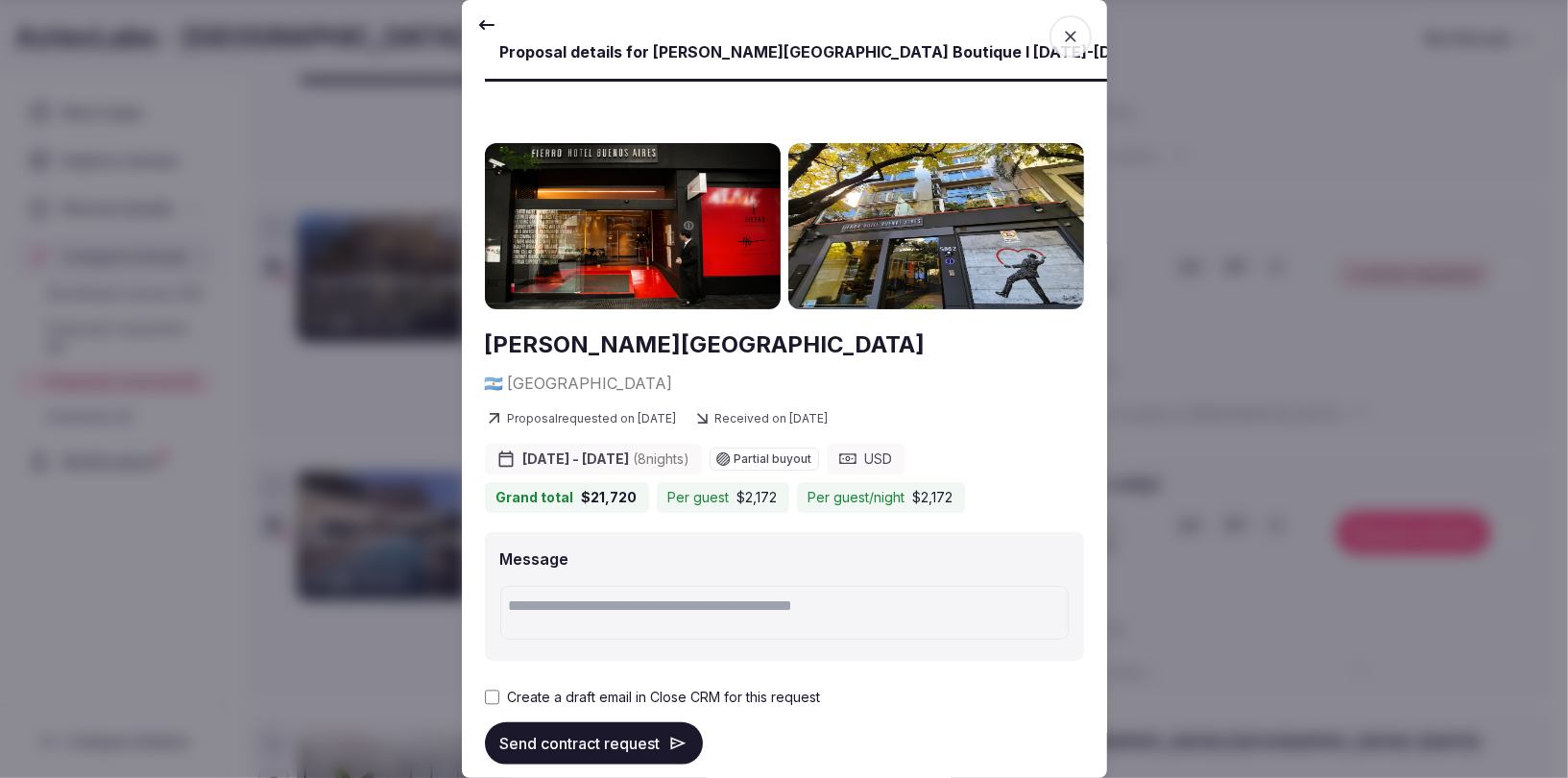
click at [562, 723] on button "Send contract request" at bounding box center [594, 743] width 218 height 42
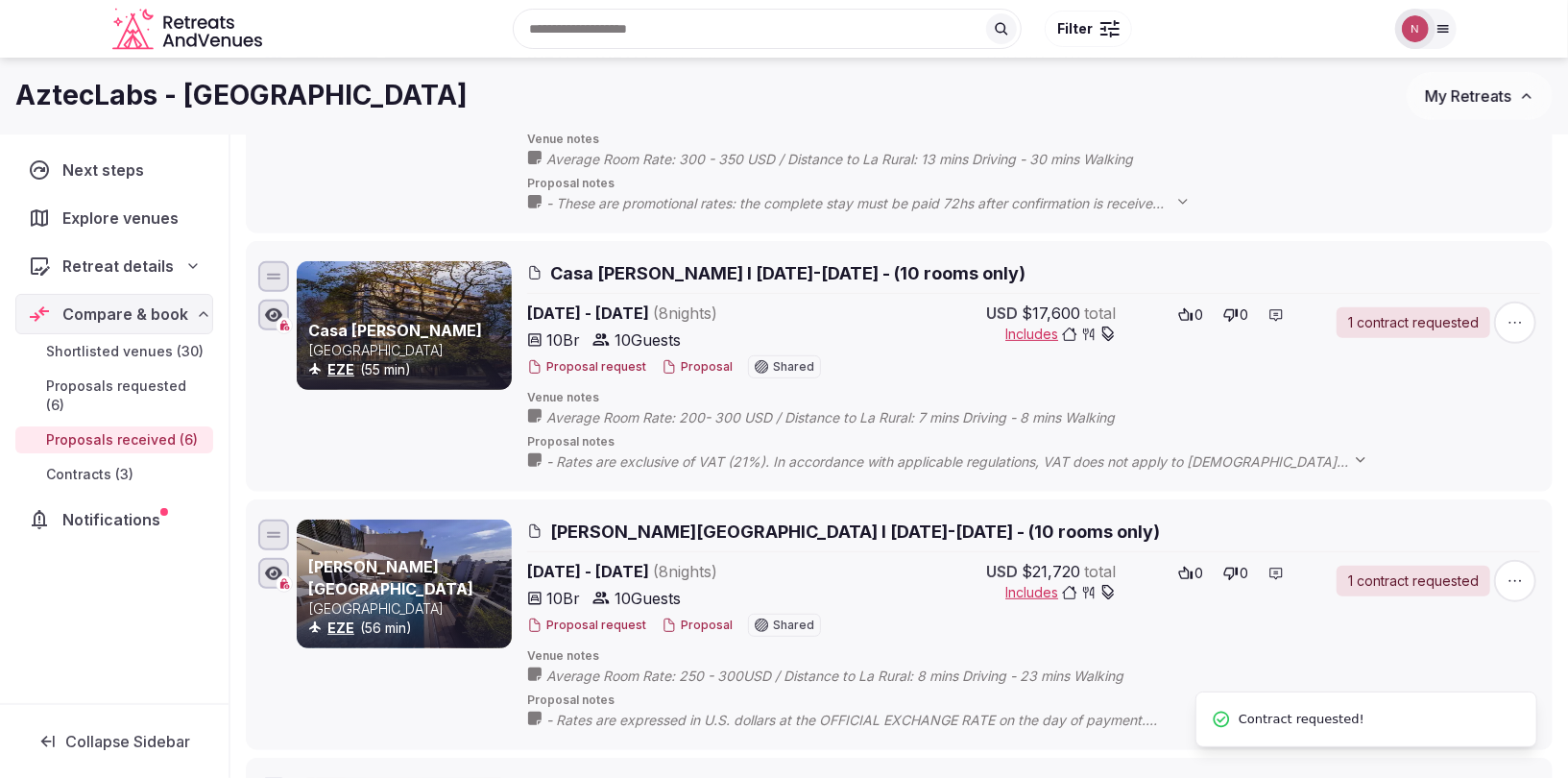
scroll to position [0, 0]
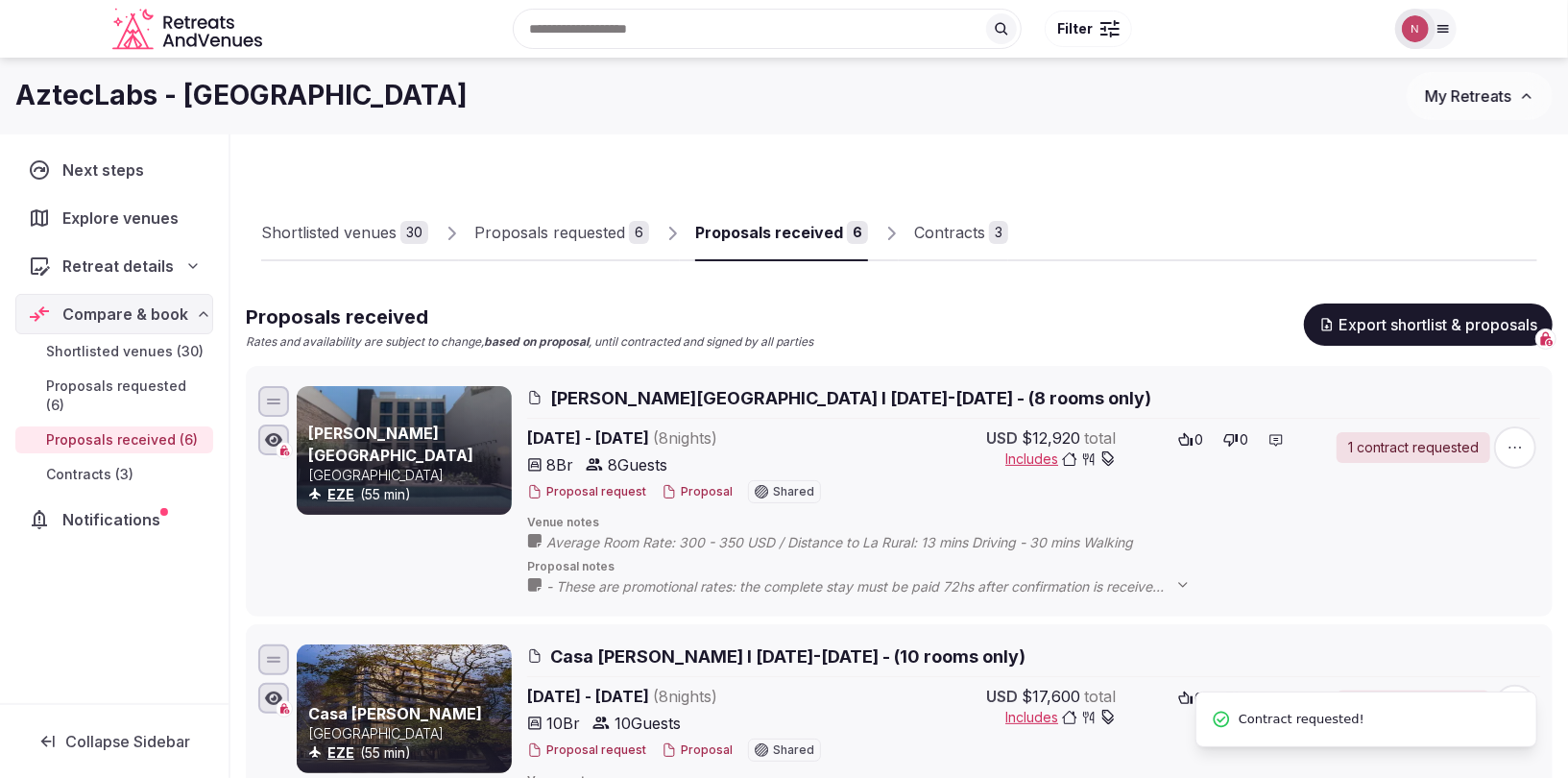
click at [936, 235] on div "Contracts" at bounding box center [949, 232] width 71 height 23
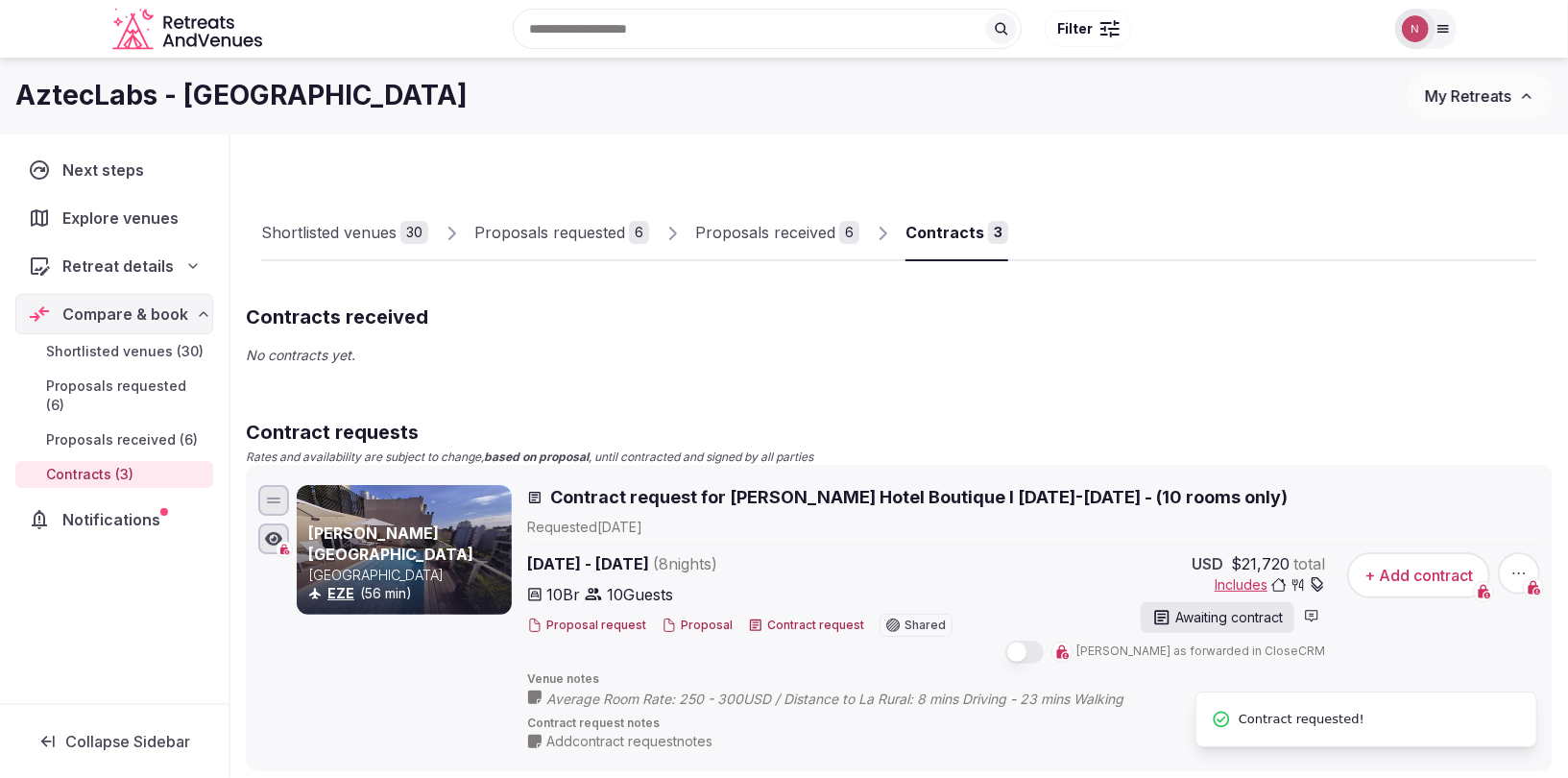
click at [738, 237] on div "Proposals received" at bounding box center [765, 232] width 140 height 23
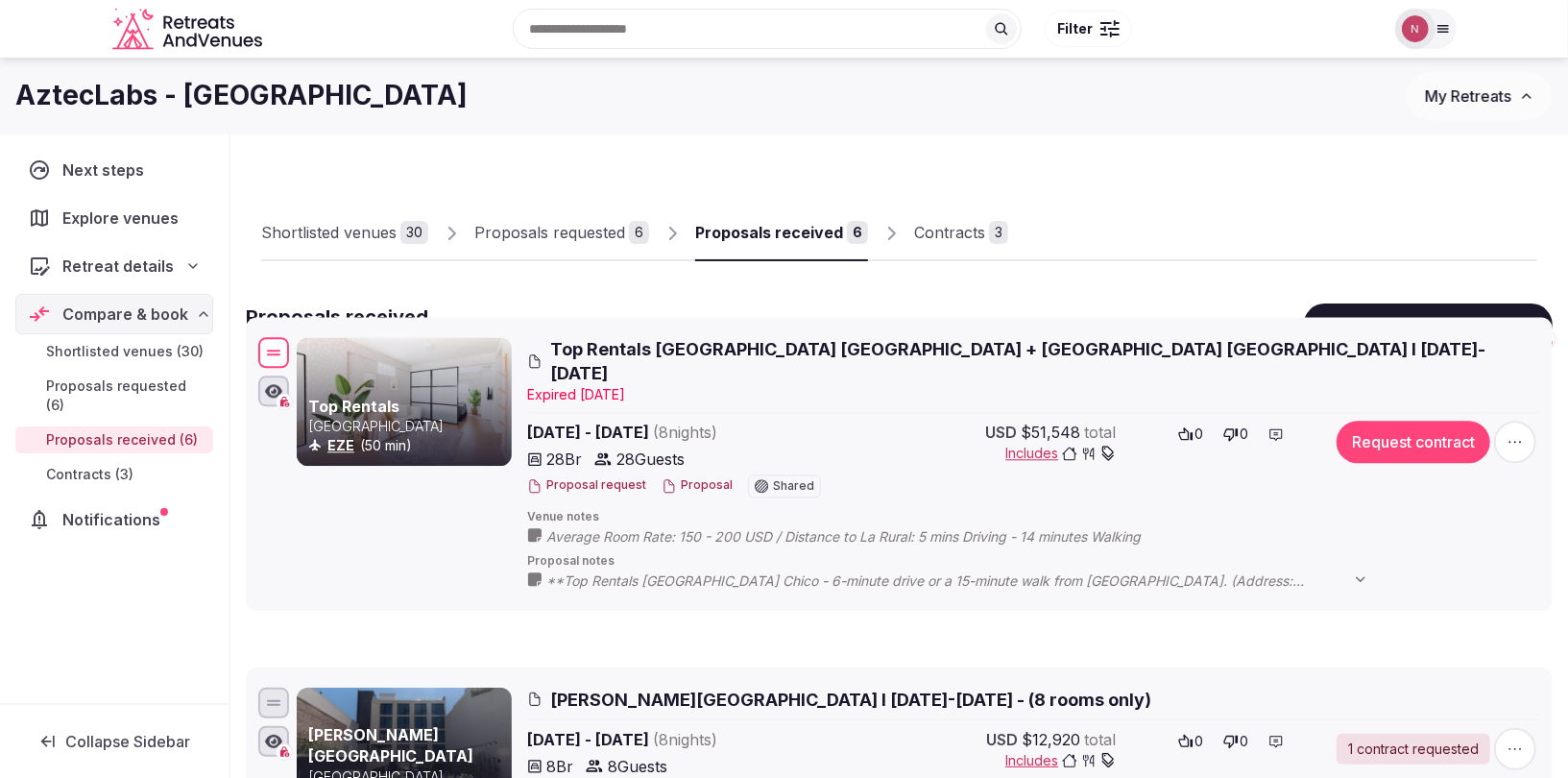
drag, startPoint x: 273, startPoint y: 283, endPoint x: 284, endPoint y: 355, distance: 72.8
click at [284, 355] on div at bounding box center [274, 353] width 31 height 31
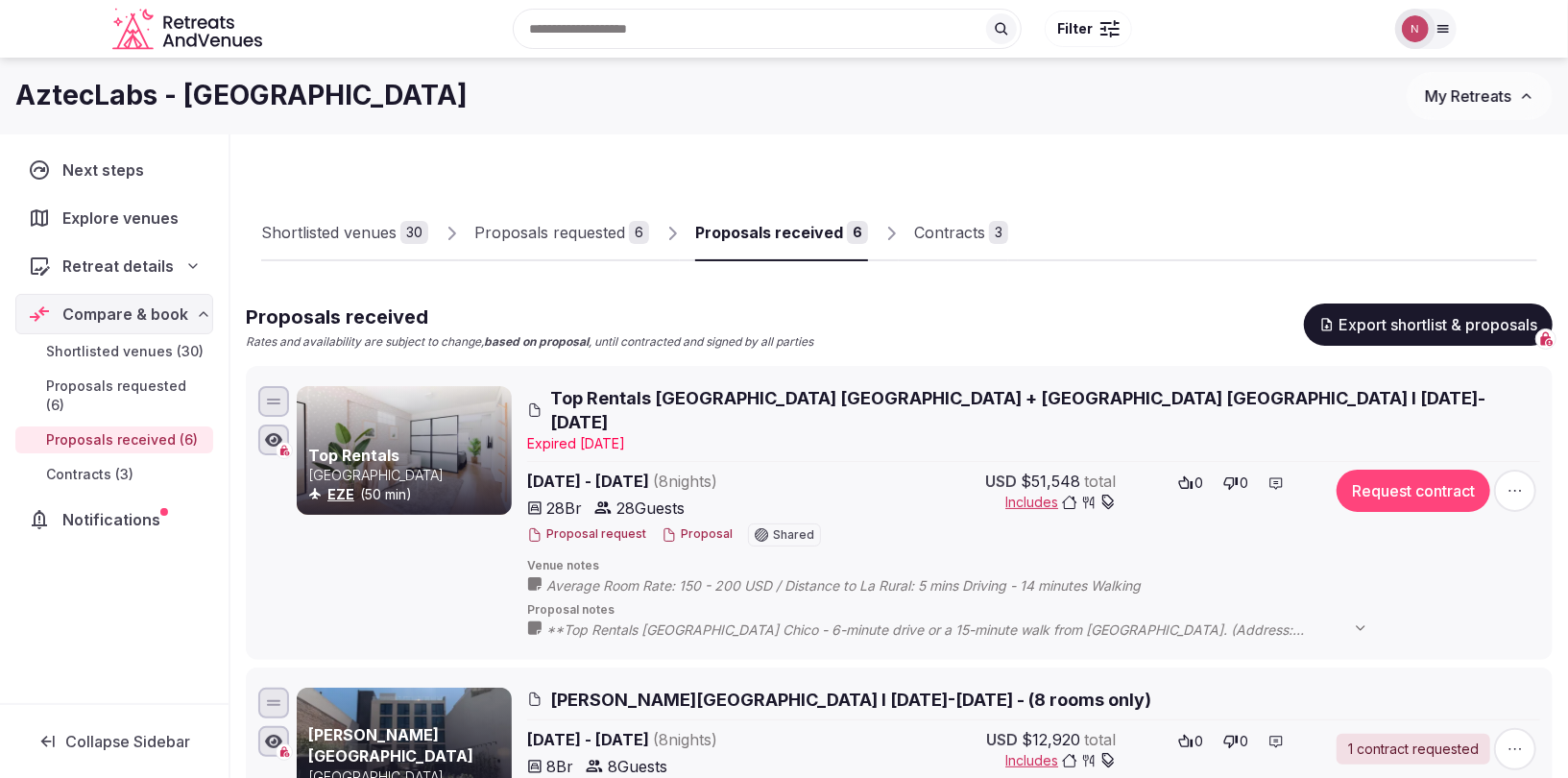
click at [938, 233] on div "Contracts" at bounding box center [949, 232] width 71 height 23
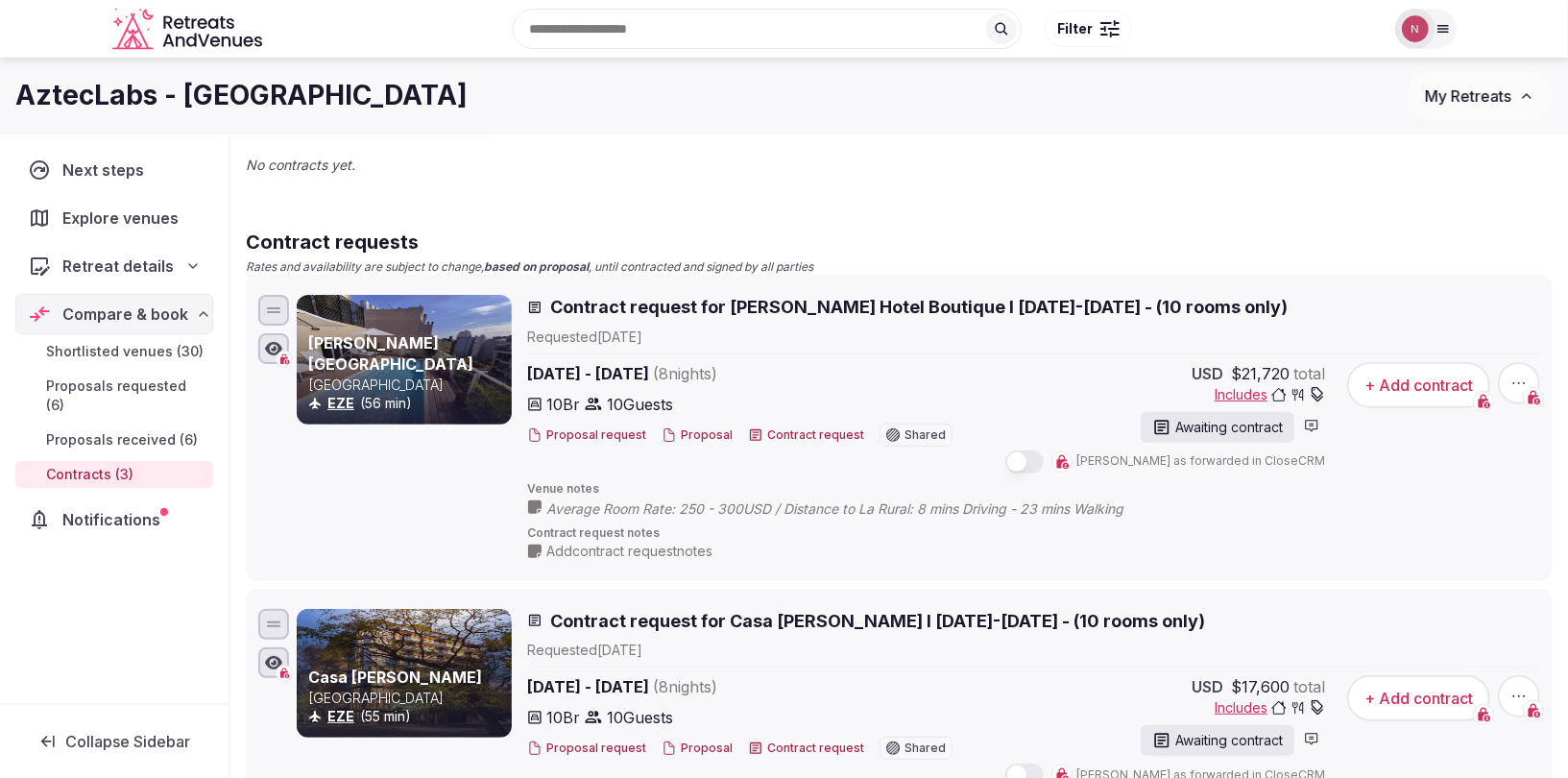
scroll to position [159, 0]
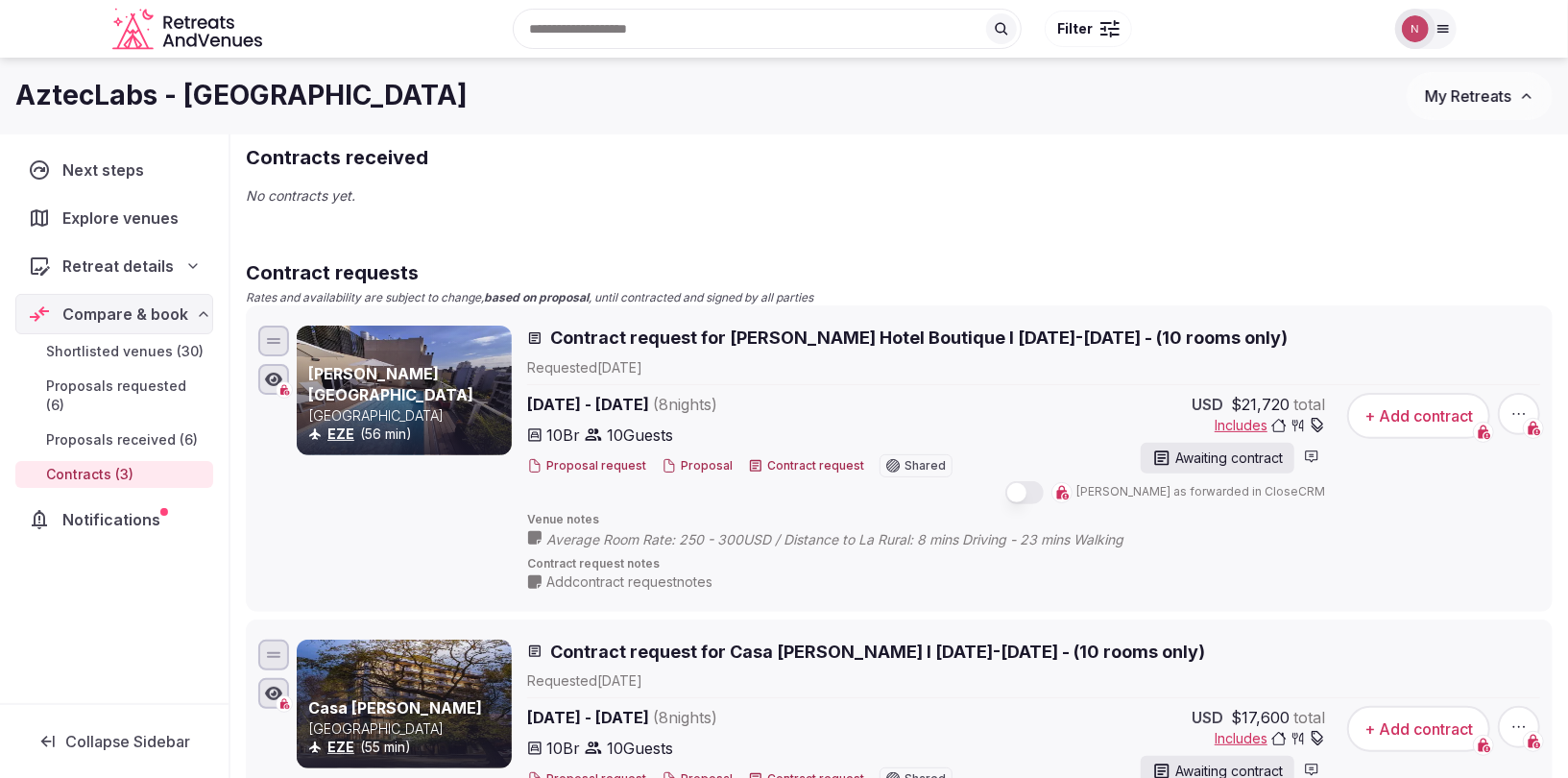
click at [767, 336] on span "Contract request for [PERSON_NAME] Hotel Boutique I [DATE]-[DATE] - (10 rooms o…" at bounding box center [919, 337] width 738 height 24
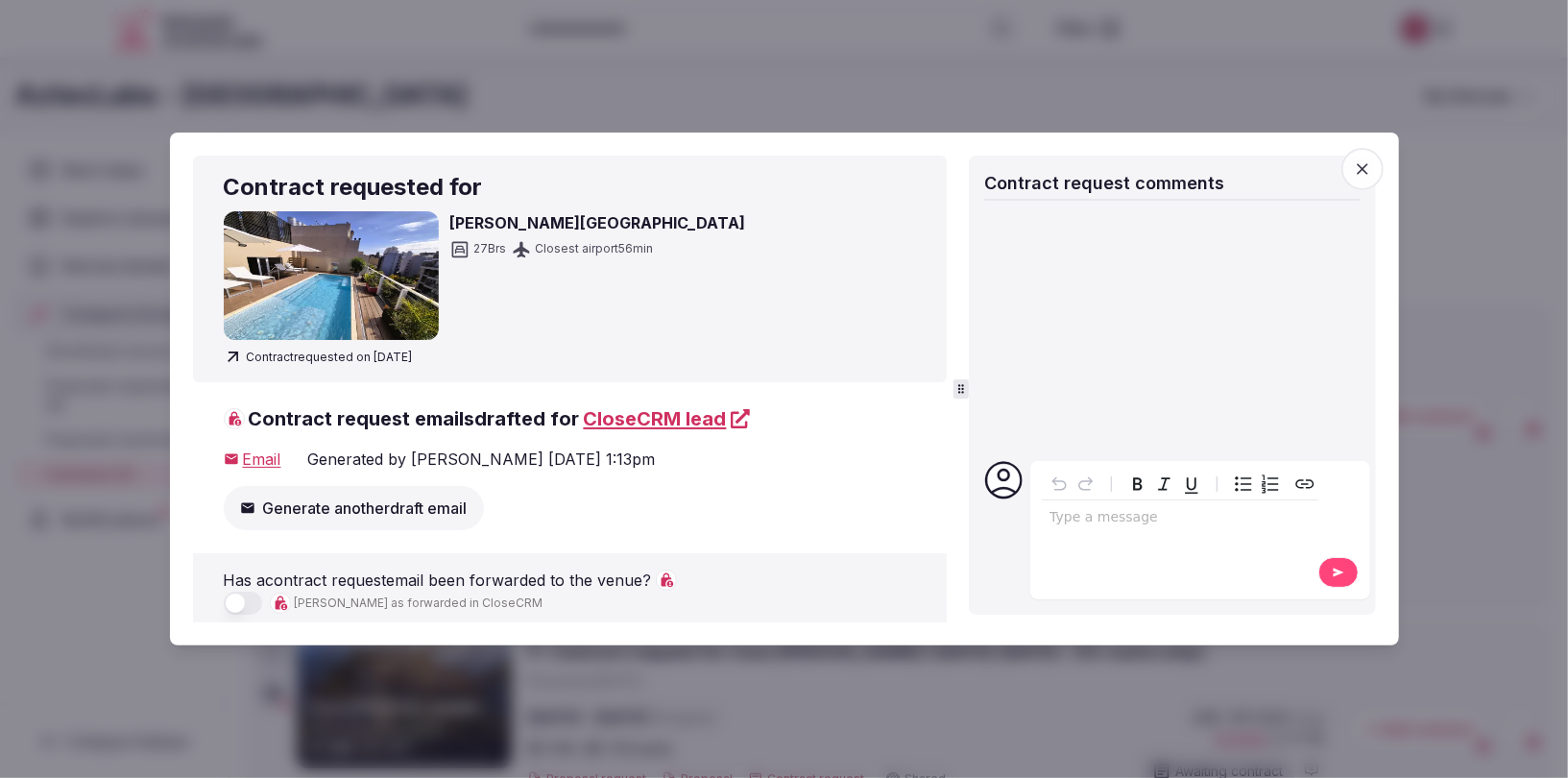
click at [1373, 166] on span "button" at bounding box center [1362, 168] width 42 height 42
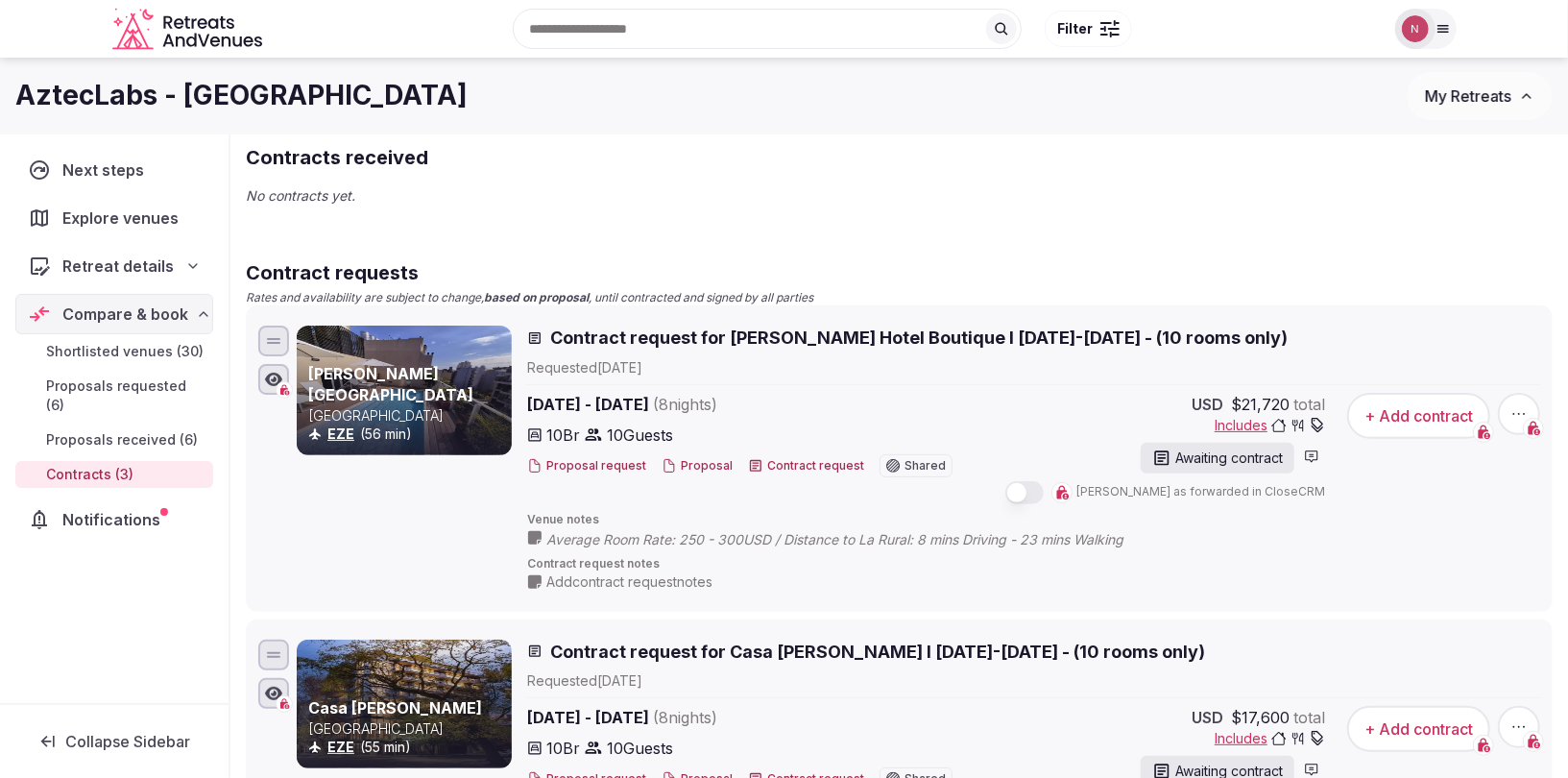
click at [619, 560] on span "Contract request notes" at bounding box center [1033, 564] width 1013 height 17
click at [610, 341] on span "Contract request for [PERSON_NAME] Hotel Boutique I [DATE]-[DATE] - (10 rooms o…" at bounding box center [919, 337] width 738 height 24
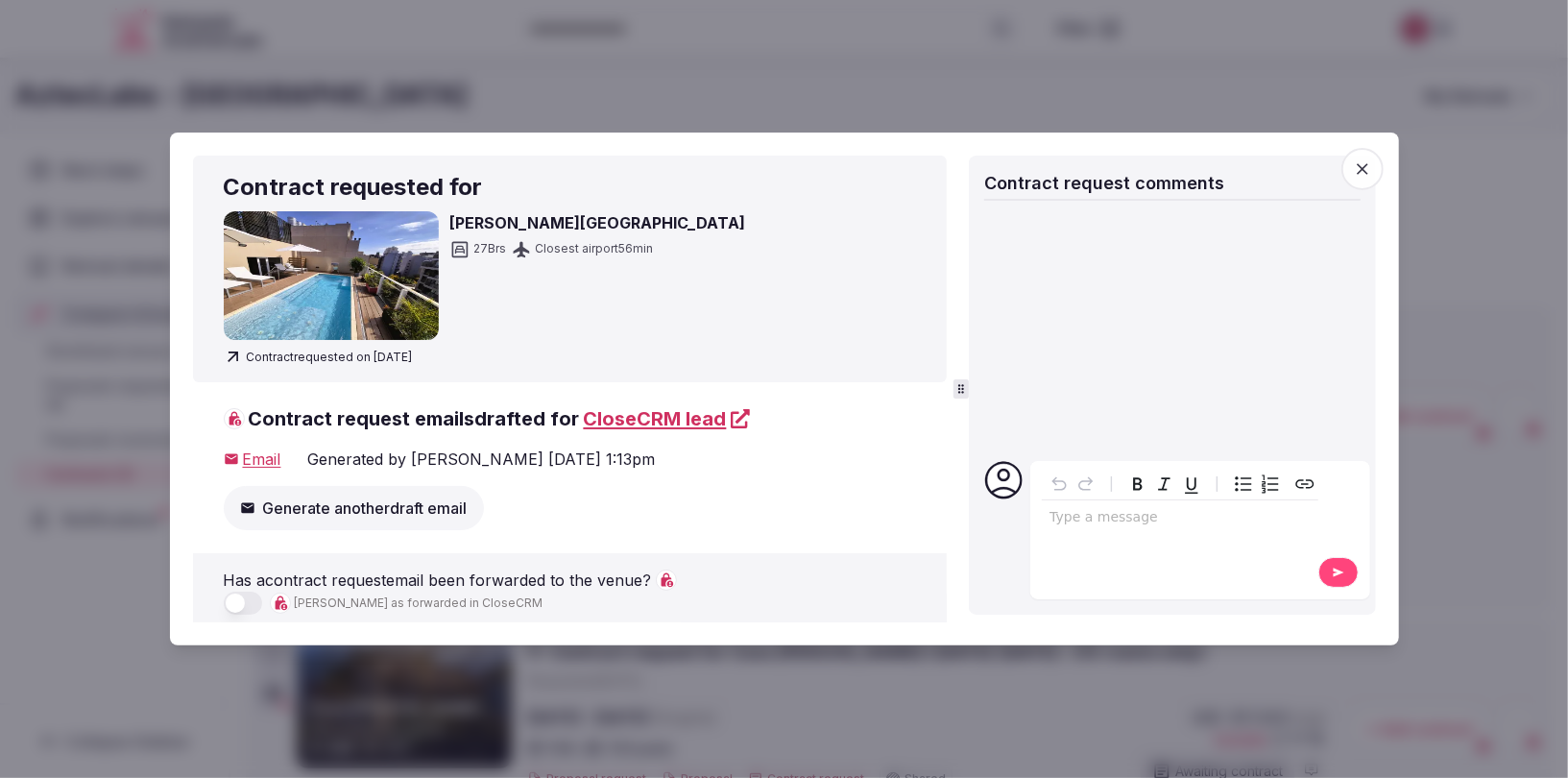
click at [1368, 163] on icon "button" at bounding box center [1363, 169] width 19 height 19
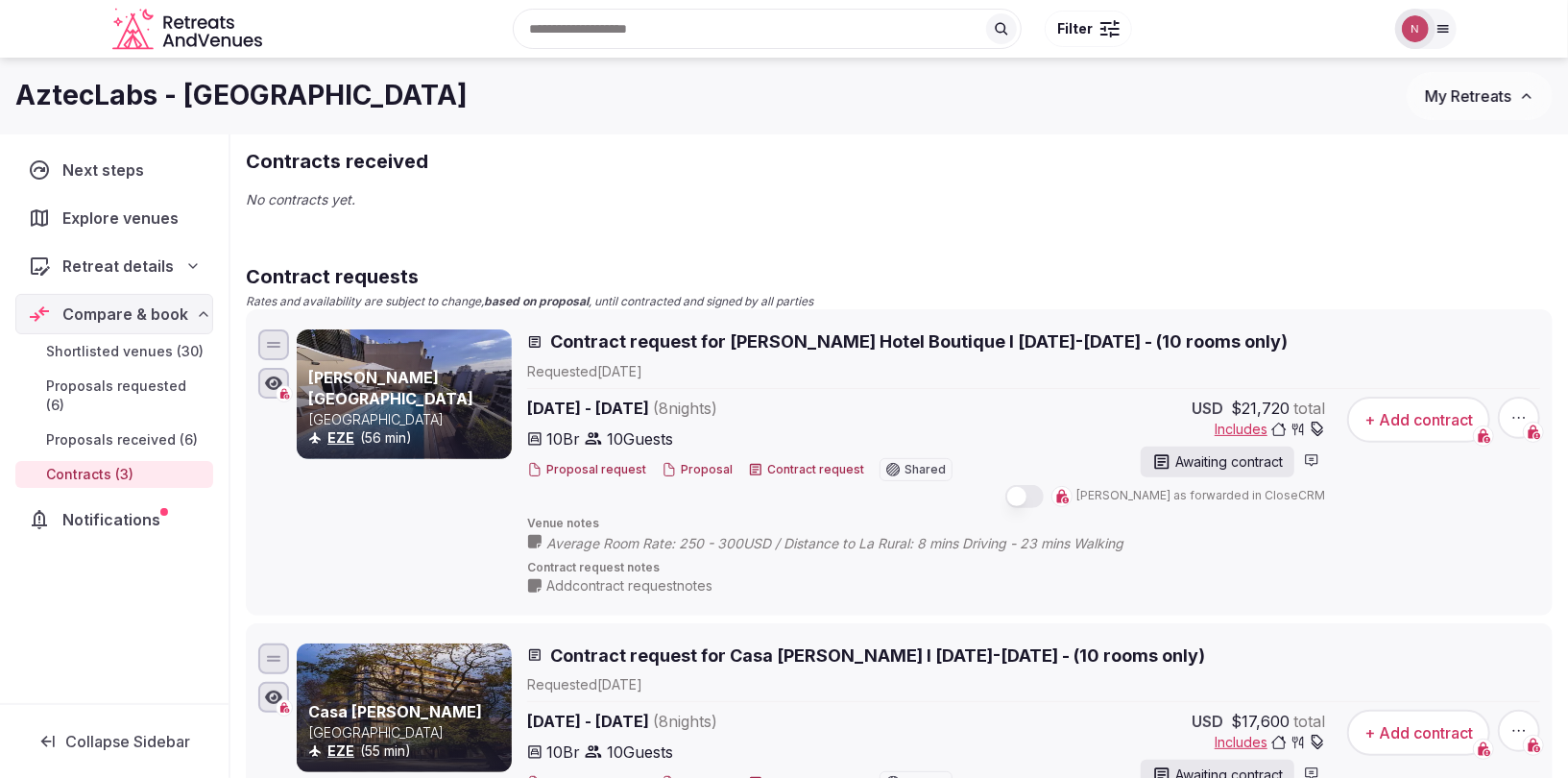
scroll to position [0, 0]
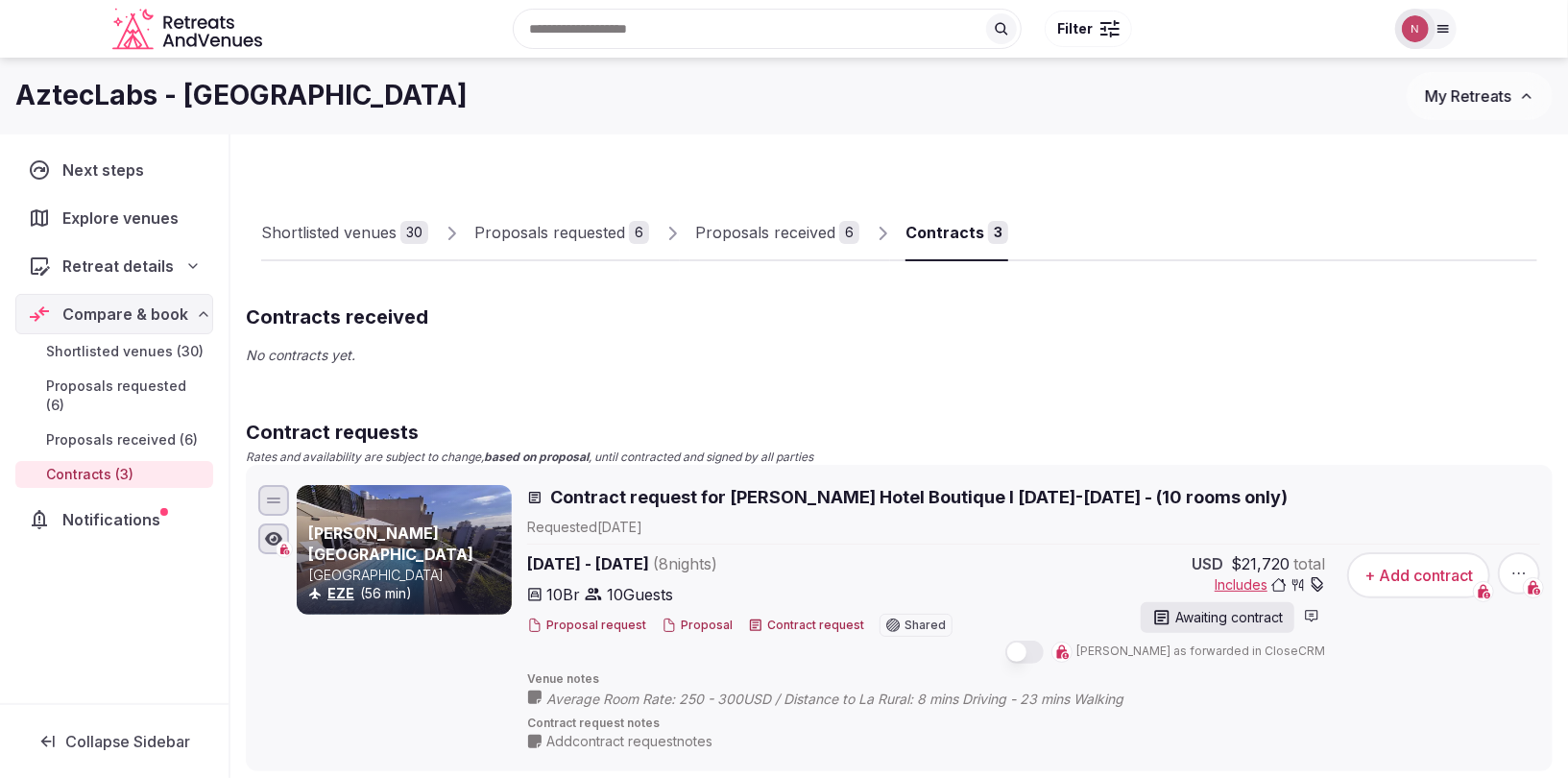
click at [747, 230] on div "Proposals received" at bounding box center [765, 232] width 140 height 23
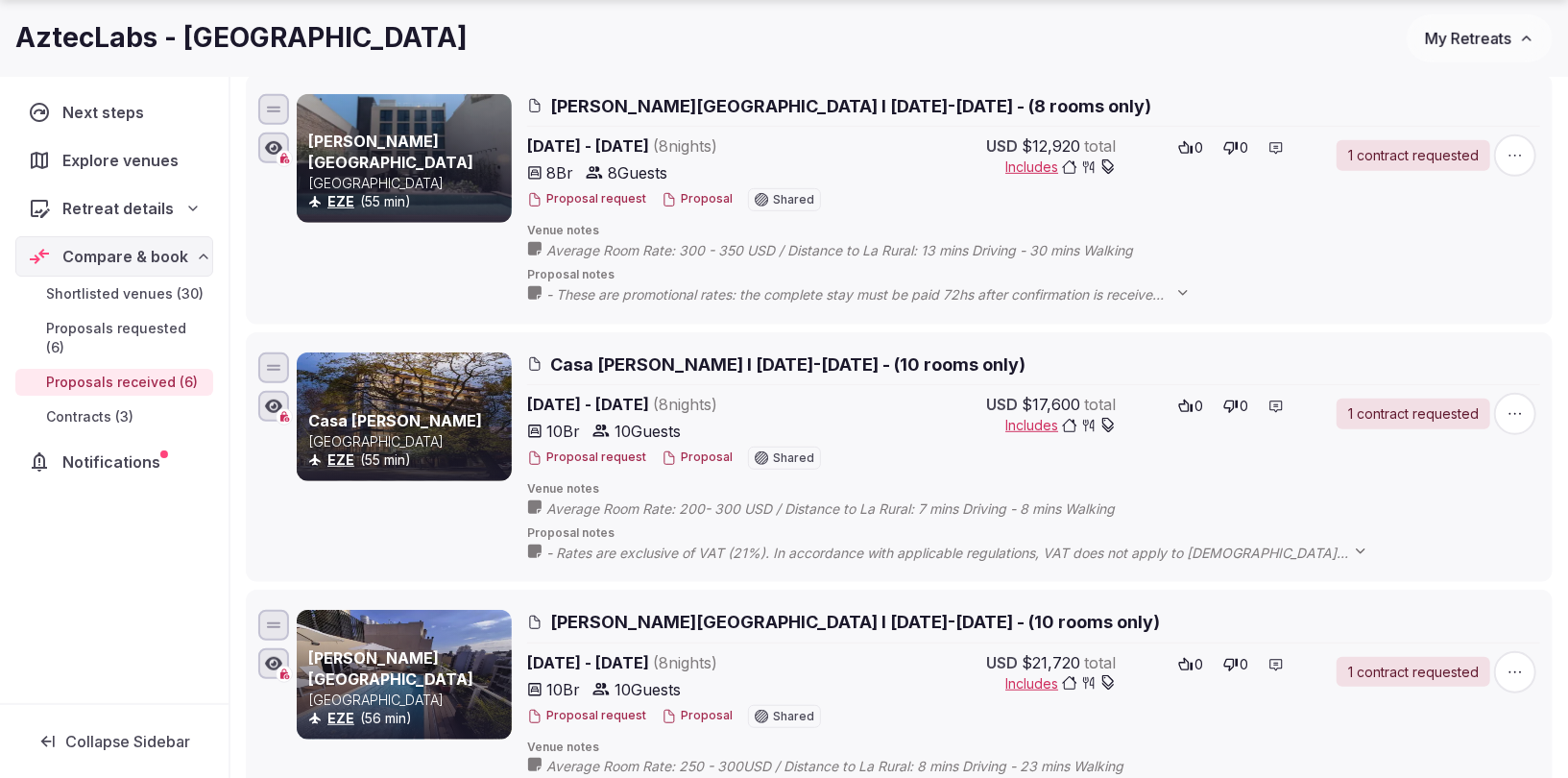
scroll to position [882, 0]
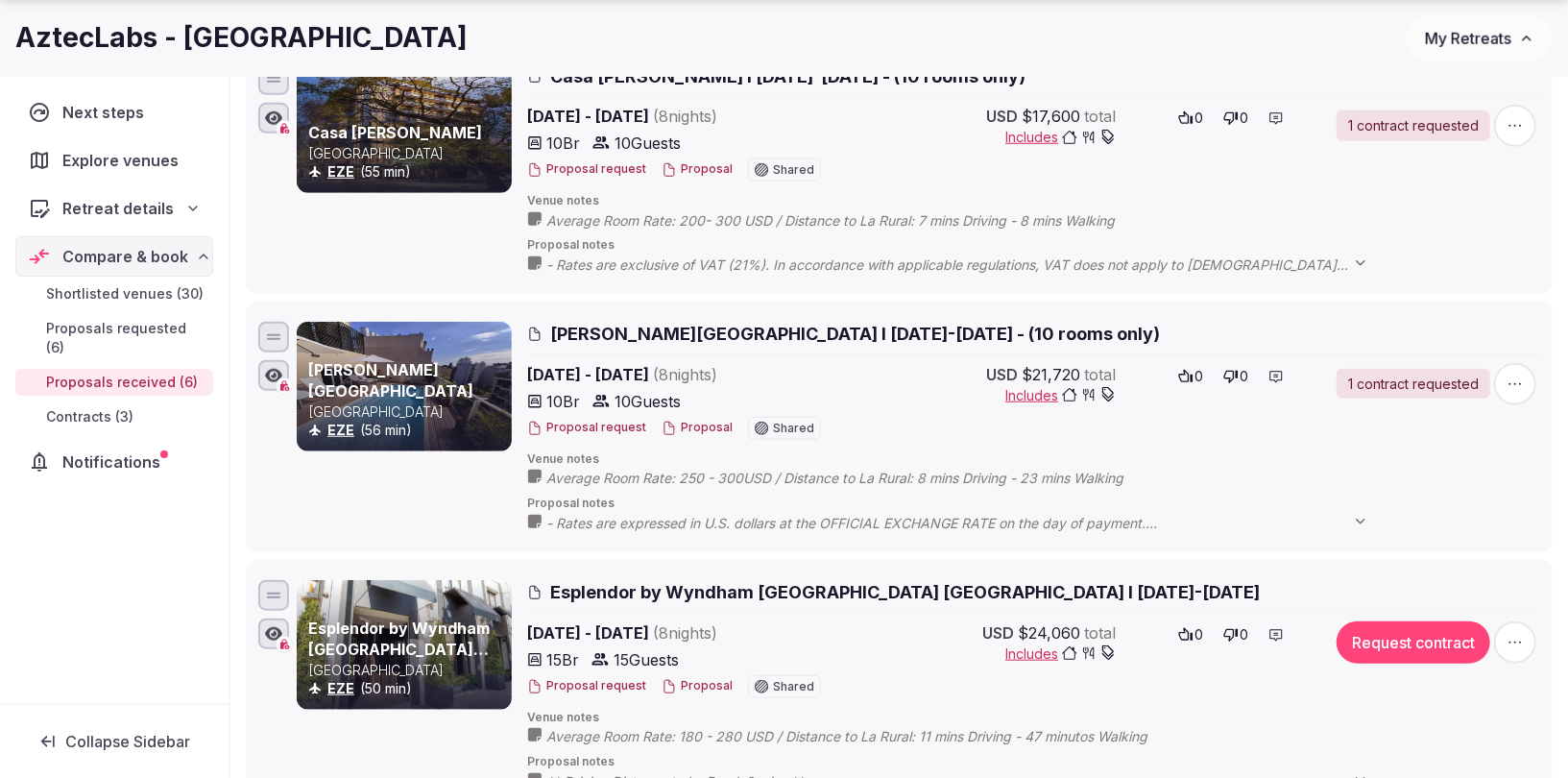
click at [862, 390] on div "10 Br 10 Guests" at bounding box center [696, 402] width 338 height 23
click at [1516, 374] on icon "button" at bounding box center [1516, 384] width 19 height 19
click at [1445, 164] on span "Edit proposal" at bounding box center [1448, 169] width 84 height 19
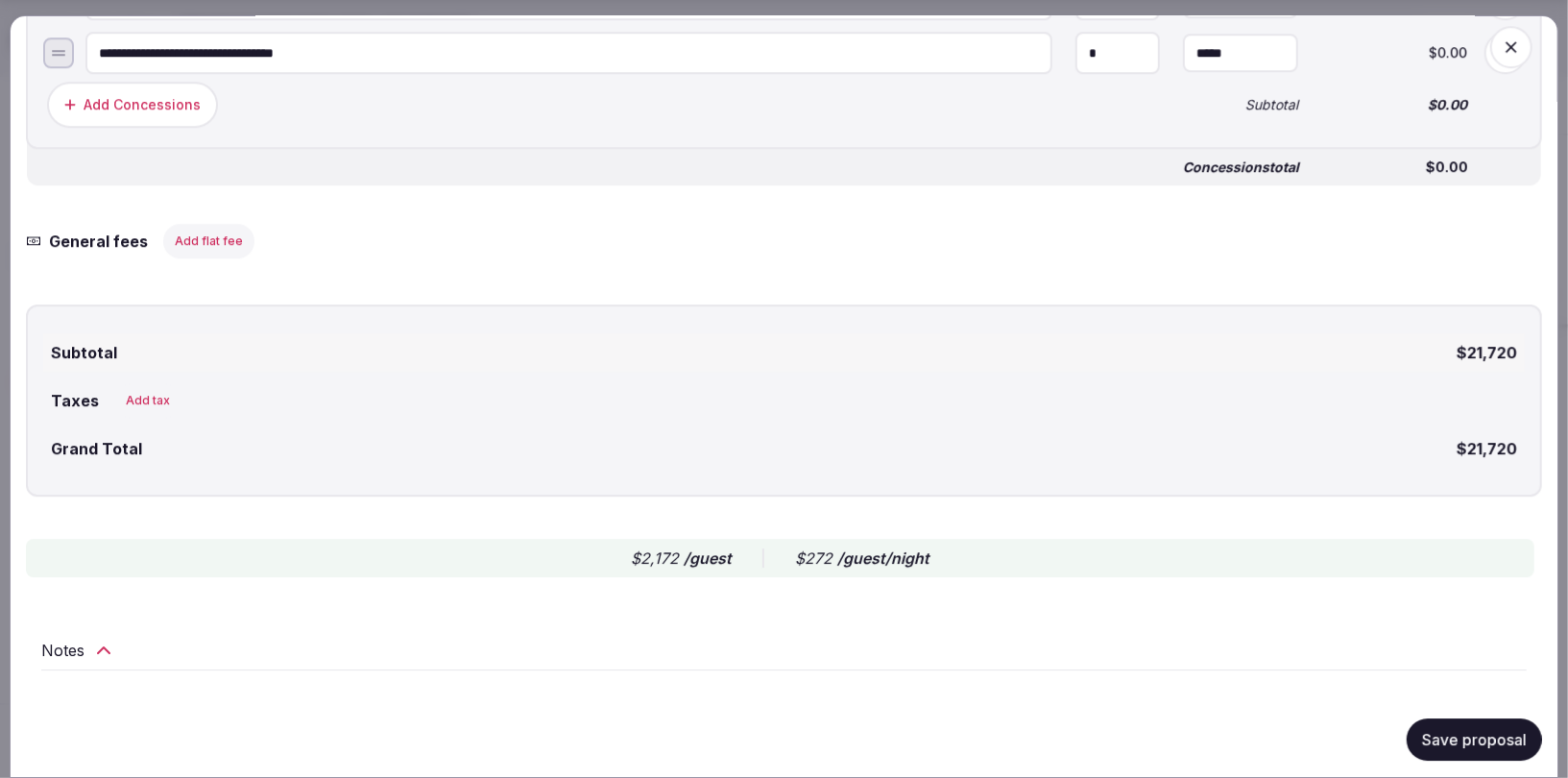
scroll to position [3602, 0]
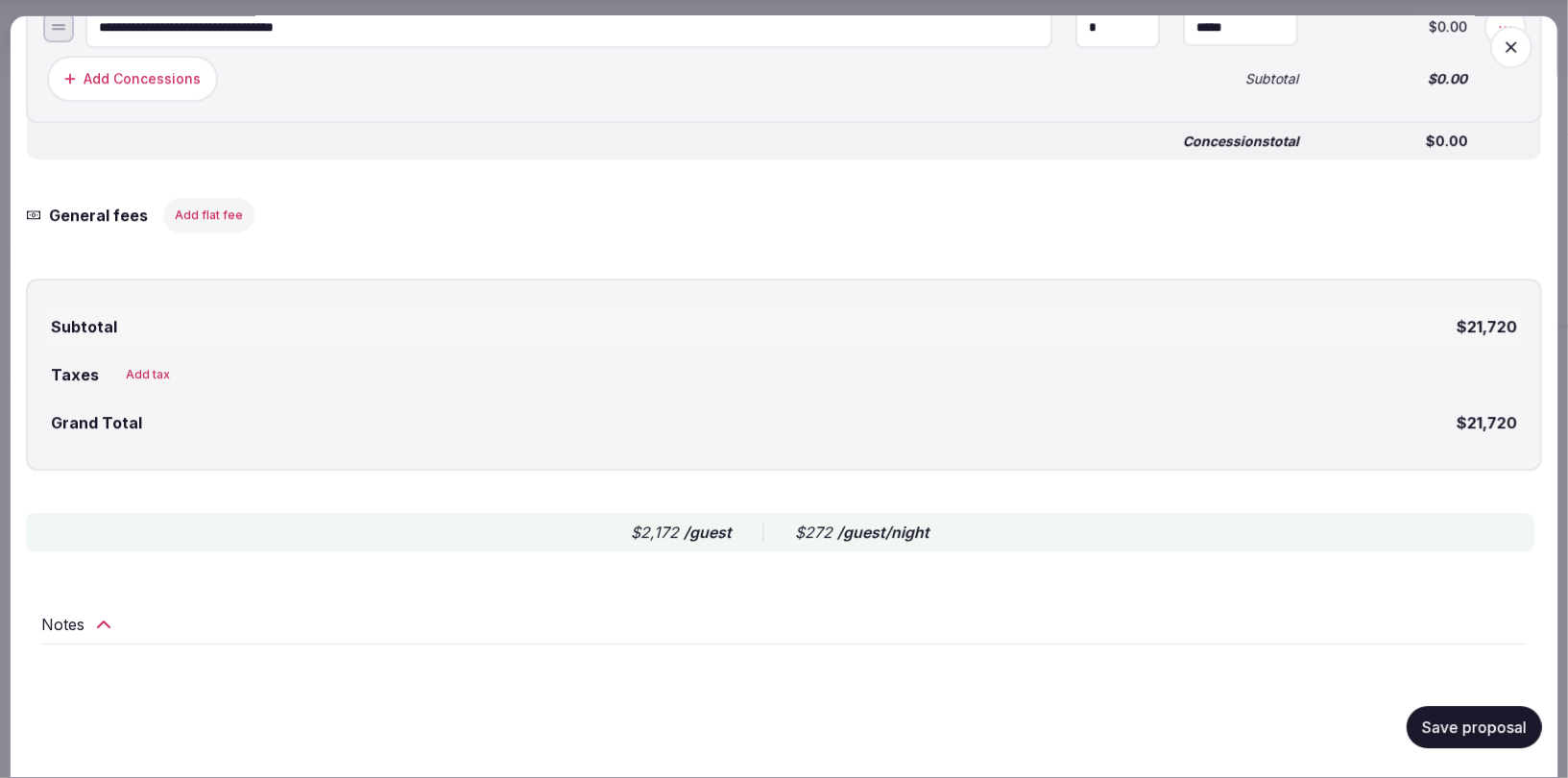
click at [75, 620] on h2 "Notes" at bounding box center [62, 624] width 43 height 23
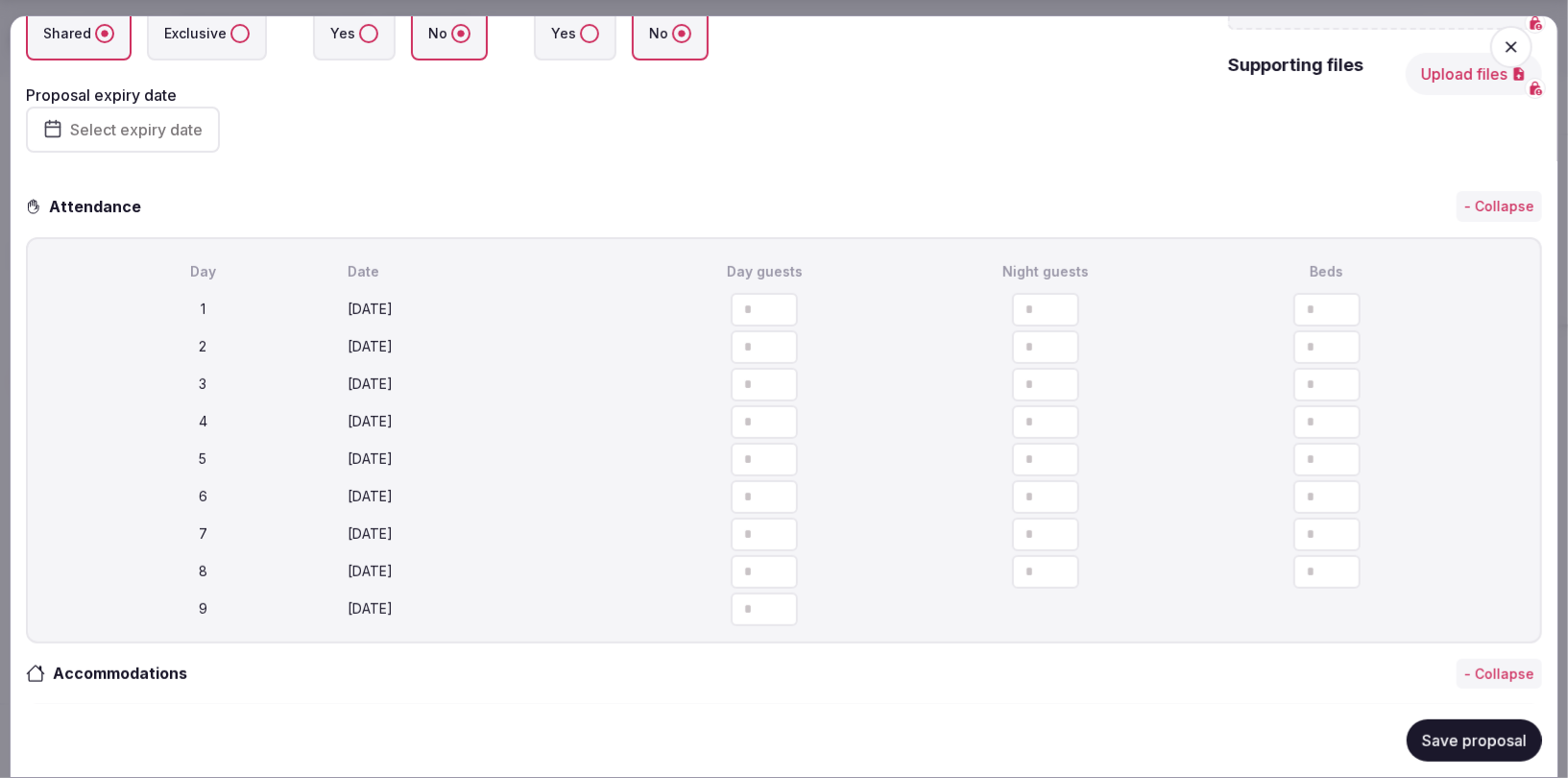
scroll to position [0, 0]
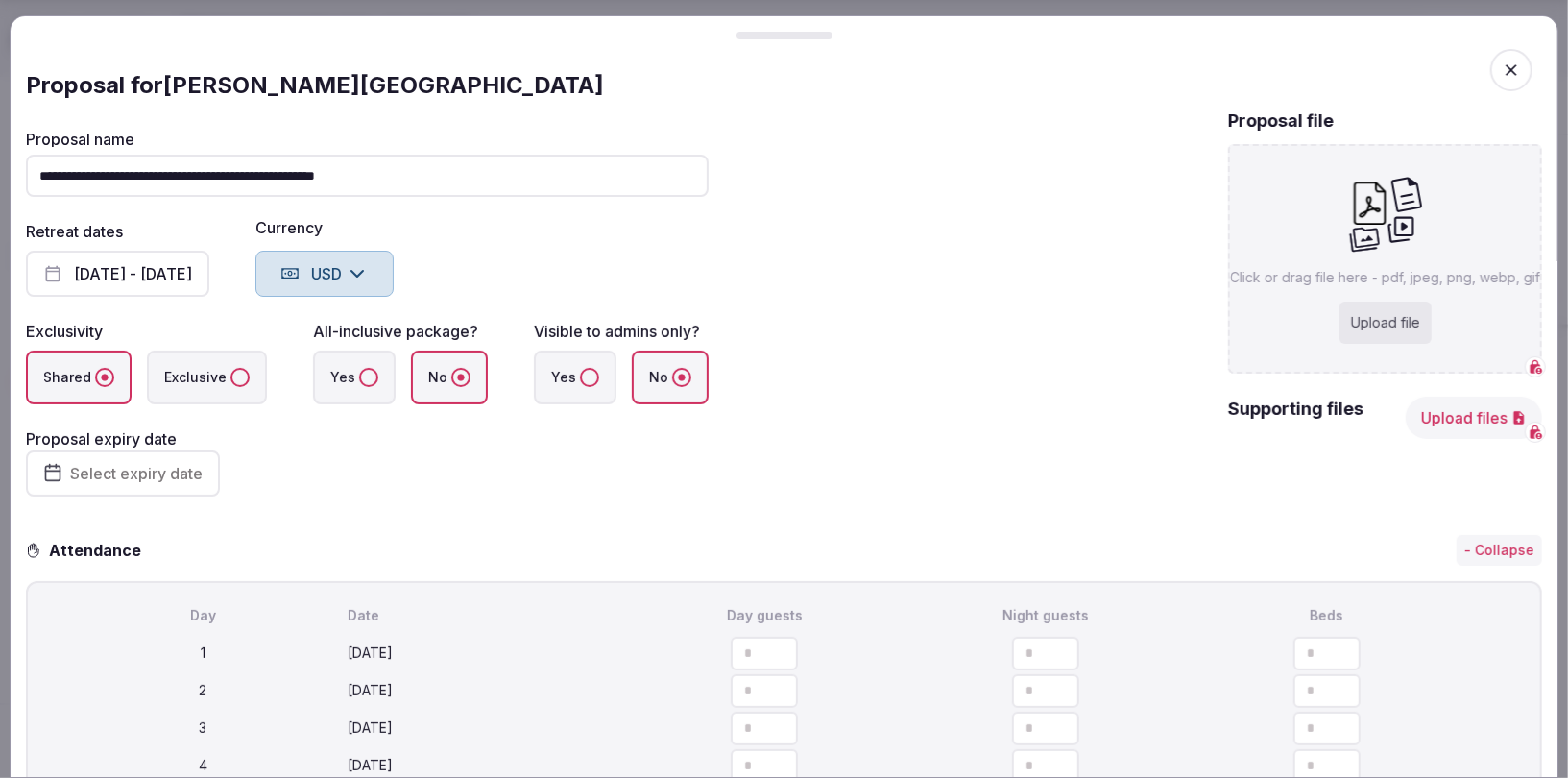
click at [1513, 67] on icon "button" at bounding box center [1512, 70] width 19 height 19
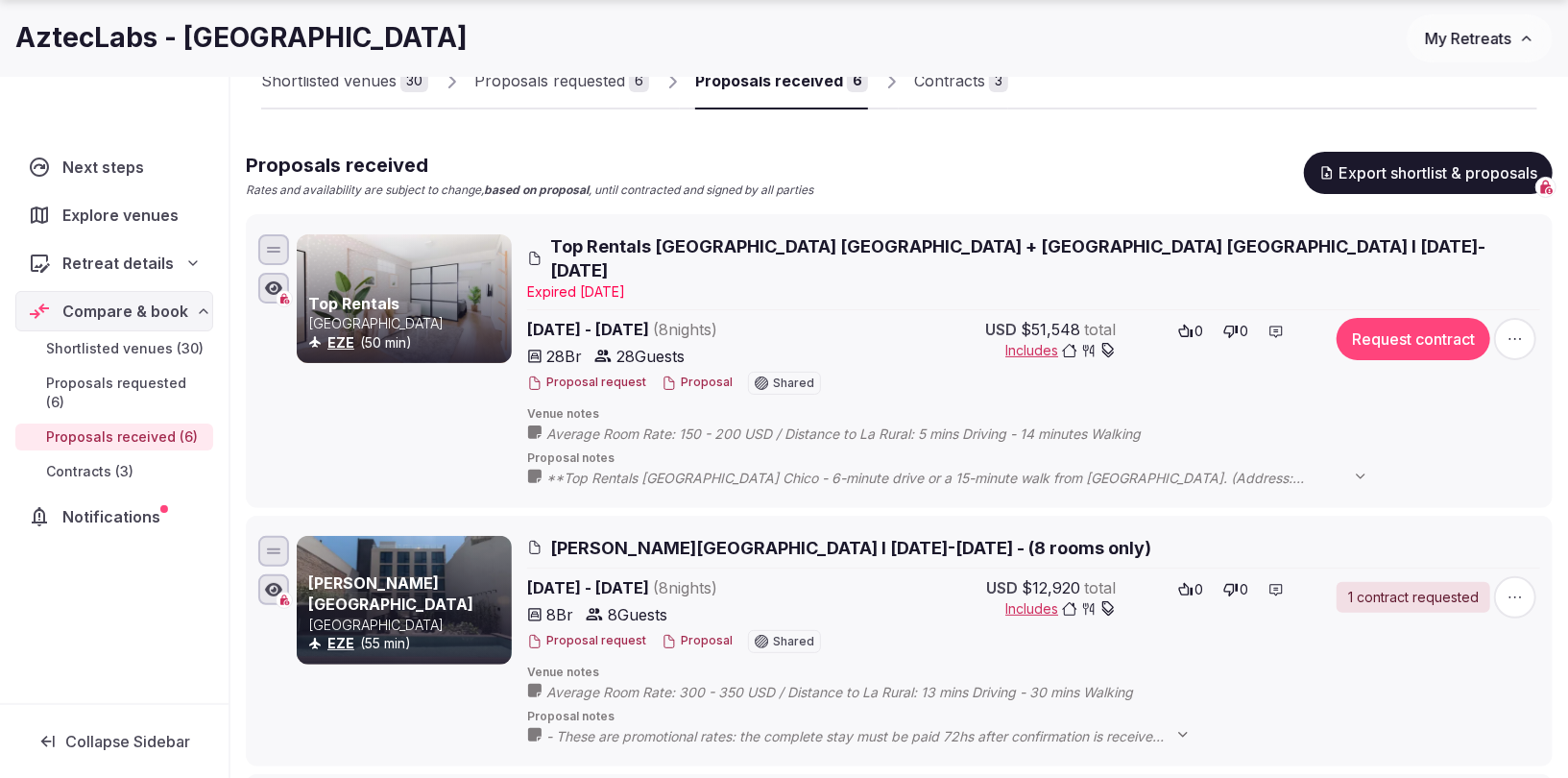
scroll to position [152, 0]
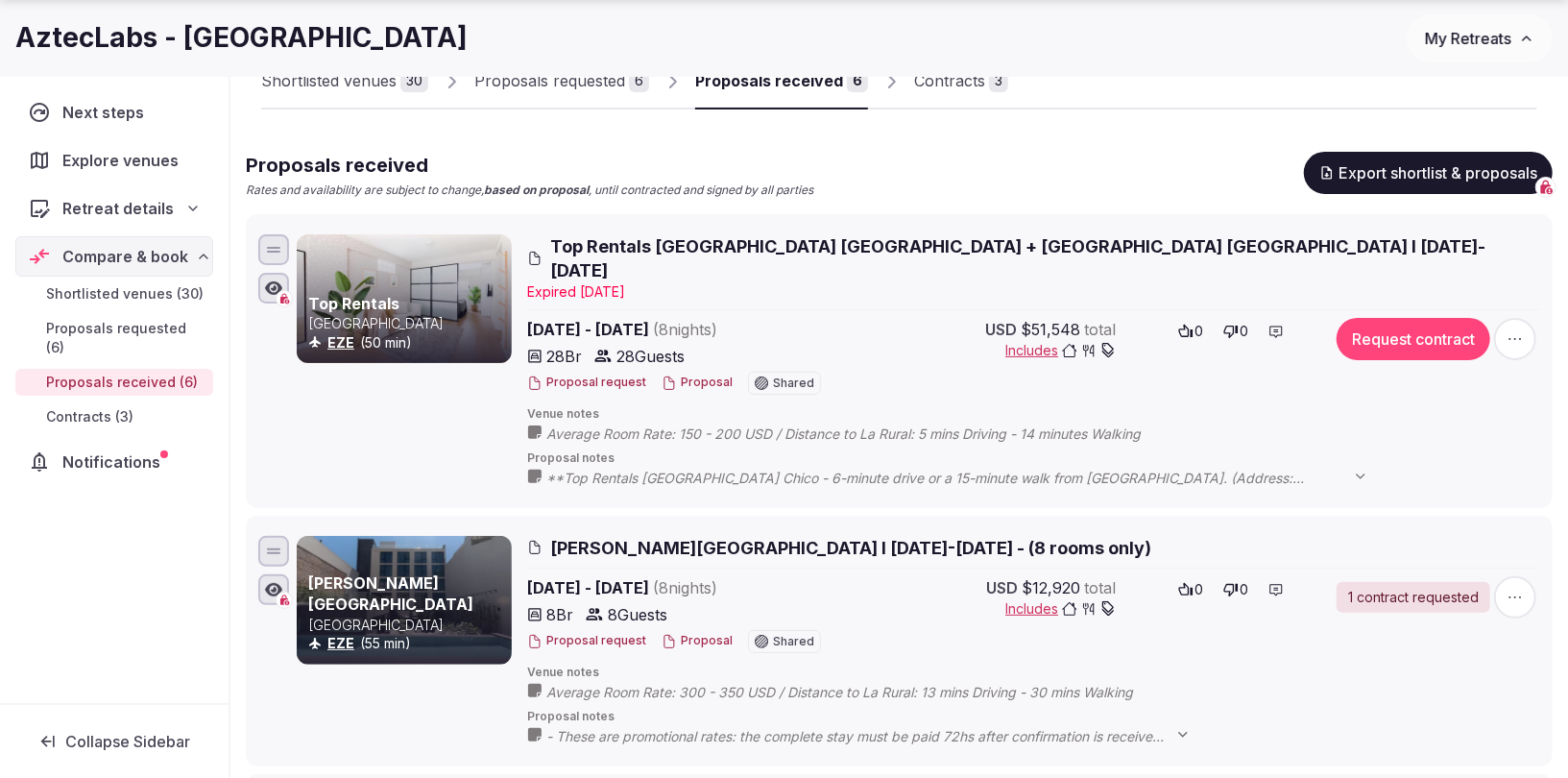
click at [661, 242] on span "Top Rentals [GEOGRAPHIC_DATA] [GEOGRAPHIC_DATA] + [GEOGRAPHIC_DATA] [GEOGRAPHIC…" at bounding box center [1045, 258] width 991 height 48
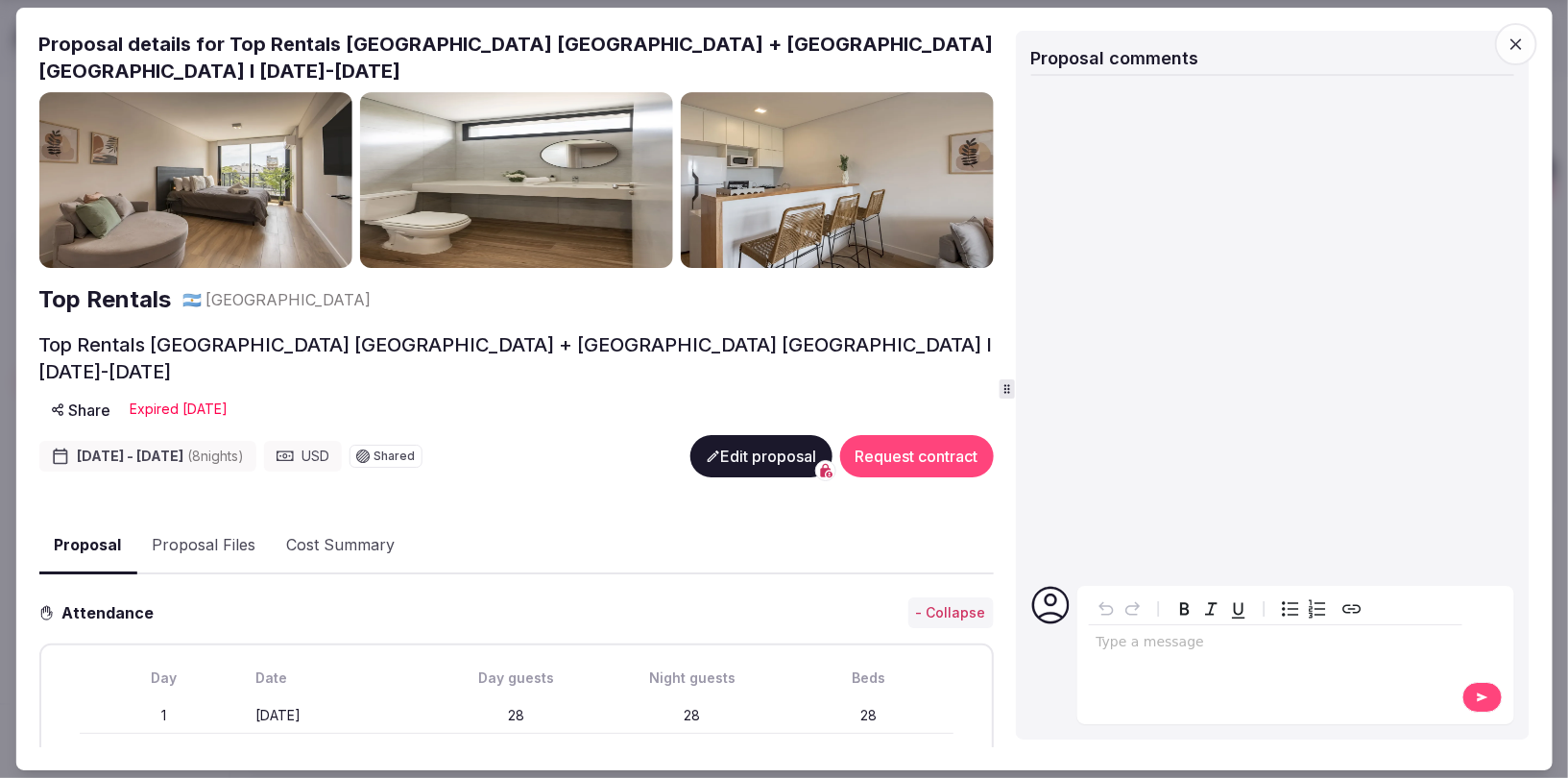
click at [227, 400] on div "Expire d [DATE]" at bounding box center [178, 409] width 98 height 19
click at [729, 436] on button "Edit proposal" at bounding box center [760, 456] width 142 height 42
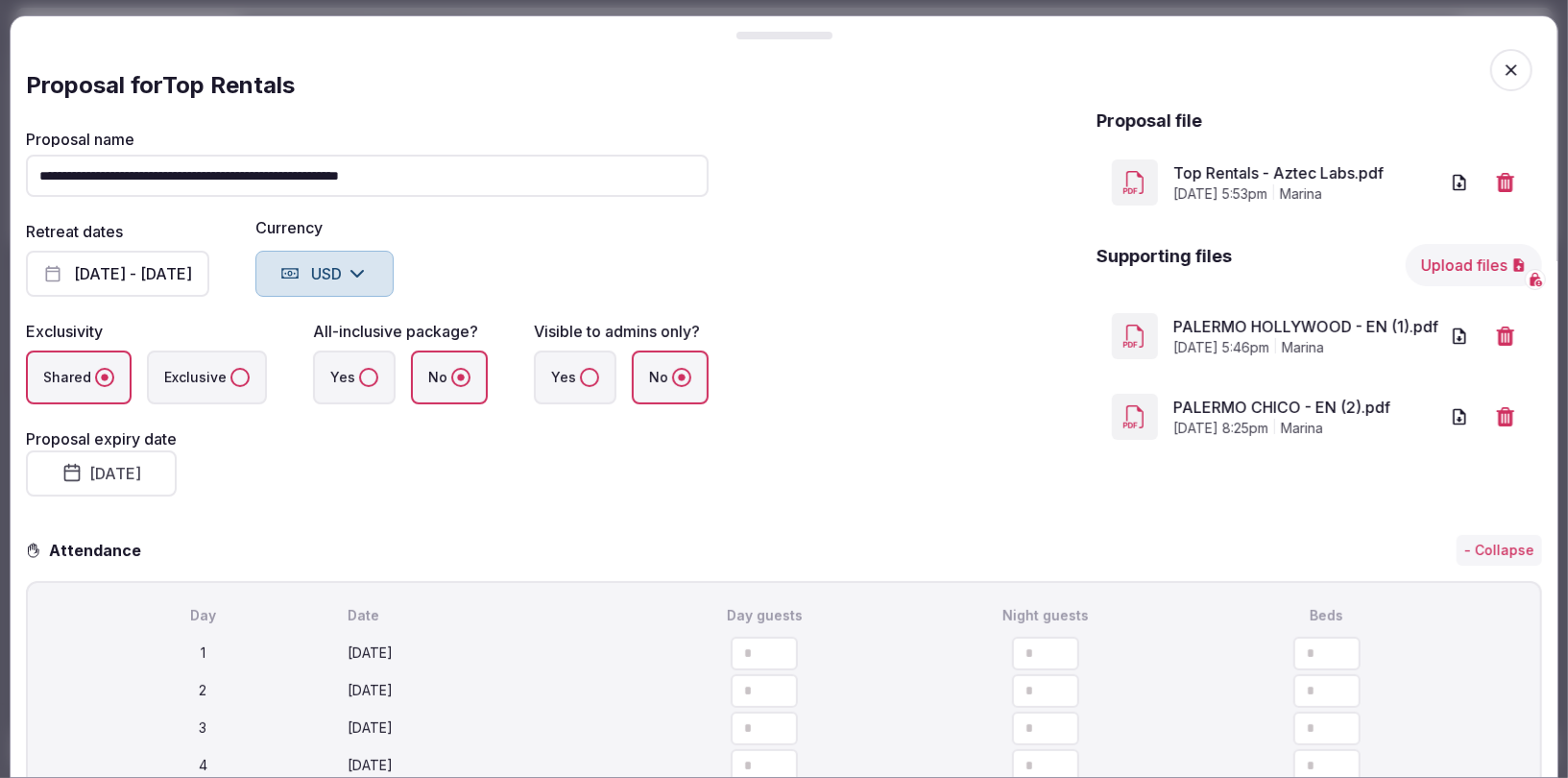
click at [96, 479] on button "[DATE]" at bounding box center [101, 473] width 151 height 46
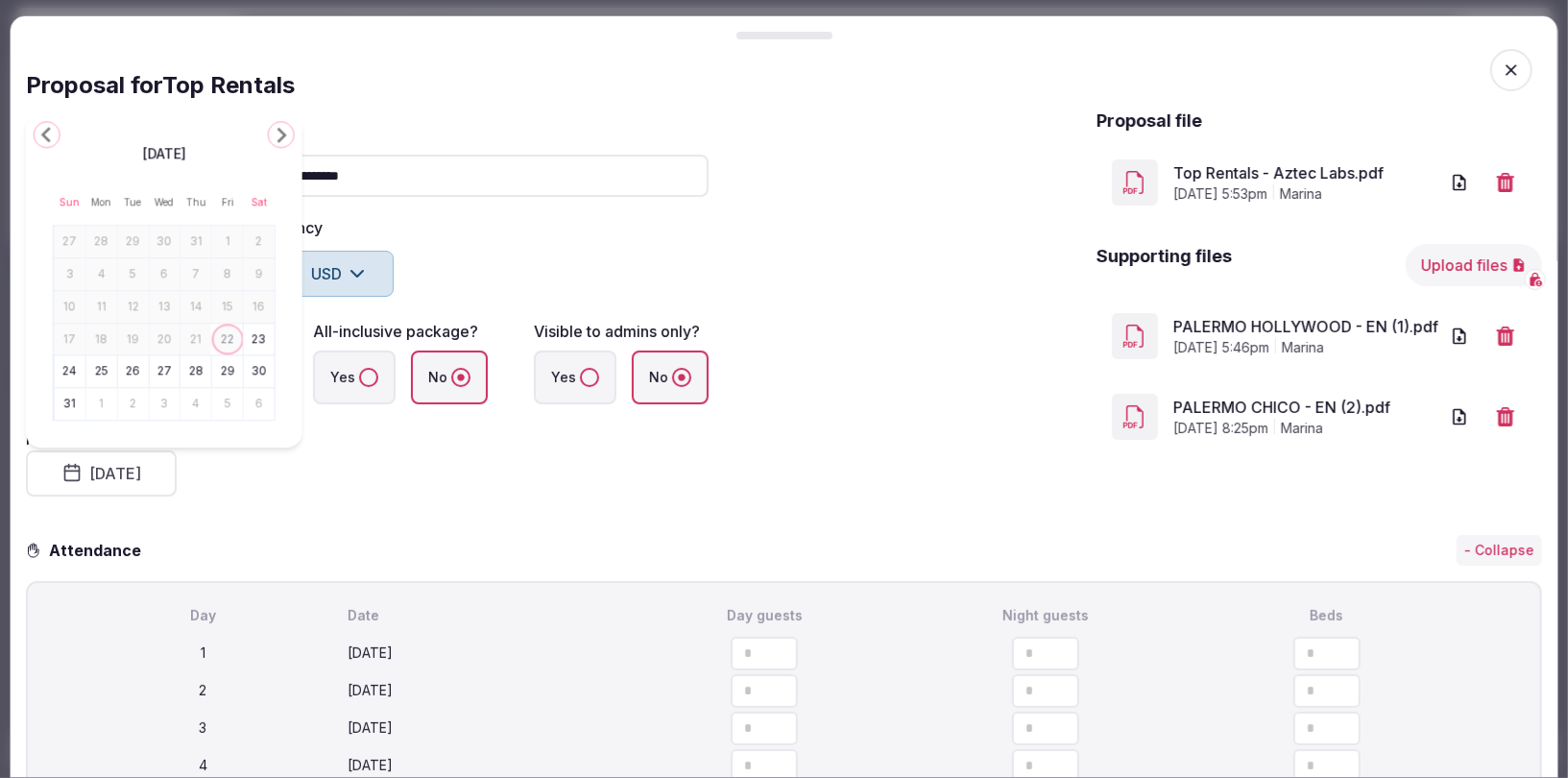
drag, startPoint x: 259, startPoint y: 540, endPoint x: 288, endPoint y: 524, distance: 33.1
click at [259, 540] on div "Attendance - Collapse" at bounding box center [784, 550] width 1516 height 31
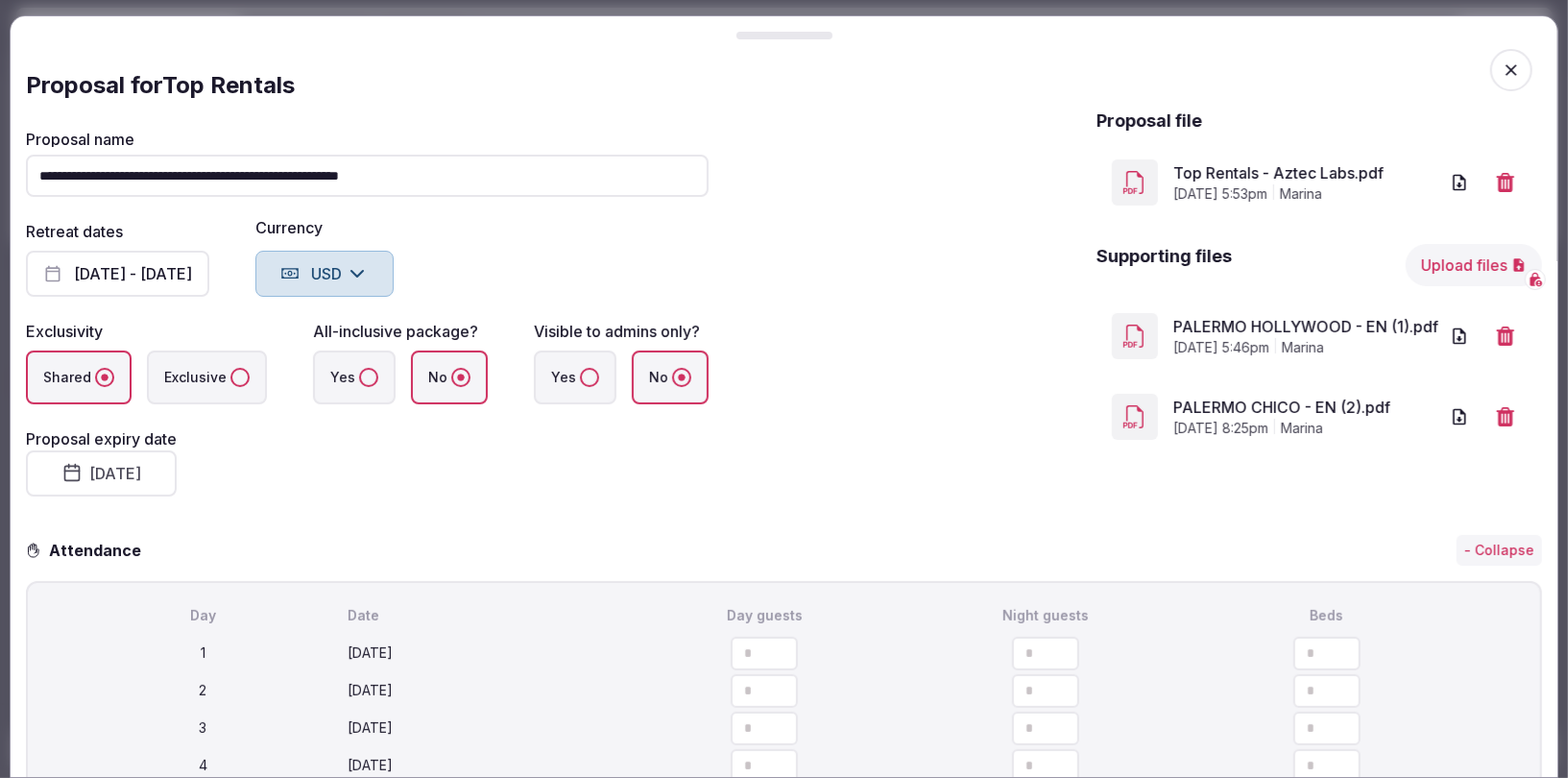
click at [85, 482] on button "[DATE]" at bounding box center [101, 473] width 151 height 46
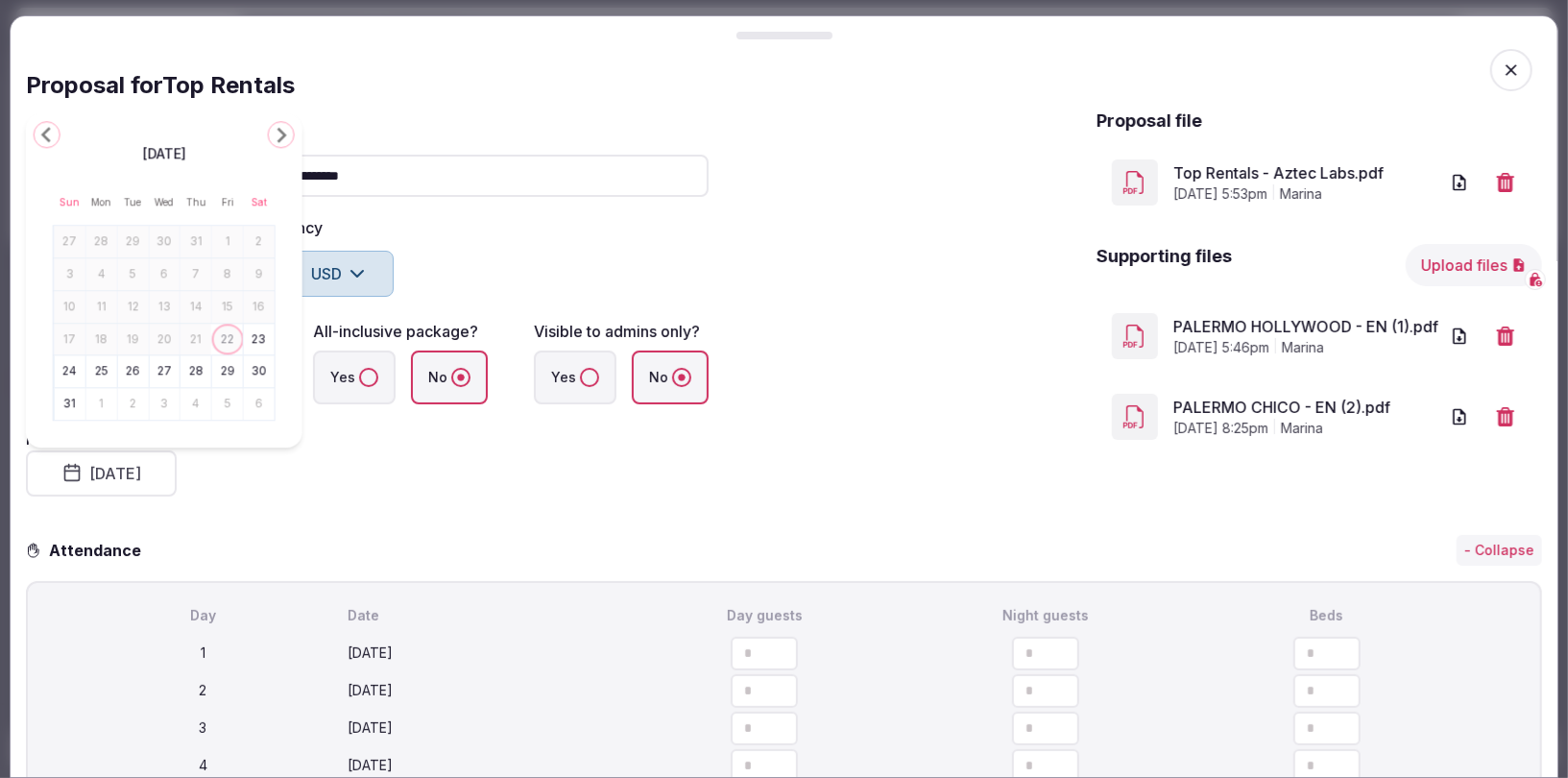
click at [73, 364] on button "24" at bounding box center [70, 371] width 27 height 28
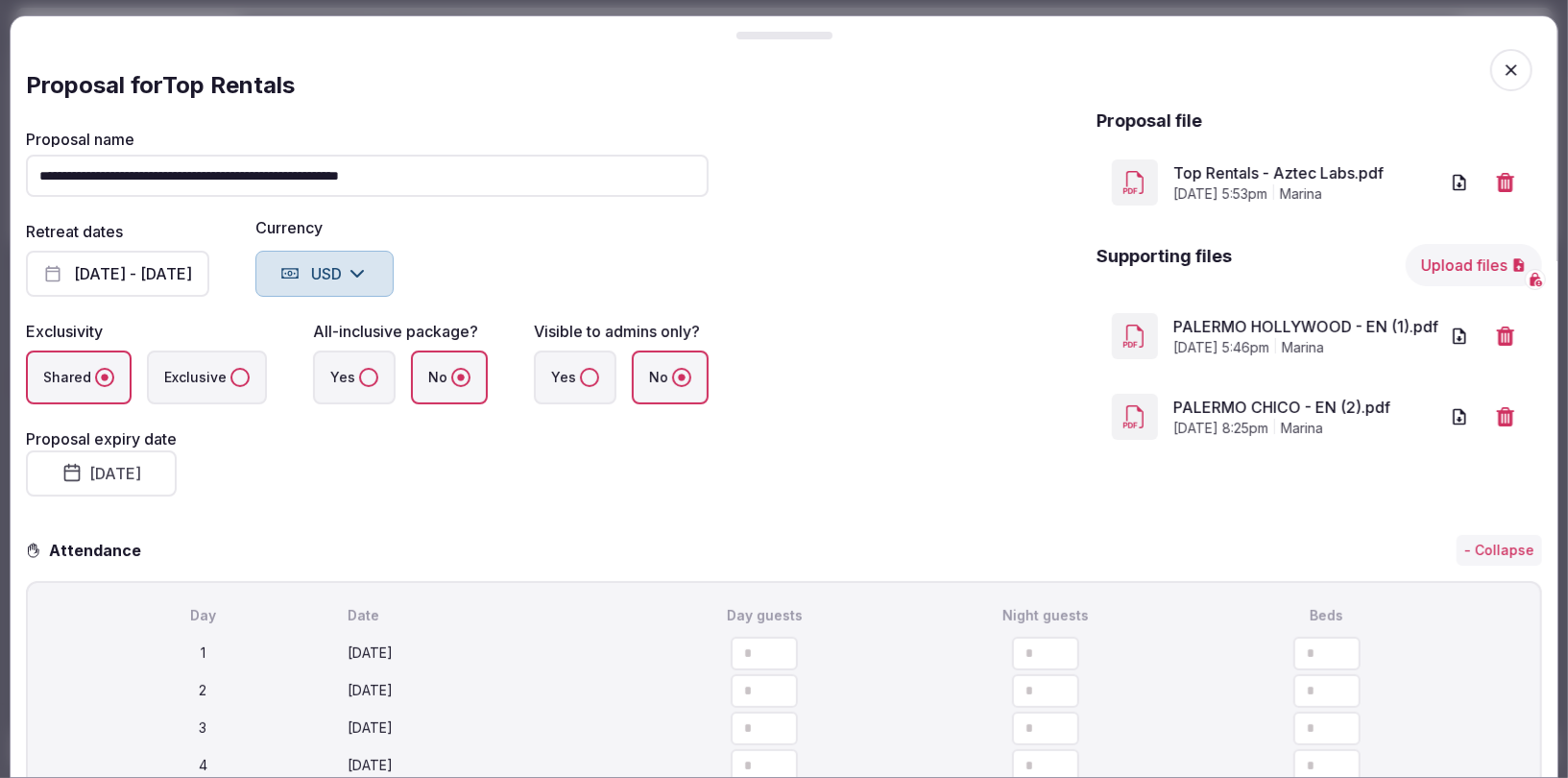
click at [1351, 336] on link "PALERMO HOLLYWOOD - EN (1).pdf" at bounding box center [1306, 328] width 265 height 23
click at [1506, 182] on icon "button" at bounding box center [1506, 183] width 19 height 19
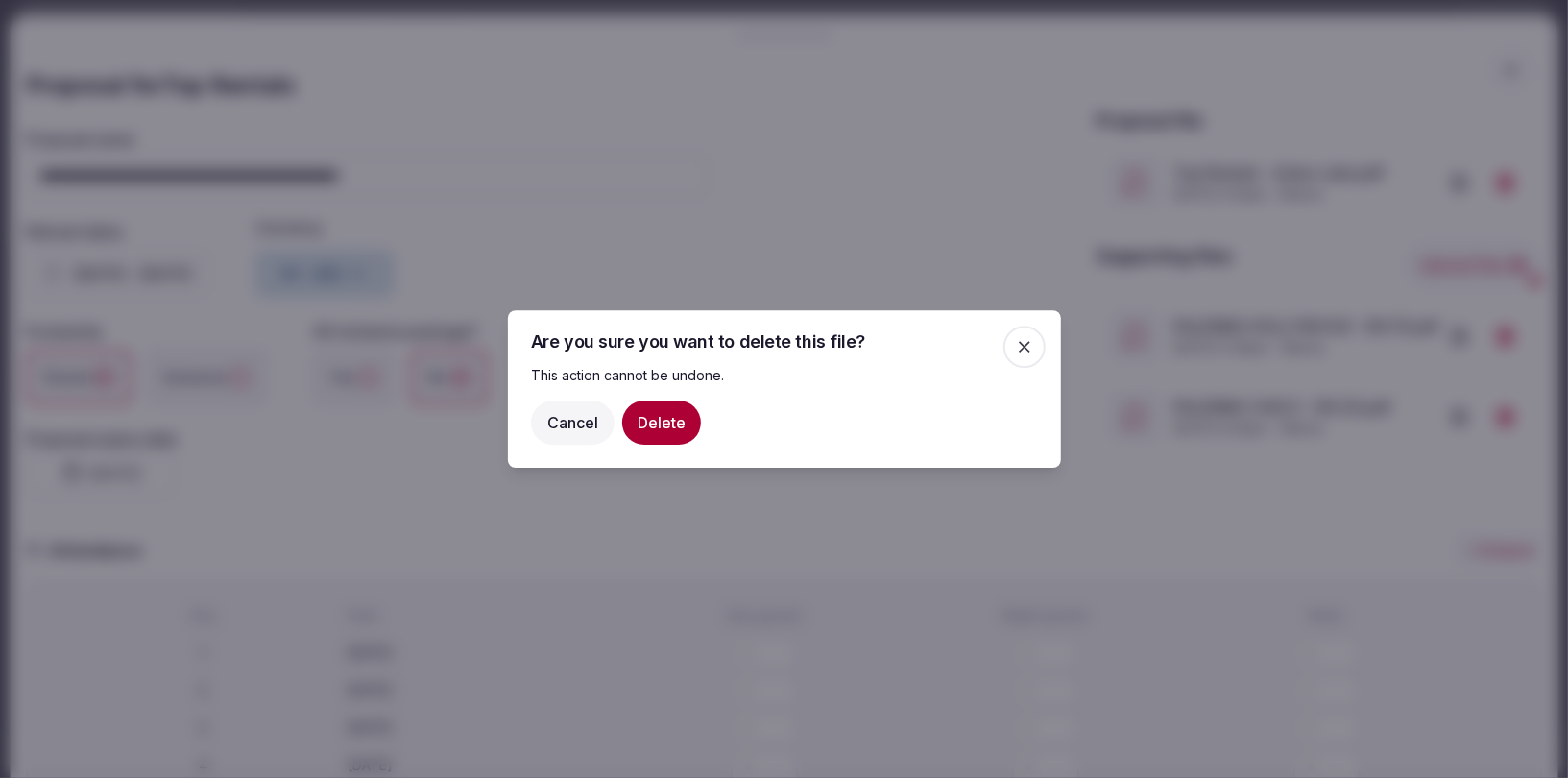
click at [645, 432] on button "Delete" at bounding box center [661, 422] width 79 height 44
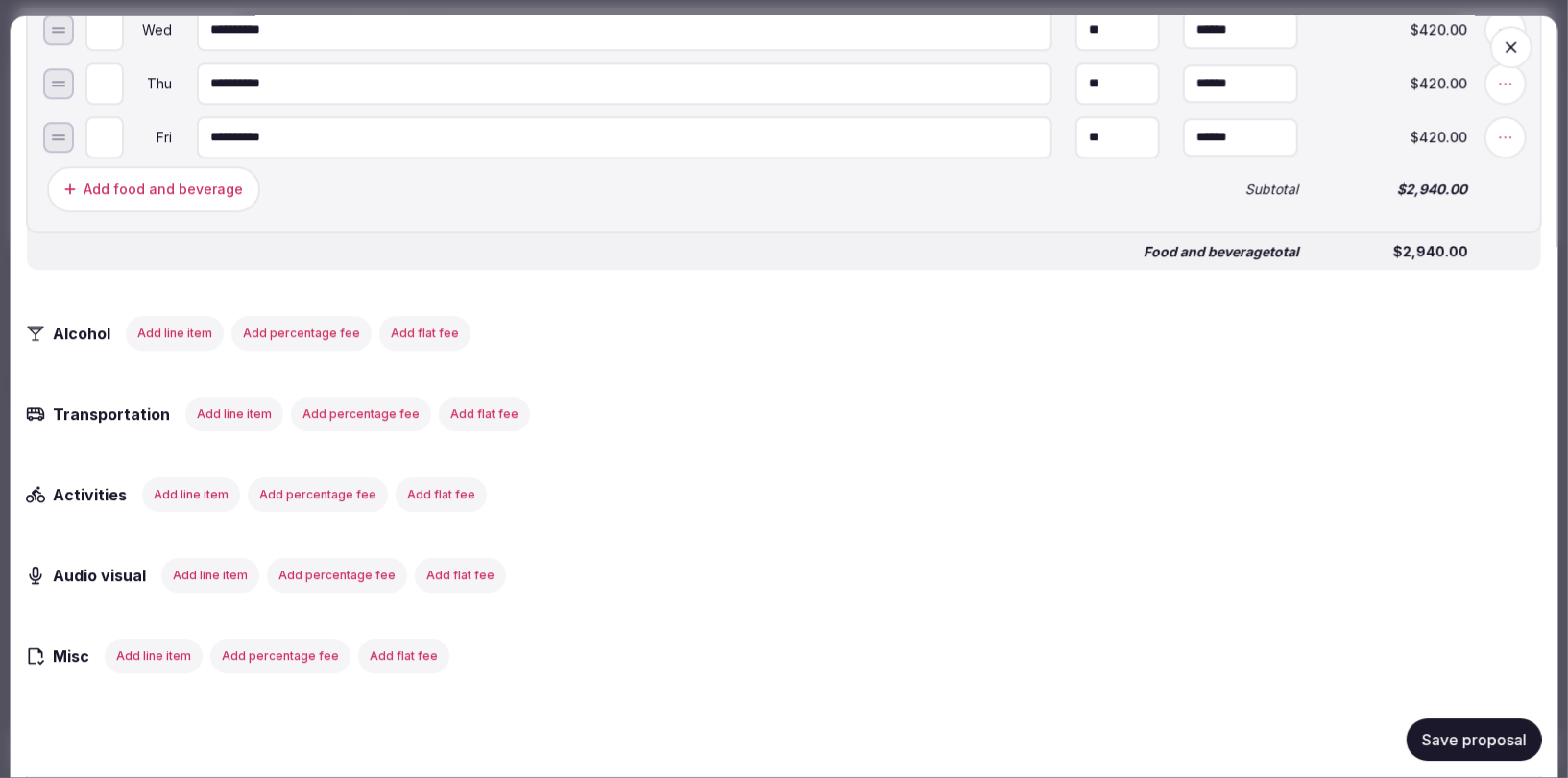
scroll to position [3426, 0]
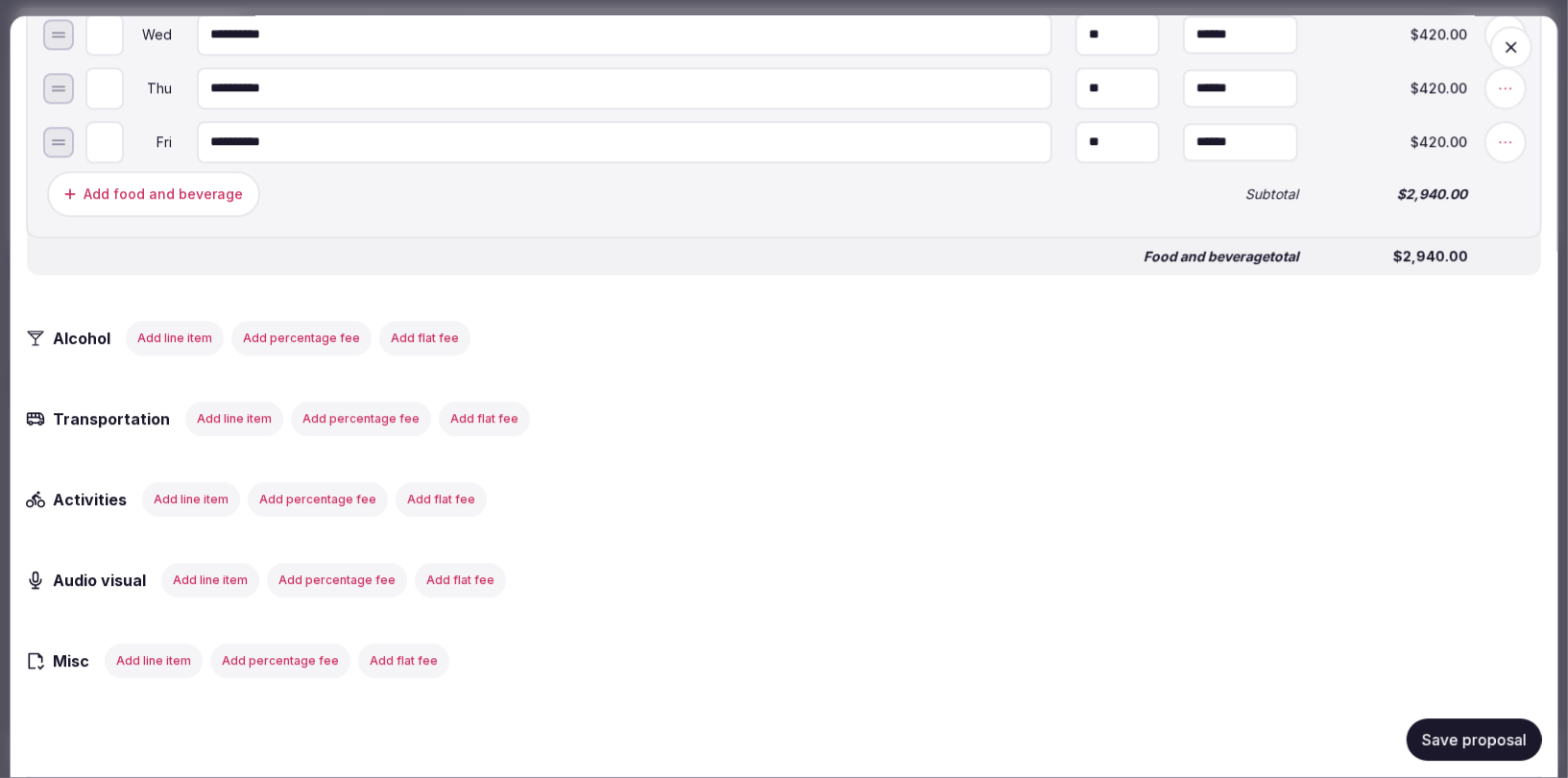
click at [1485, 735] on button "Save proposal" at bounding box center [1474, 740] width 135 height 42
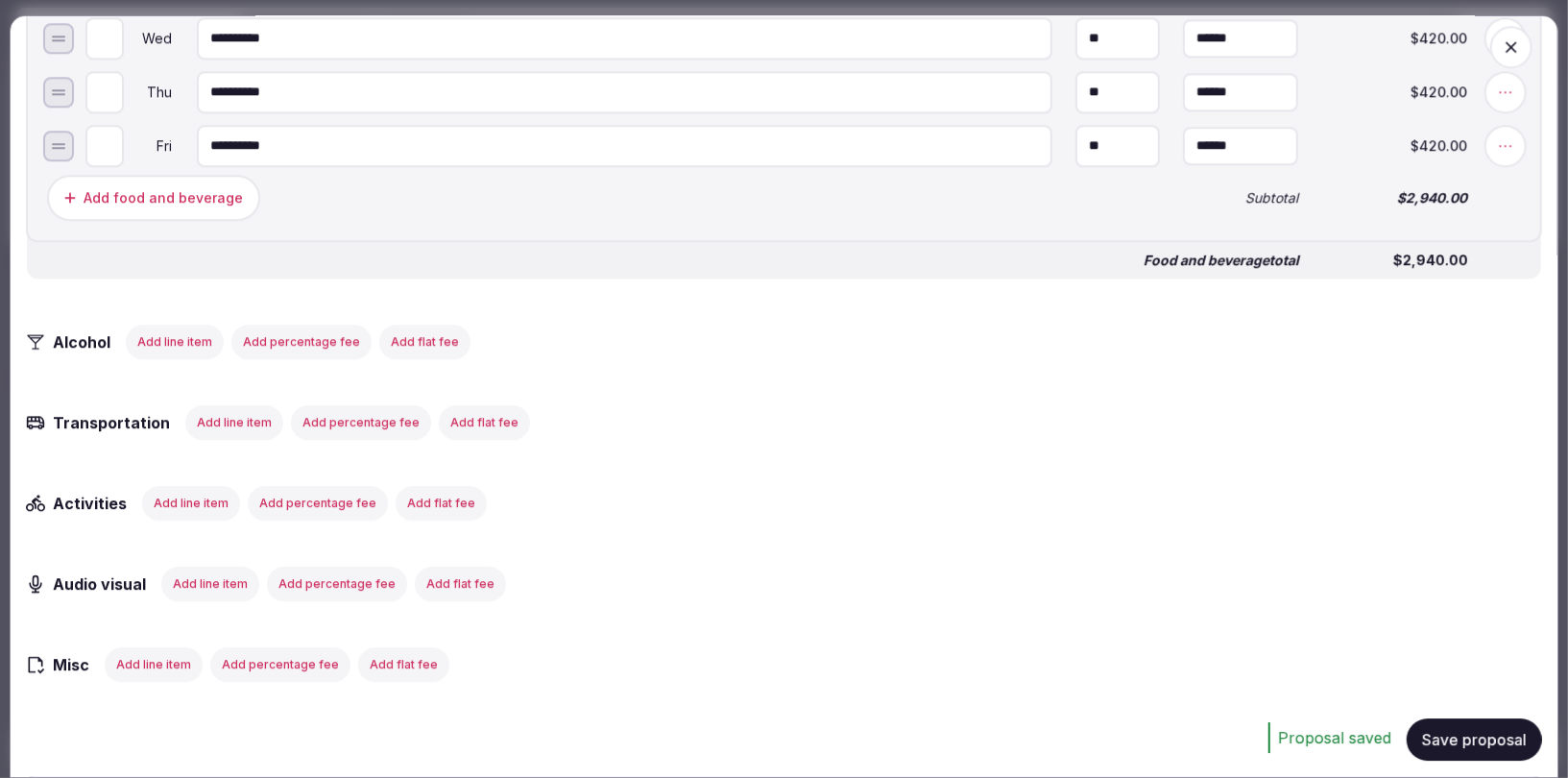
scroll to position [3421, 0]
click at [1457, 740] on button "Save proposal" at bounding box center [1474, 740] width 135 height 42
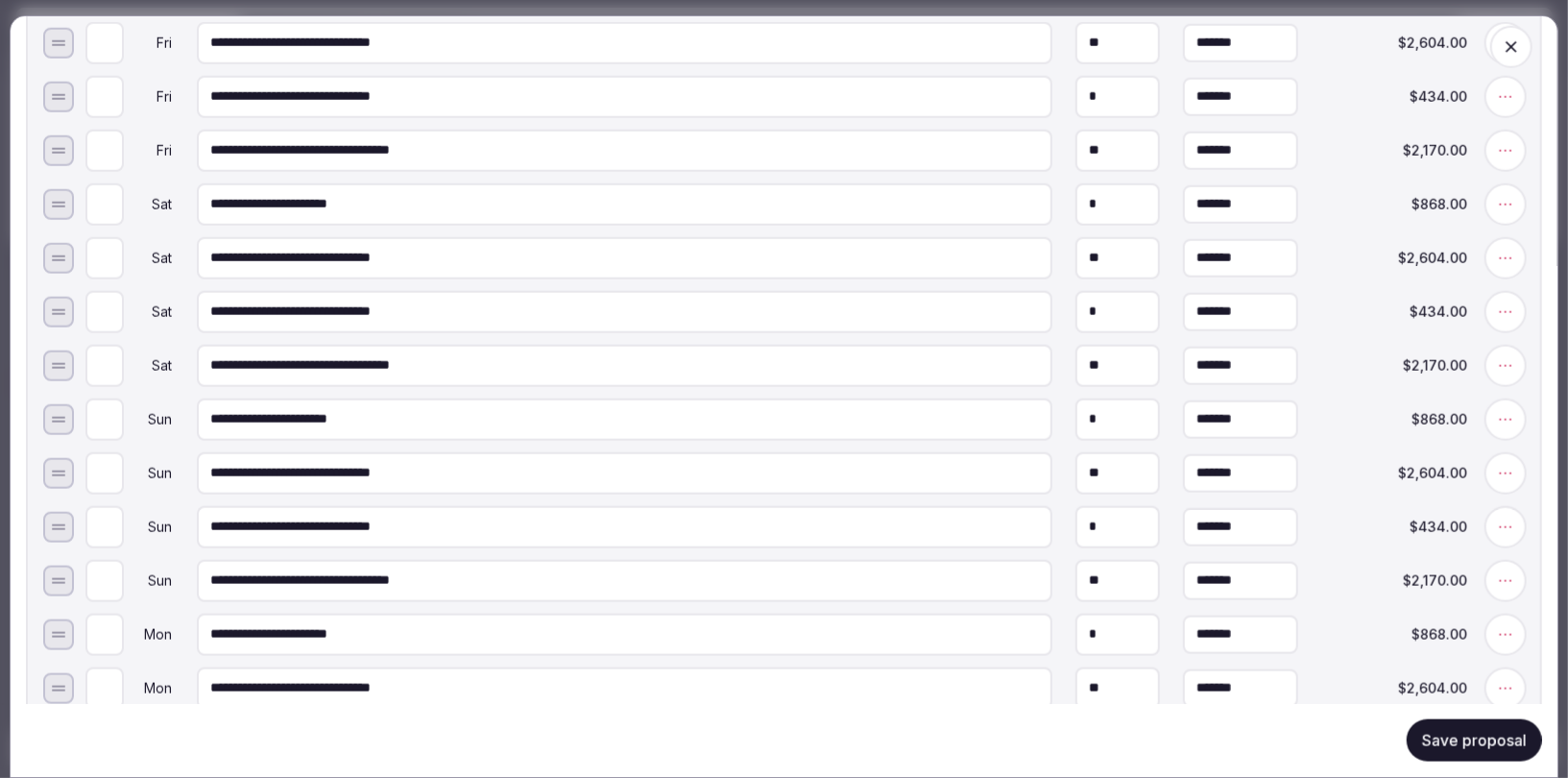
scroll to position [0, 0]
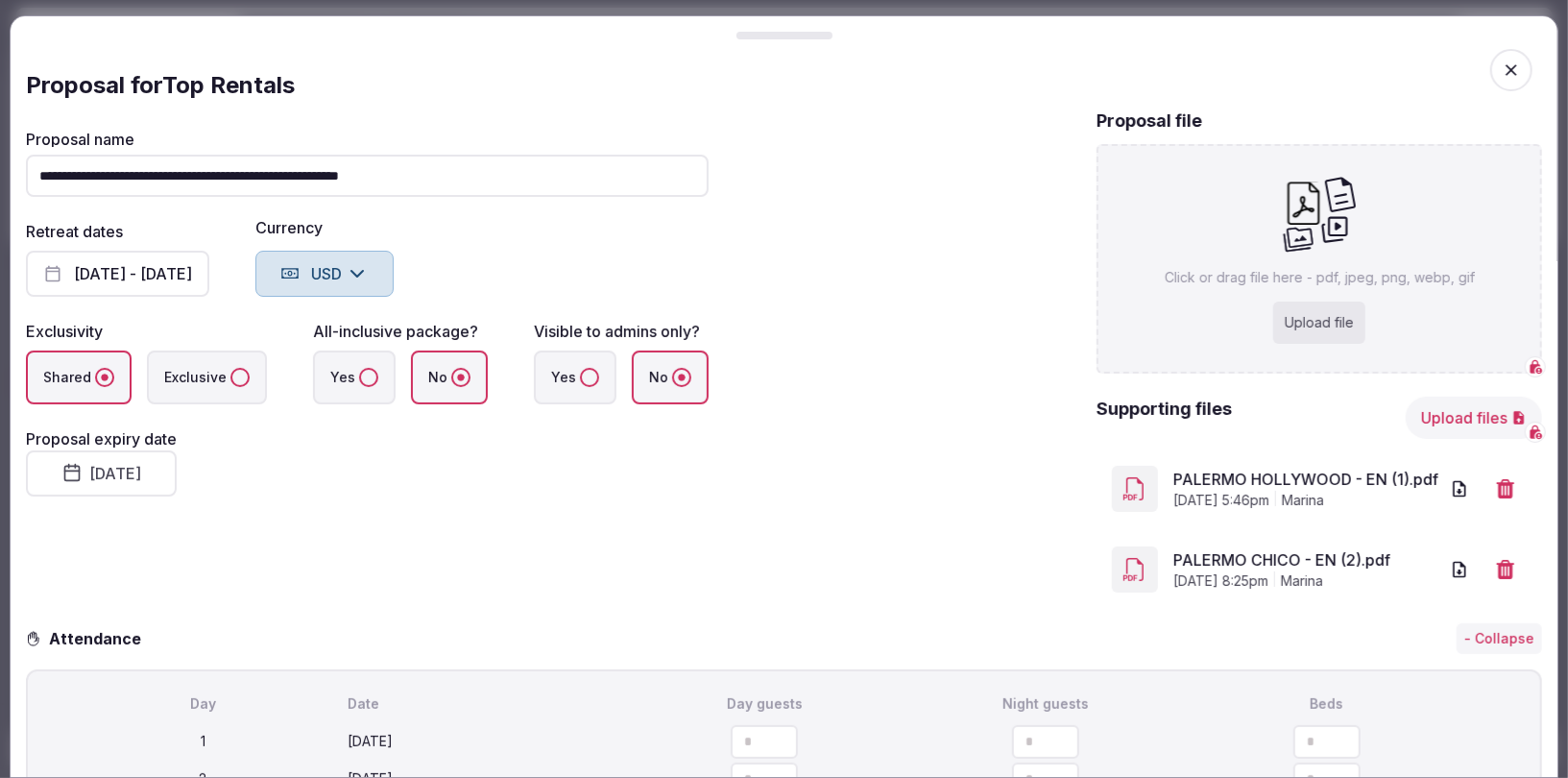
click at [1507, 66] on icon "button" at bounding box center [1512, 70] width 19 height 19
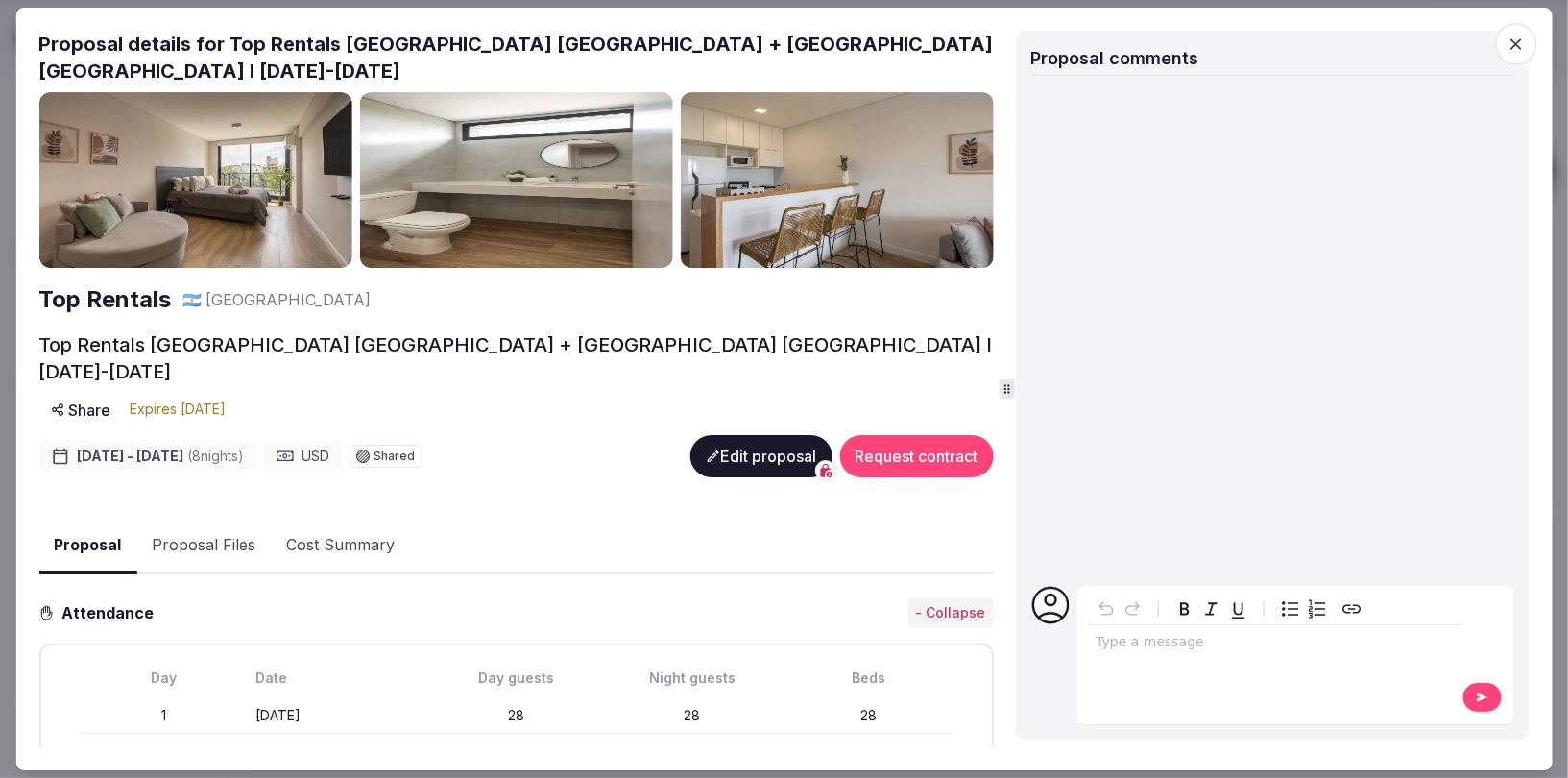
click at [1519, 46] on icon "button" at bounding box center [1516, 45] width 12 height 12
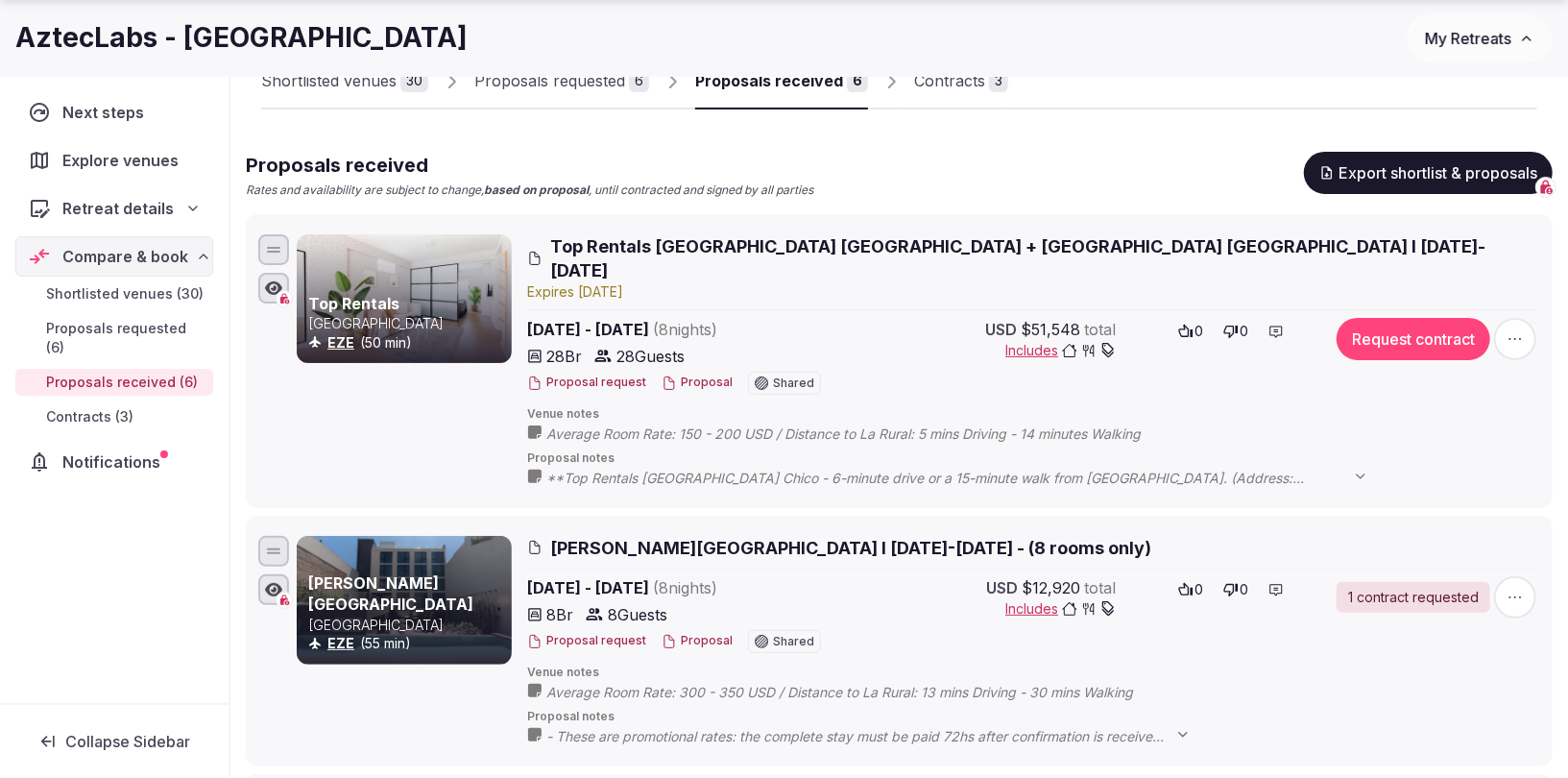
click at [1519, 330] on icon "button" at bounding box center [1516, 339] width 19 height 19
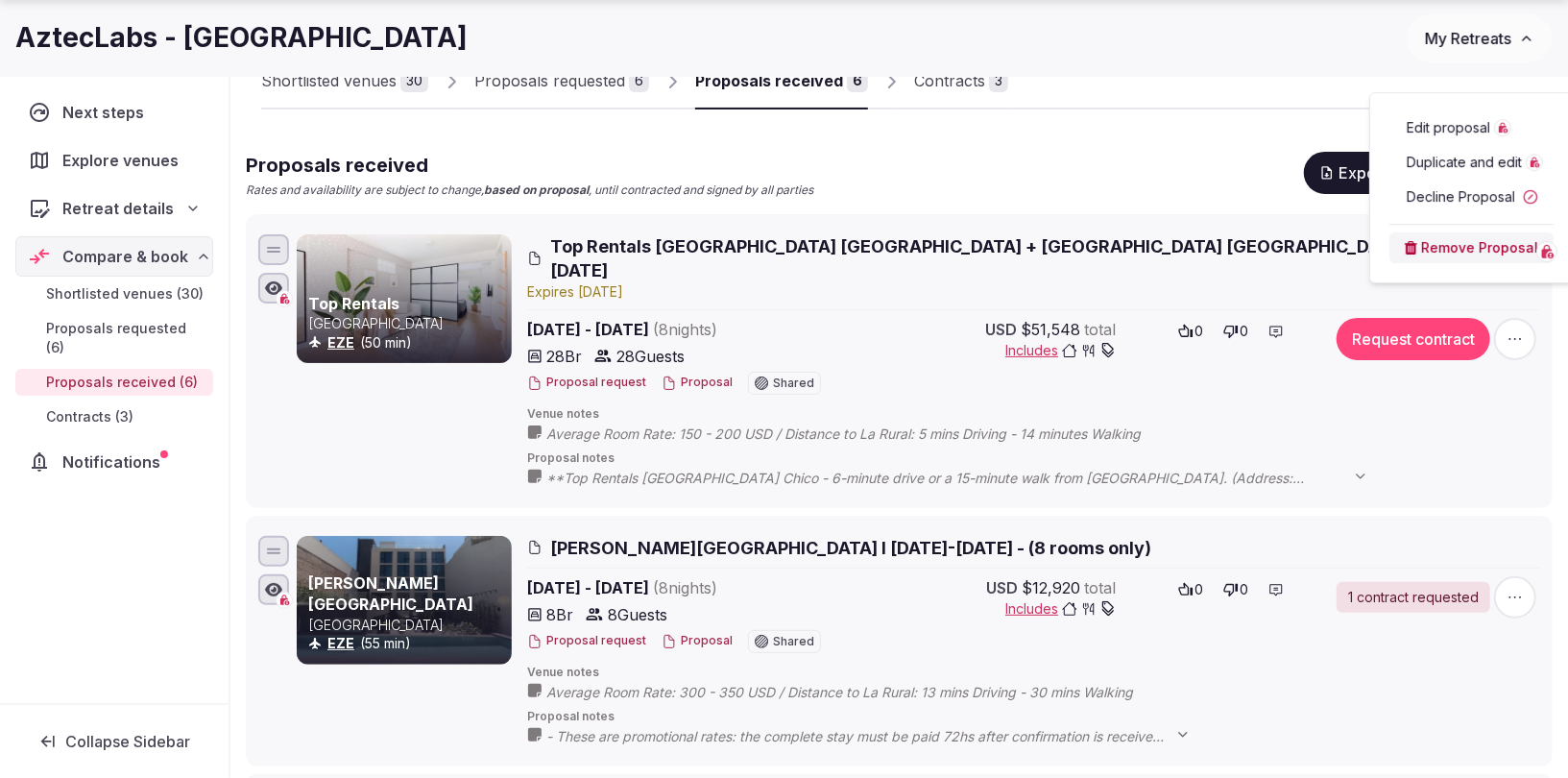
click at [1132, 245] on h2 "Top Rentals [GEOGRAPHIC_DATA] [GEOGRAPHIC_DATA] + [GEOGRAPHIC_DATA] [GEOGRAPHIC…" at bounding box center [1033, 258] width 1013 height 48
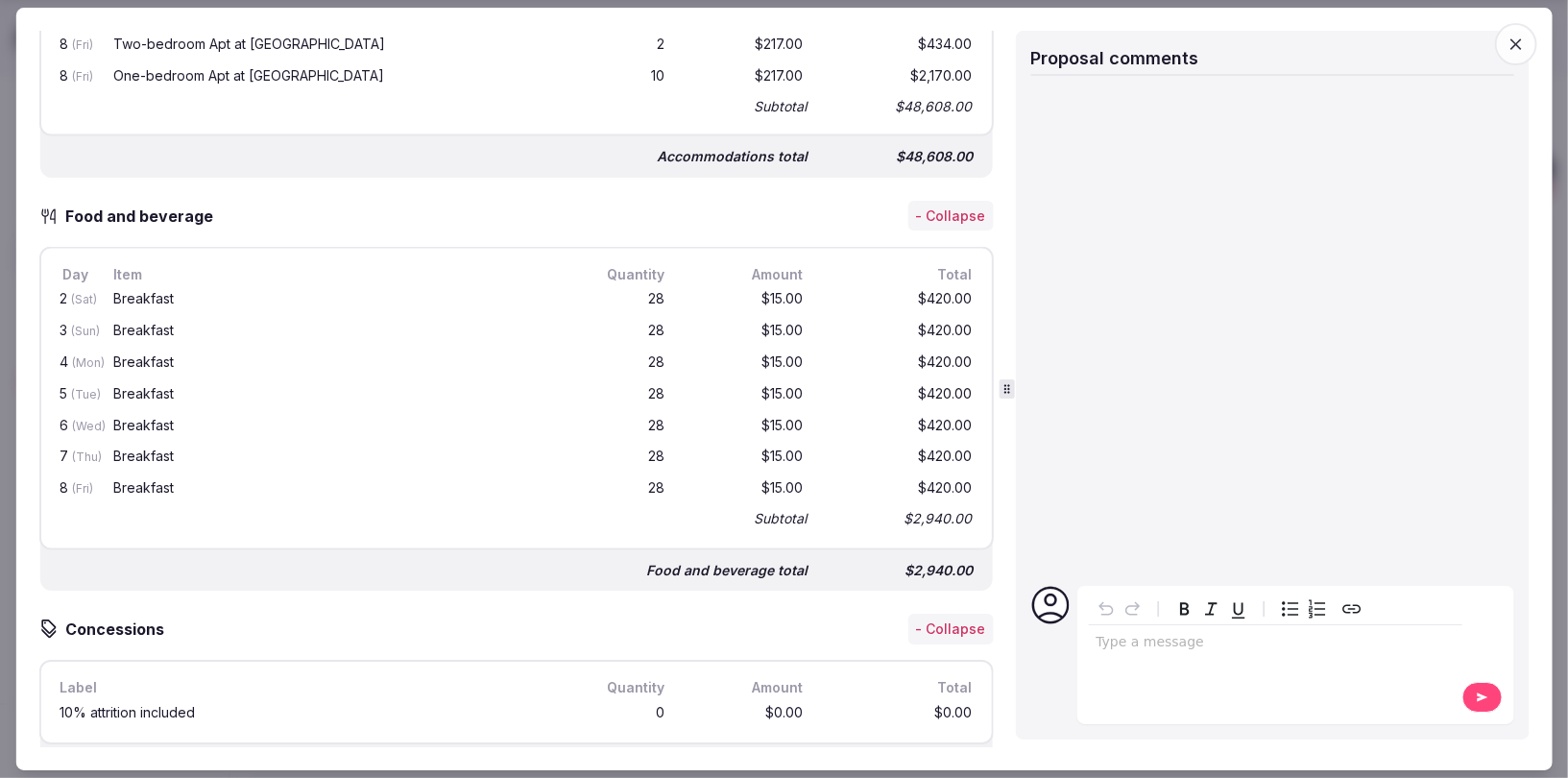
scroll to position [2503, 0]
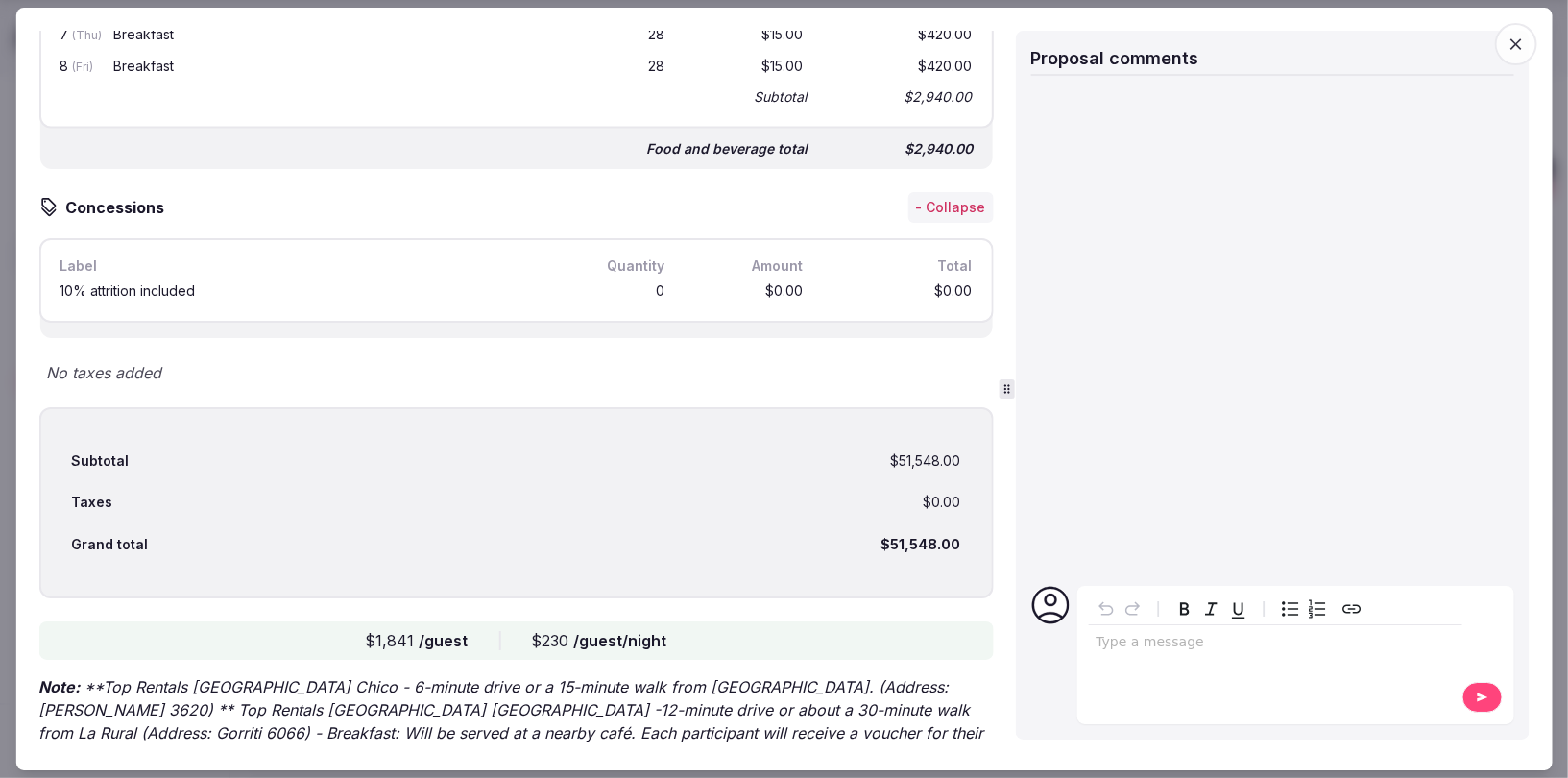
click at [1523, 43] on icon "button" at bounding box center [1516, 45] width 19 height 19
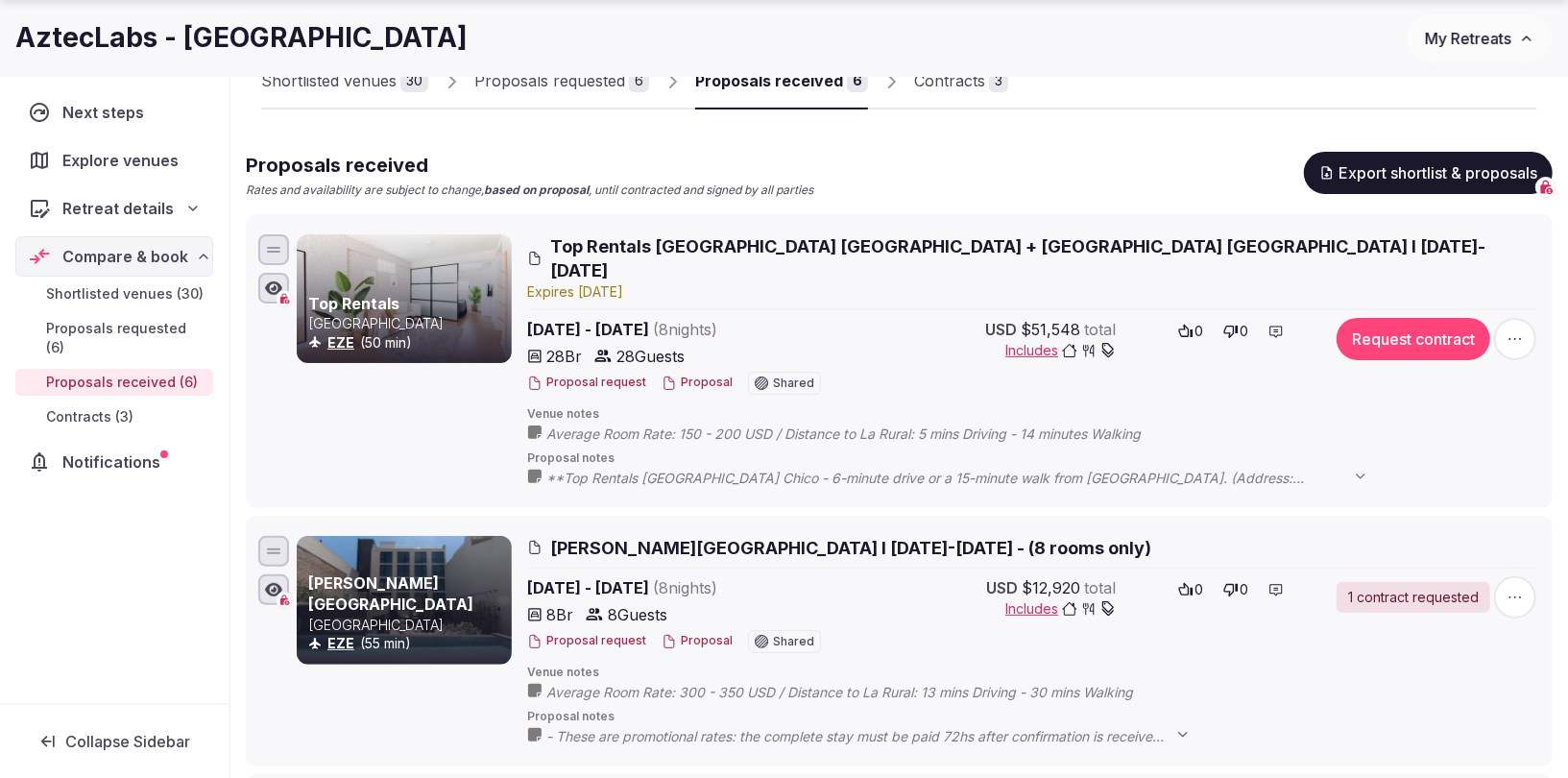
drag, startPoint x: 411, startPoint y: 298, endPoint x: 422, endPoint y: 296, distance: 11.2
click at [412, 298] on h3 "Top Rentals" at bounding box center [407, 303] width 199 height 21
click at [623, 230] on div "Top Rentals [GEOGRAPHIC_DATA] EZE (50 min) Top Rentals [GEOGRAPHIC_DATA] [GEOGR…" at bounding box center [899, 361] width 1290 height 262
click at [628, 242] on span "Top Rentals [GEOGRAPHIC_DATA] [GEOGRAPHIC_DATA] + [GEOGRAPHIC_DATA] [GEOGRAPHIC…" at bounding box center [1045, 258] width 991 height 48
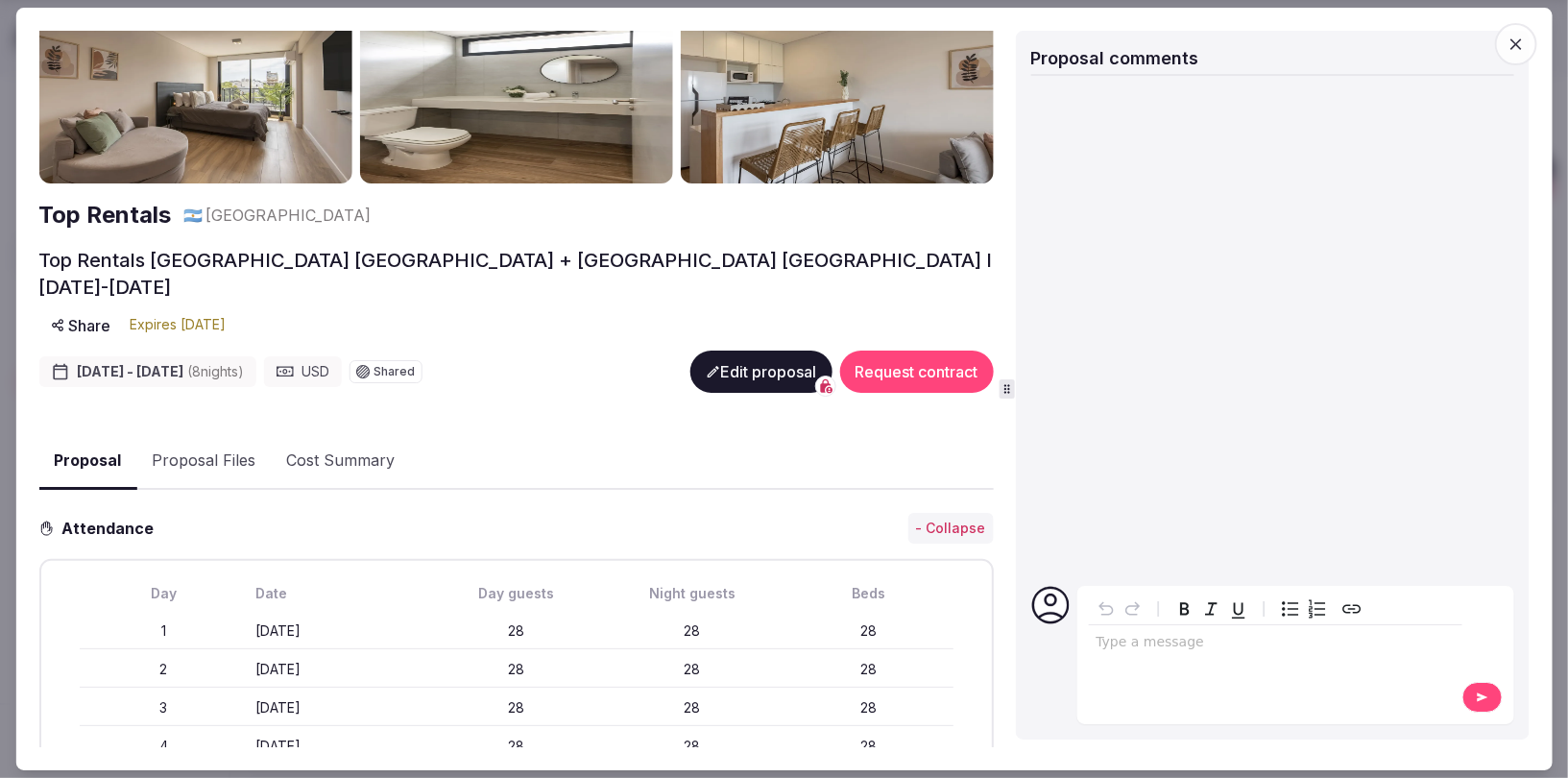
scroll to position [0, 0]
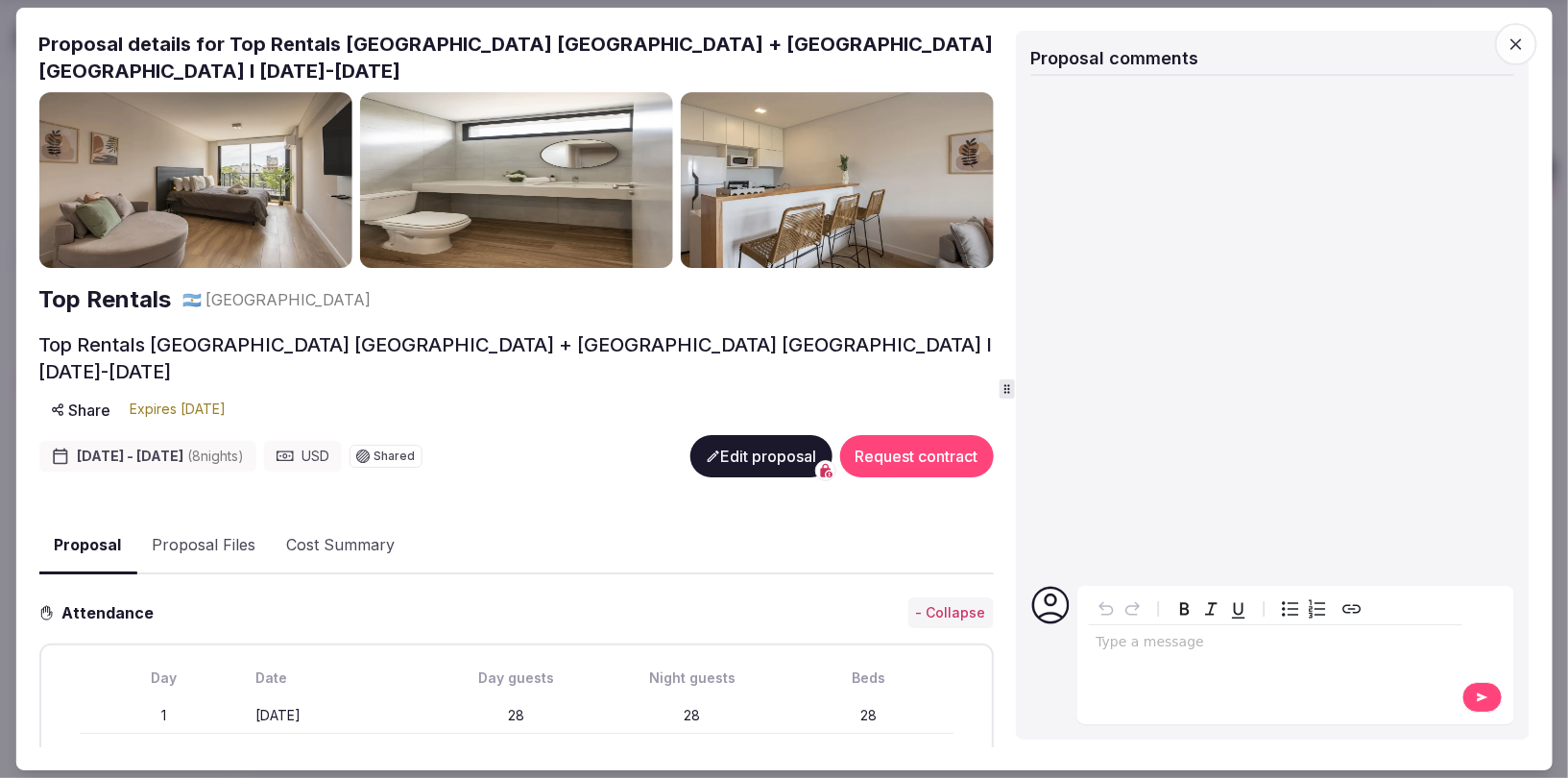
click at [1517, 41] on icon "button" at bounding box center [1516, 45] width 12 height 12
